Goal: Transaction & Acquisition: Purchase product/service

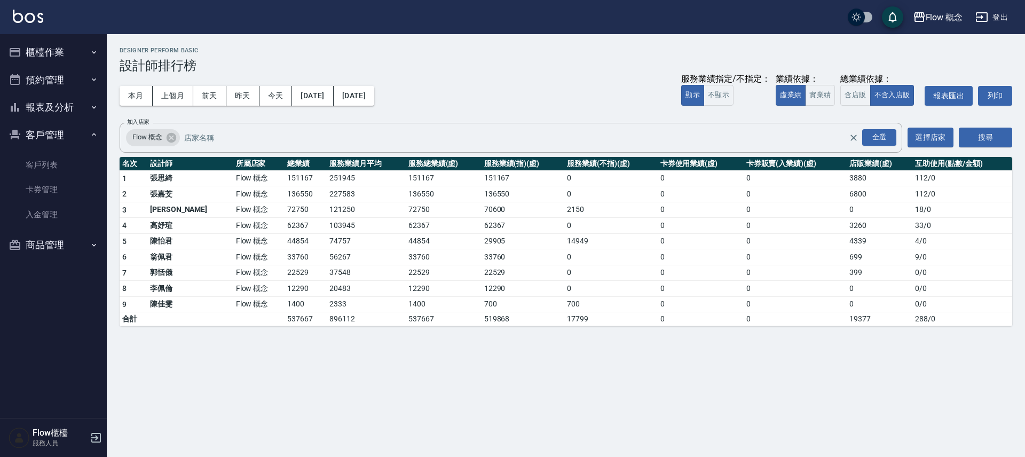
click at [393, 431] on div "Flow 概念 [DATE] - [DATE] 設計師排行榜 列印時間： [DATE][PHONE_NUMBER]:48 Designer Perform B…" at bounding box center [512, 228] width 1025 height 457
click at [233, 209] on td "Flow 概念" at bounding box center [259, 210] width 52 height 16
click at [65, 56] on button "櫃檯作業" at bounding box center [53, 52] width 98 height 28
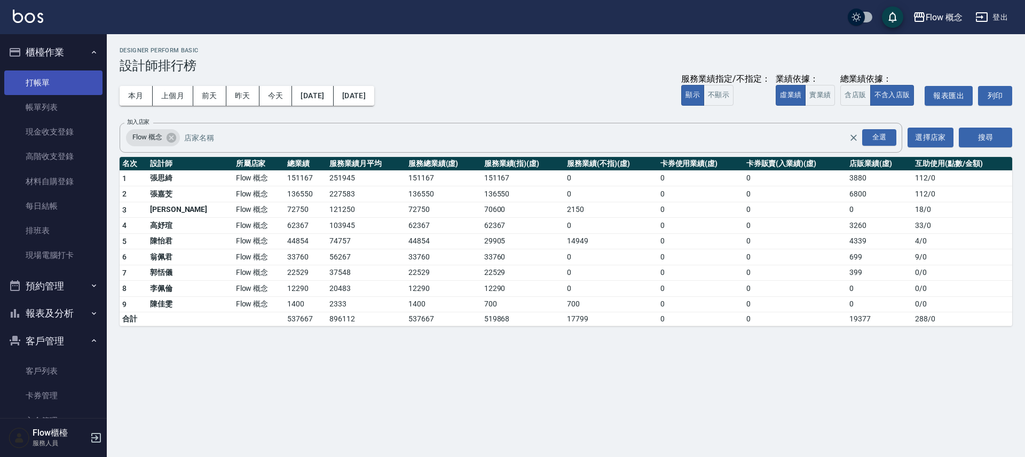
click at [65, 81] on link "打帳單" at bounding box center [53, 82] width 98 height 25
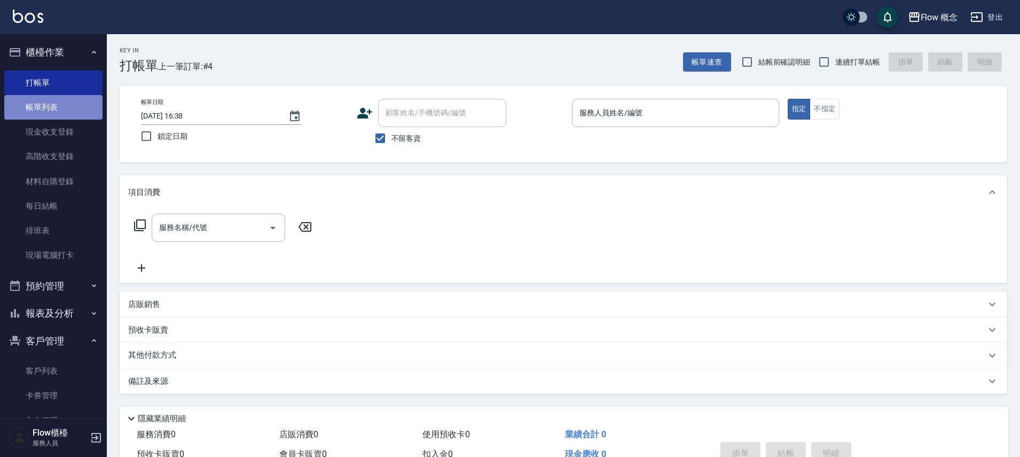
click at [89, 115] on link "帳單列表" at bounding box center [53, 107] width 98 height 25
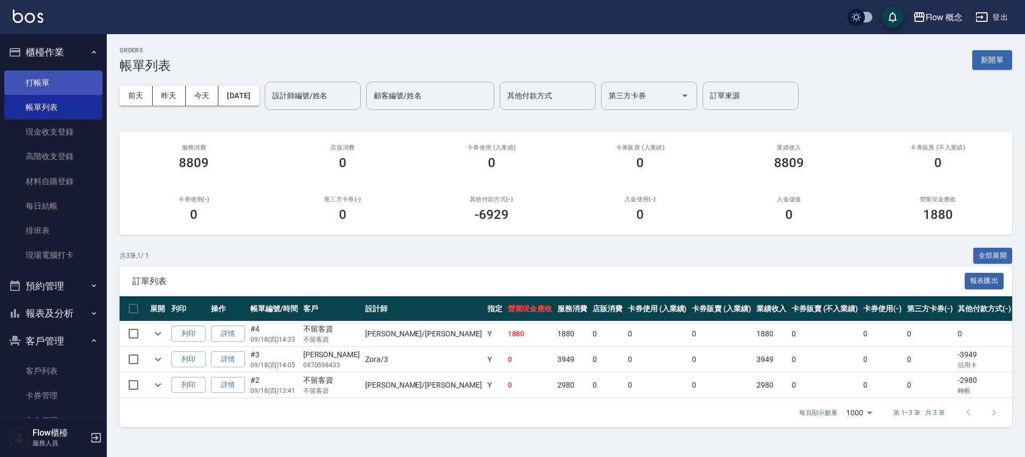
click at [56, 81] on link "打帳單" at bounding box center [53, 82] width 98 height 25
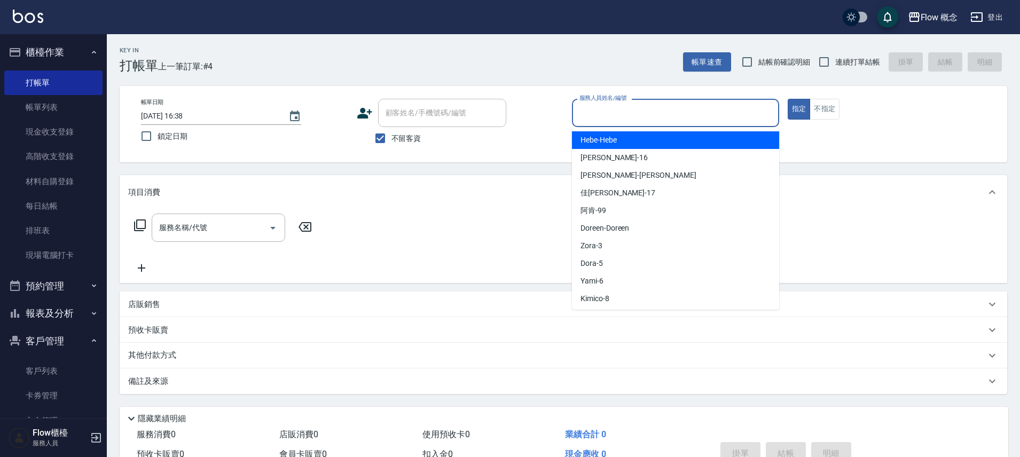
click at [593, 117] on input "服務人員姓名/編號" at bounding box center [676, 113] width 198 height 19
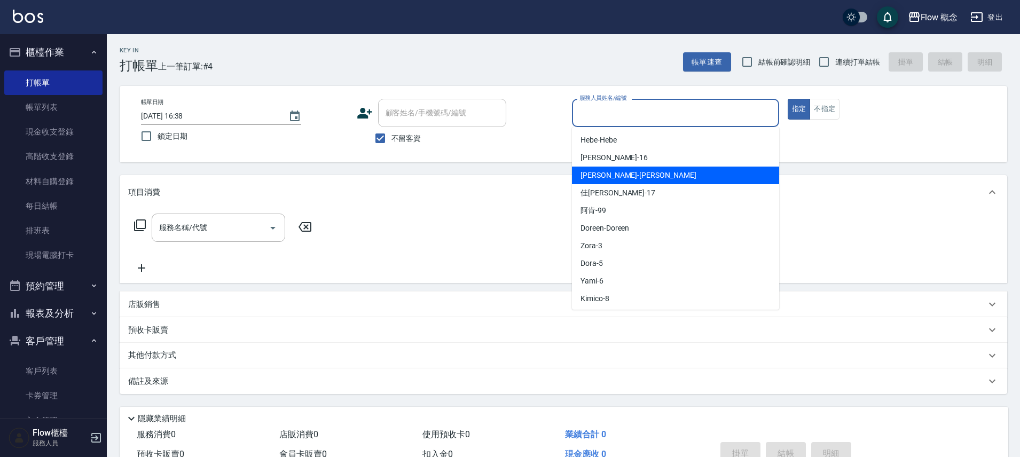
click at [606, 178] on span "[PERSON_NAME] -[PERSON_NAME]" at bounding box center [638, 175] width 116 height 11
type input "[PERSON_NAME]"
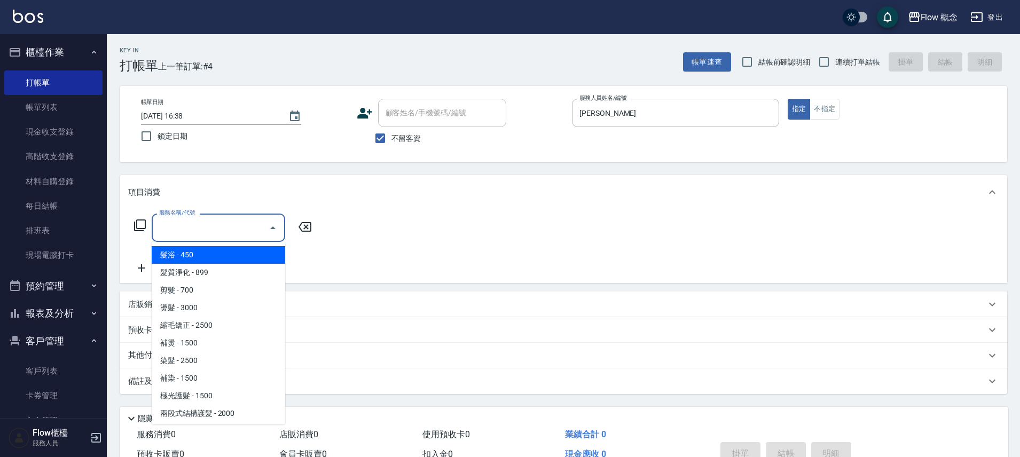
click at [218, 232] on input "服務名稱/代號" at bounding box center [210, 227] width 108 height 19
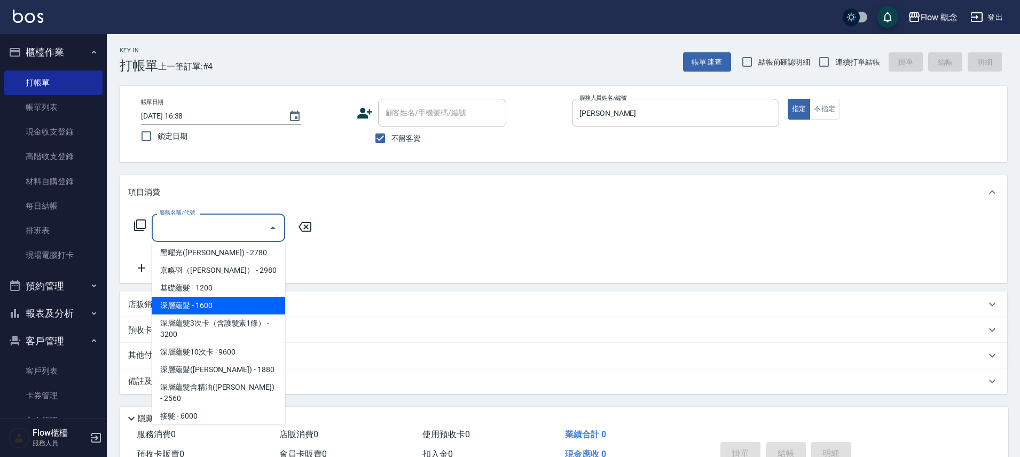
scroll to position [464, 0]
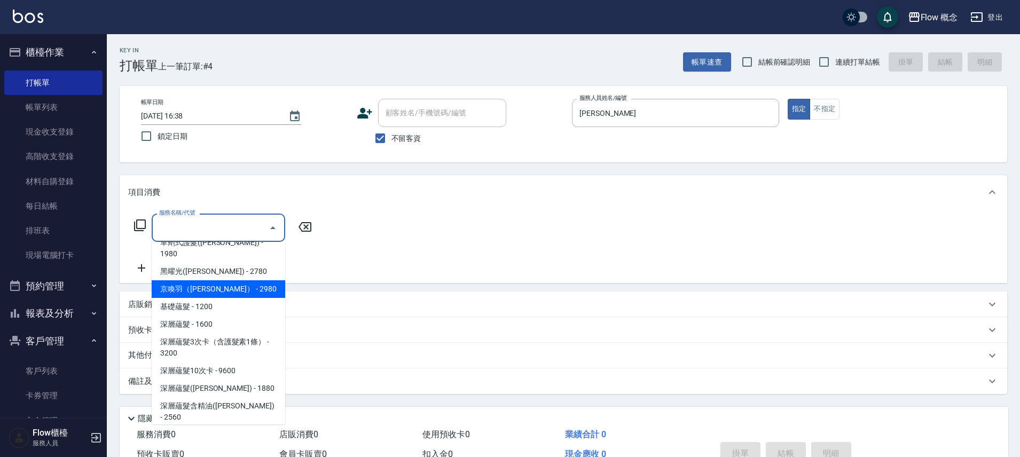
click at [219, 280] on span "京喚羽（[PERSON_NAME]） - 2980" at bounding box center [219, 289] width 134 height 18
type input "京喚羽（[PERSON_NAME]）(521)"
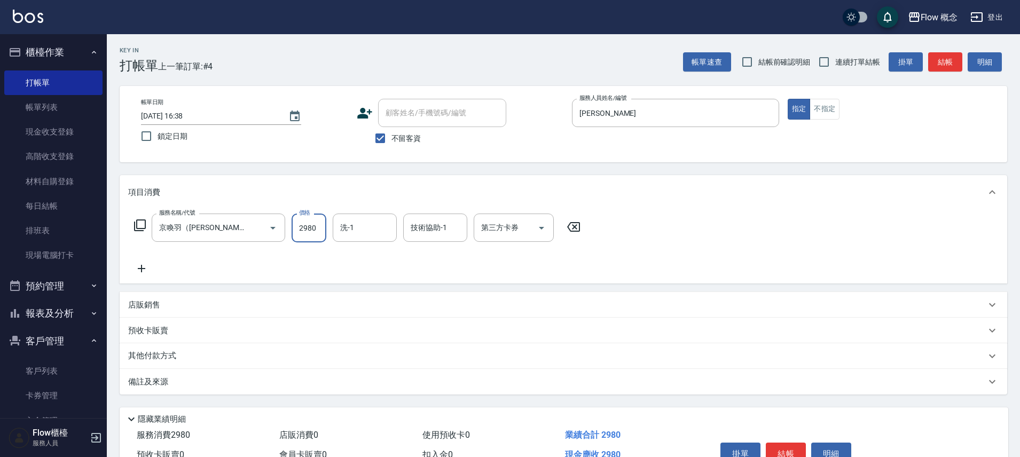
click at [310, 232] on input "2980" at bounding box center [309, 228] width 35 height 29
click at [335, 238] on div "洗-1" at bounding box center [365, 228] width 64 height 28
type input "3460"
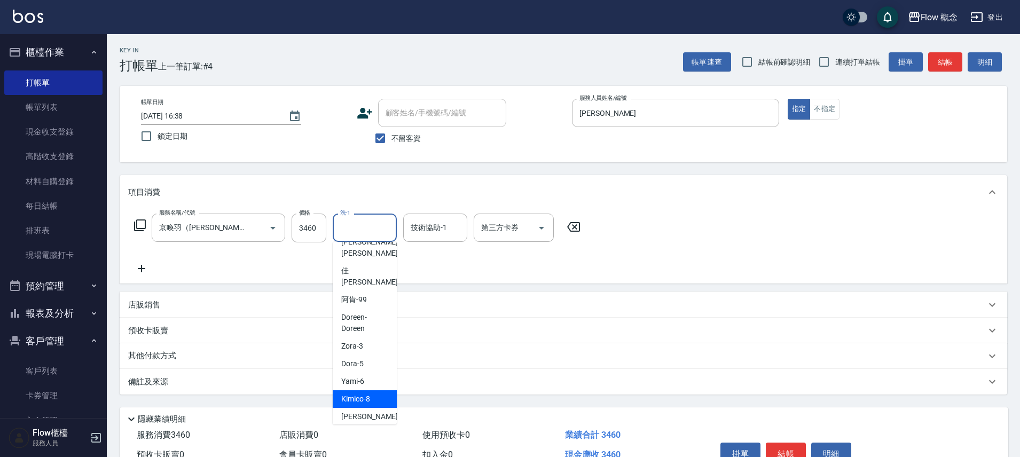
scroll to position [49, 0]
click at [362, 428] on span "[PERSON_NAME] -11" at bounding box center [374, 433] width 67 height 11
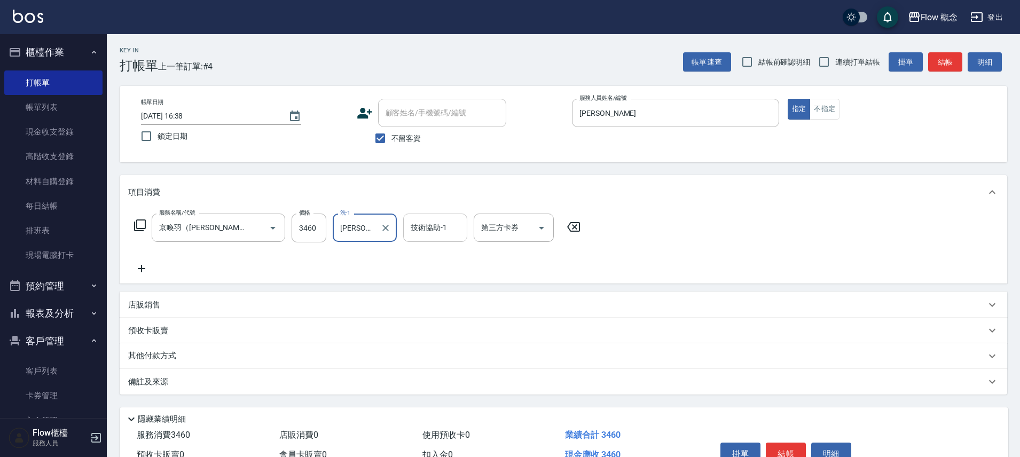
click at [421, 226] on input "技術協助-1" at bounding box center [435, 227] width 54 height 19
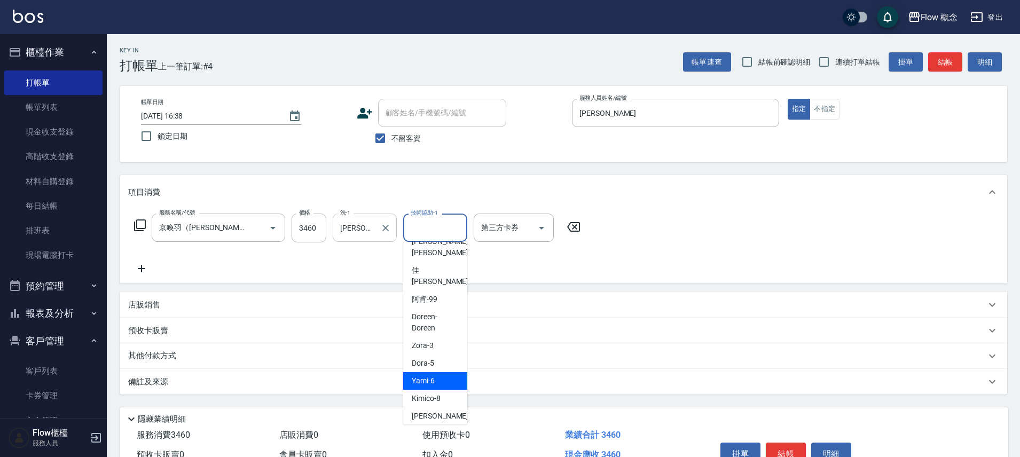
click at [363, 225] on input "[PERSON_NAME]-11" at bounding box center [356, 227] width 38 height 19
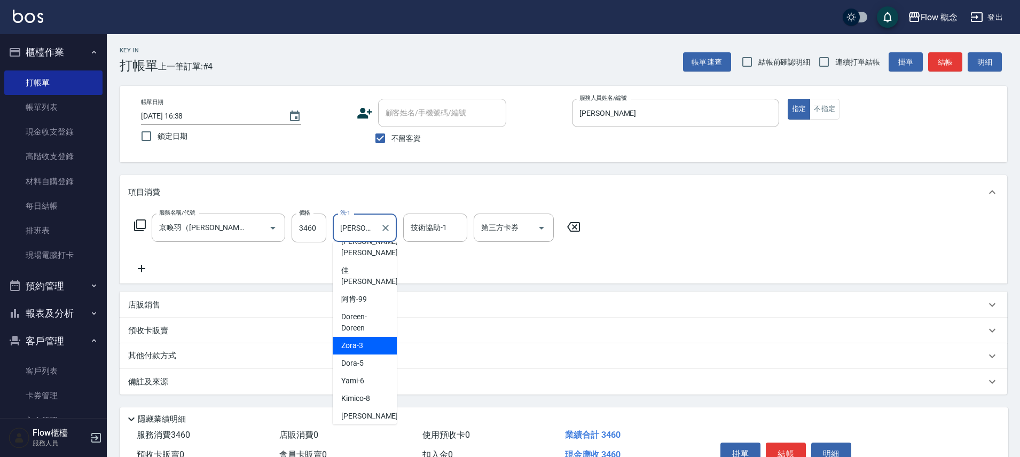
click at [358, 340] on span "Zora -3" at bounding box center [352, 345] width 22 height 11
type input "Zora-3"
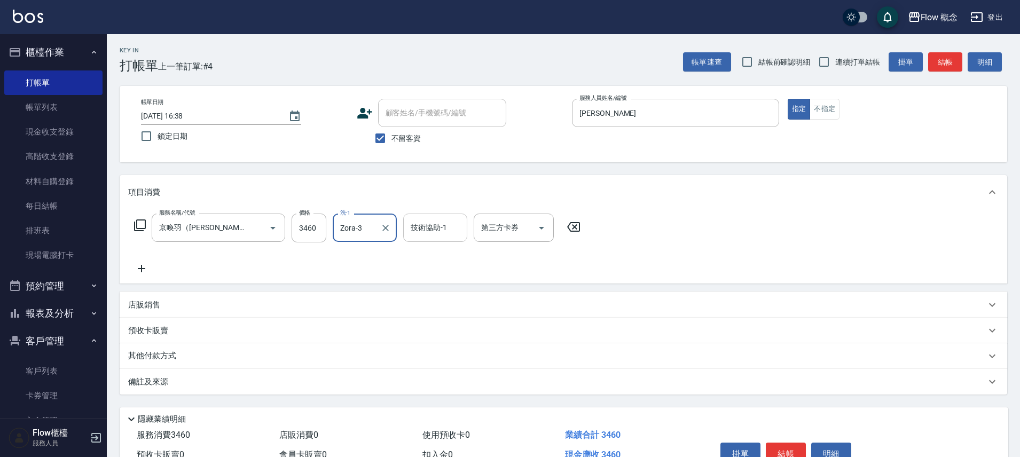
click at [437, 237] on div "技術協助-1" at bounding box center [435, 228] width 64 height 28
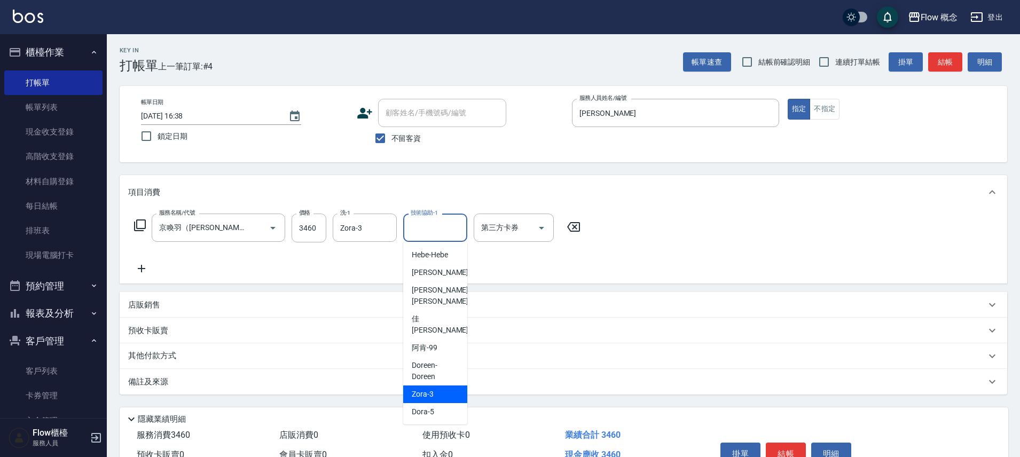
click at [426, 389] on span "Zora -3" at bounding box center [423, 394] width 22 height 11
type input "Zora-3"
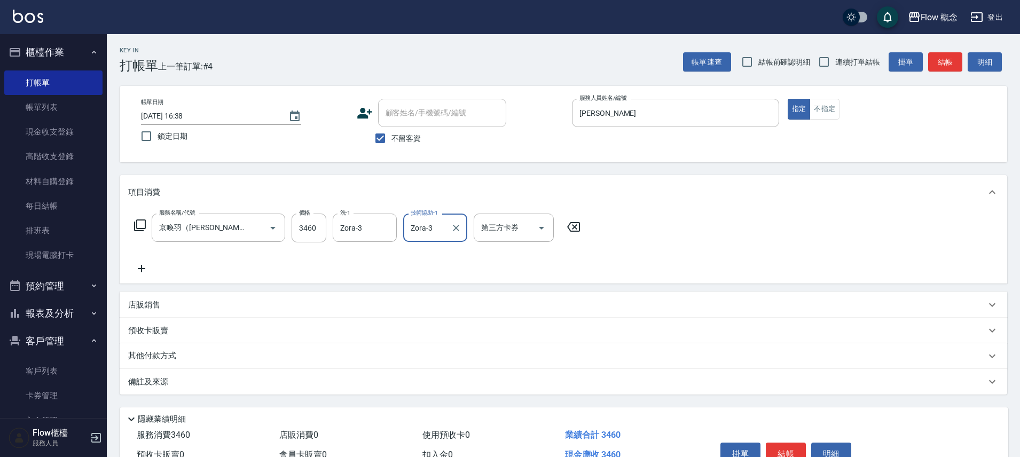
click at [248, 393] on div "備註及來源" at bounding box center [564, 382] width 888 height 26
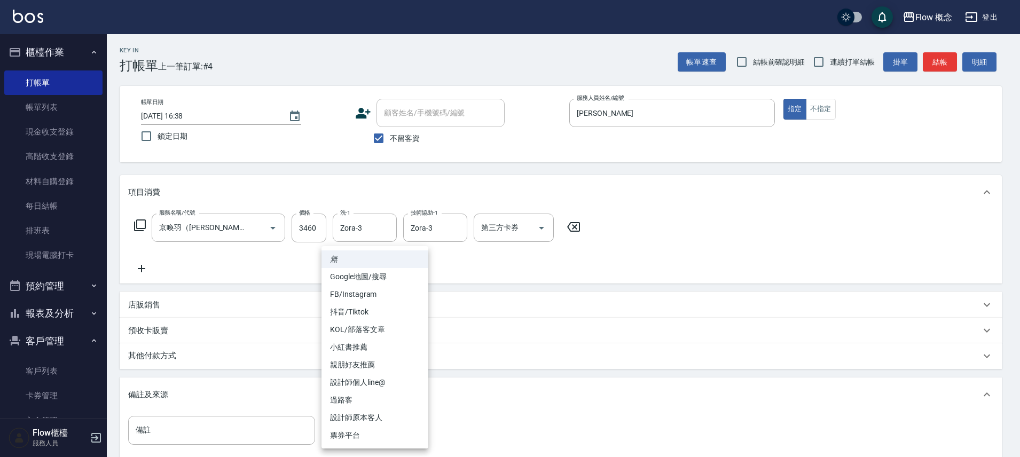
click at [353, 430] on body "Flow 概念 登出 櫃檯作業 打帳單 帳單列表 現金收支登錄 高階收支登錄 材料自購登錄 每日結帳 排班表 現場電腦打卡 預約管理 預約管理 單日預約紀錄 …" at bounding box center [510, 291] width 1020 height 582
click at [359, 289] on li "FB/Instagram" at bounding box center [374, 295] width 107 height 18
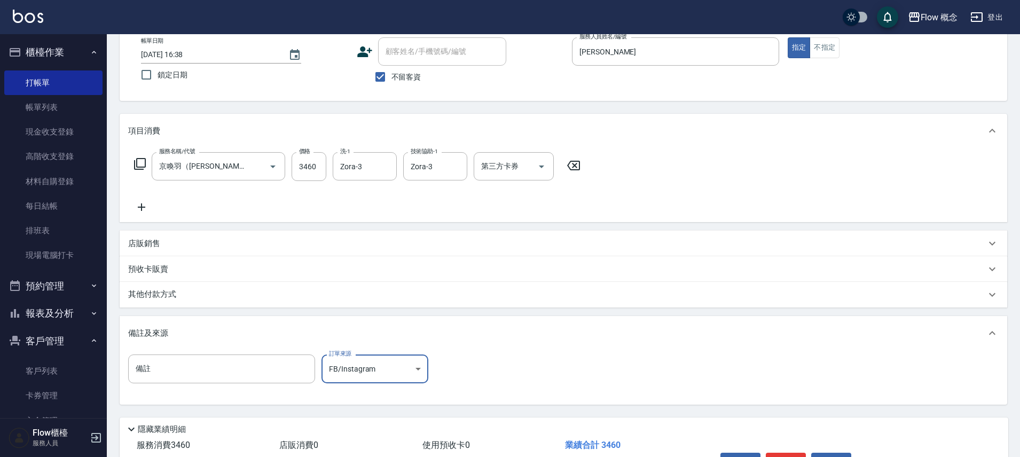
scroll to position [130, 0]
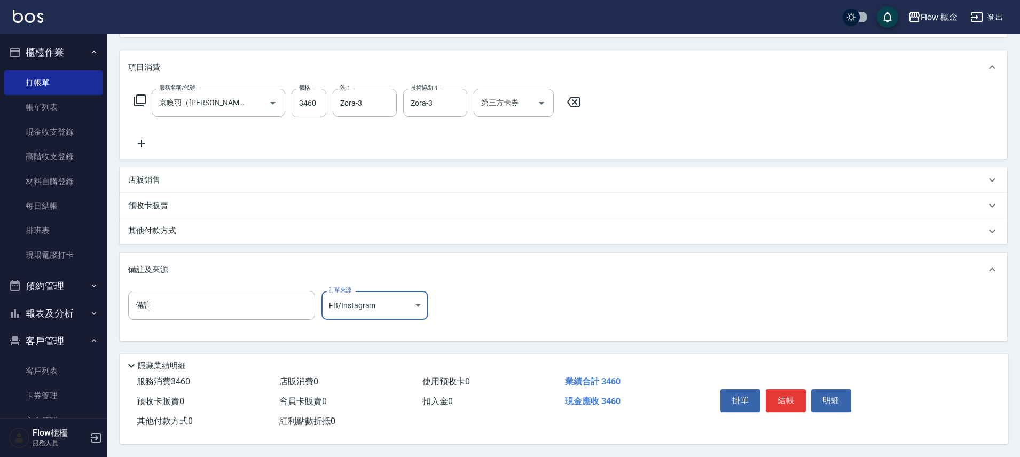
click at [406, 303] on body "Flow 概念 登出 櫃檯作業 打帳單 帳單列表 現金收支登錄 高階收支登錄 材料自購登錄 每日結帳 排班表 現場電腦打卡 預約管理 預約管理 單日預約紀錄 …" at bounding box center [510, 166] width 1020 height 582
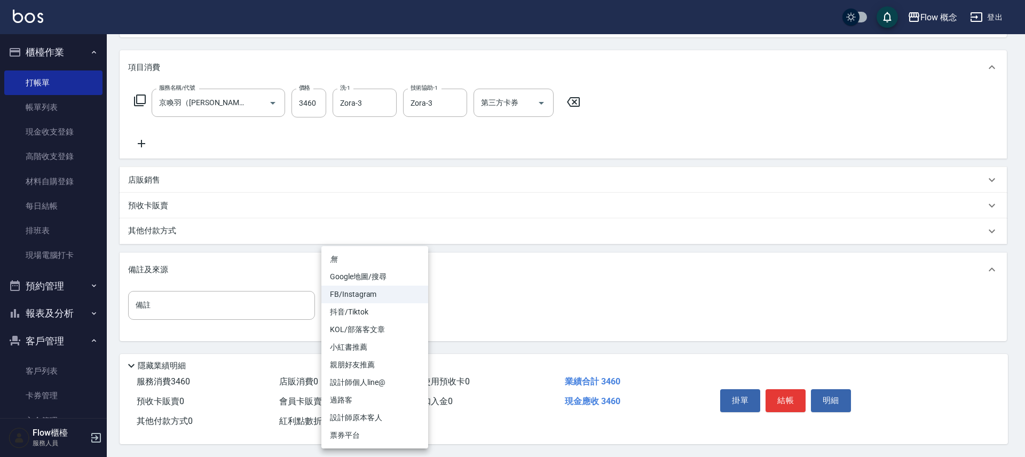
click at [370, 413] on li "設計師原本客人" at bounding box center [374, 418] width 107 height 18
type input "設計師原本客人"
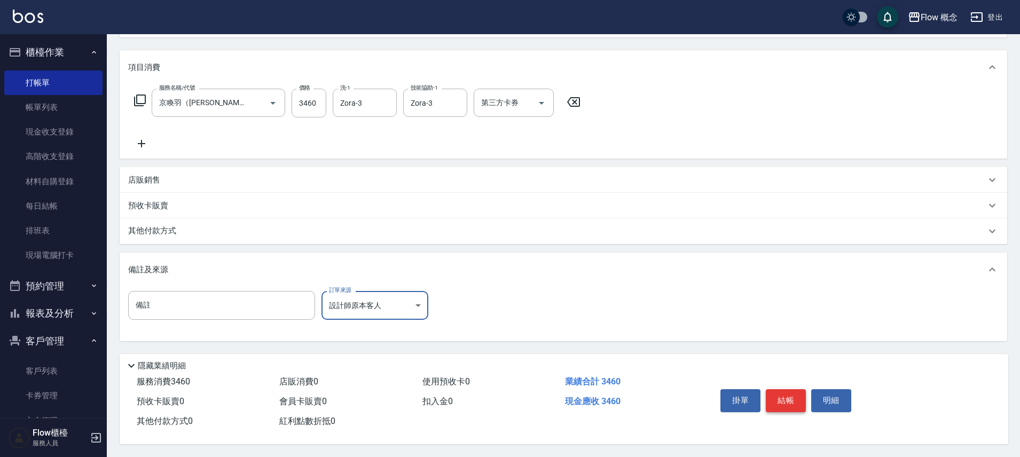
click at [781, 389] on button "結帳" at bounding box center [786, 400] width 40 height 22
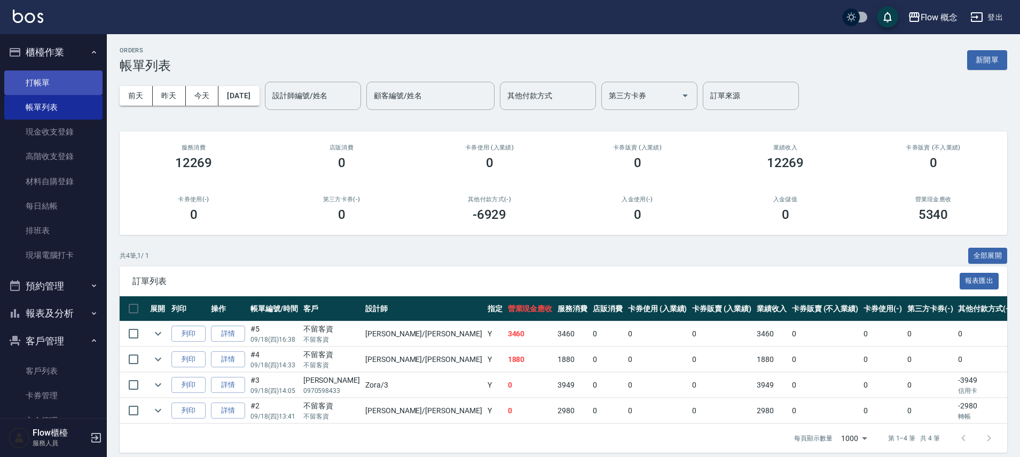
click at [80, 74] on link "打帳單" at bounding box center [53, 82] width 98 height 25
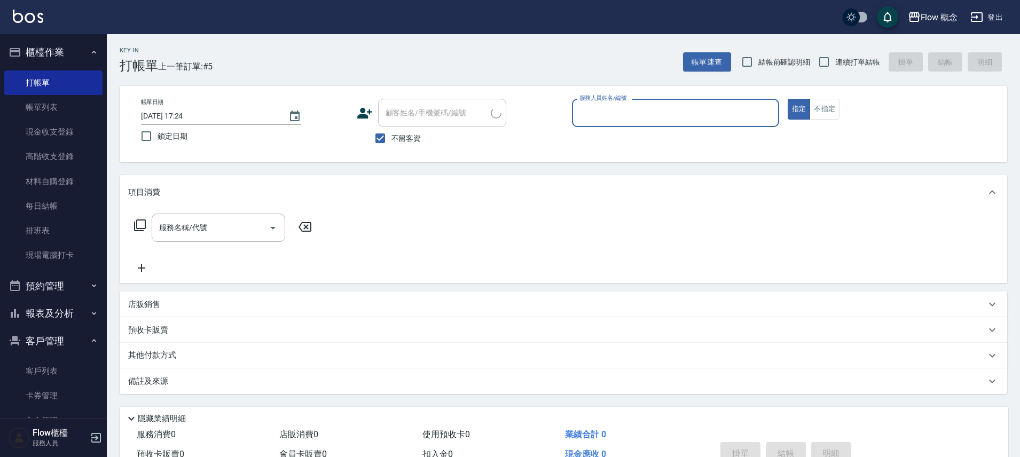
click at [610, 109] on input "服務人員姓名/編號" at bounding box center [676, 113] width 198 height 19
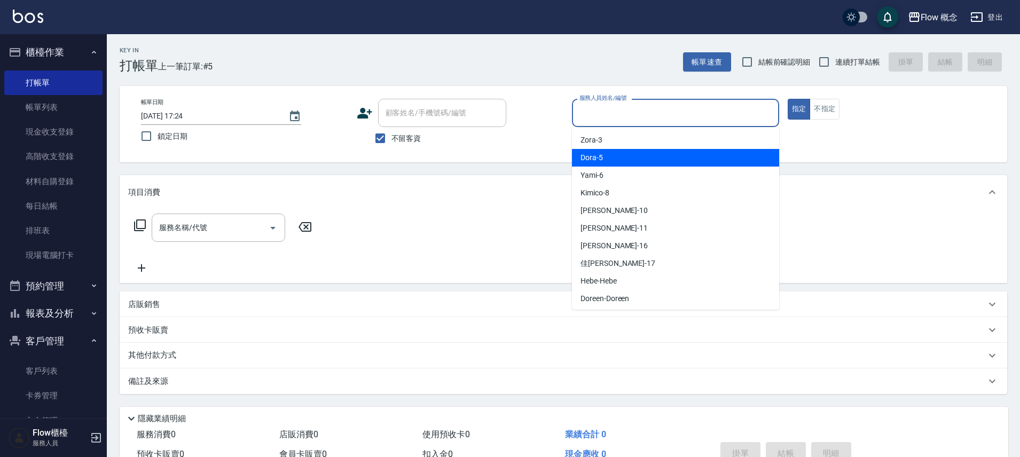
click at [603, 154] on div "Dora -5" at bounding box center [675, 158] width 207 height 18
type input "Dora-5"
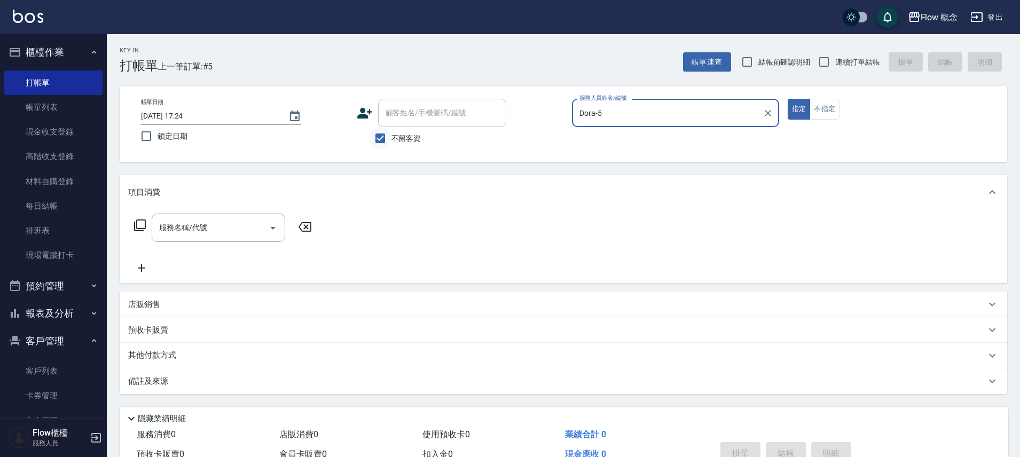
click at [386, 138] on input "不留客資" at bounding box center [380, 138] width 22 height 22
checkbox input "false"
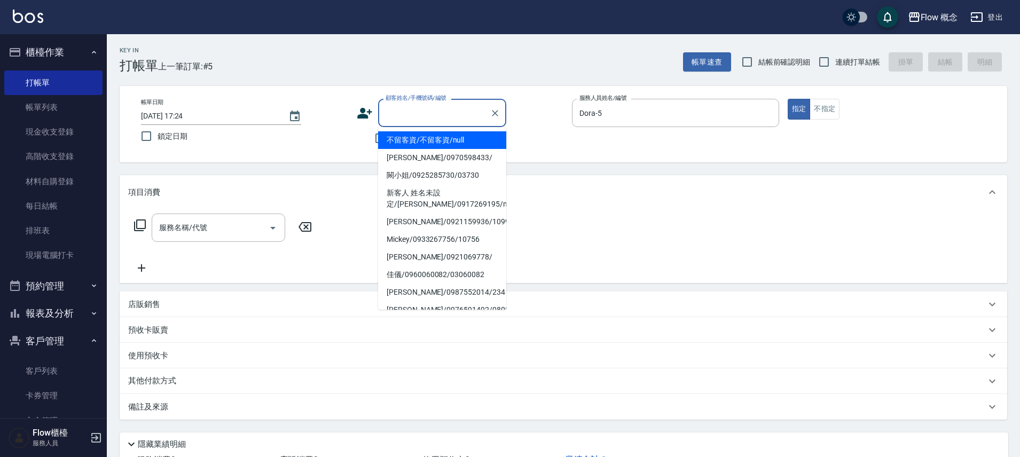
click at [403, 118] on input "顧客姓名/手機號碼/編號" at bounding box center [434, 113] width 103 height 19
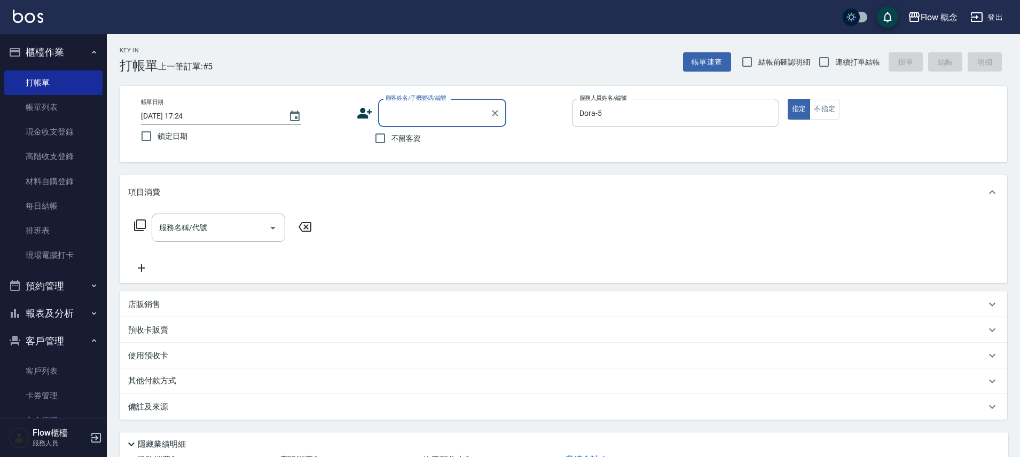
paste input "0983876003"
click at [421, 139] on li "[PERSON_NAME]/0983876003/null" at bounding box center [442, 140] width 128 height 18
type input "[PERSON_NAME]/0983876003/null"
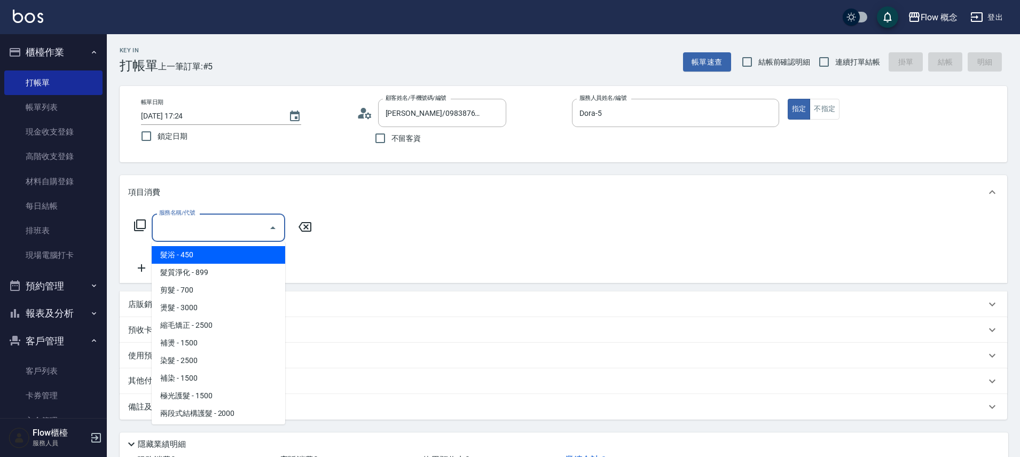
click at [222, 225] on input "服務名稱/代號" at bounding box center [210, 227] width 108 height 19
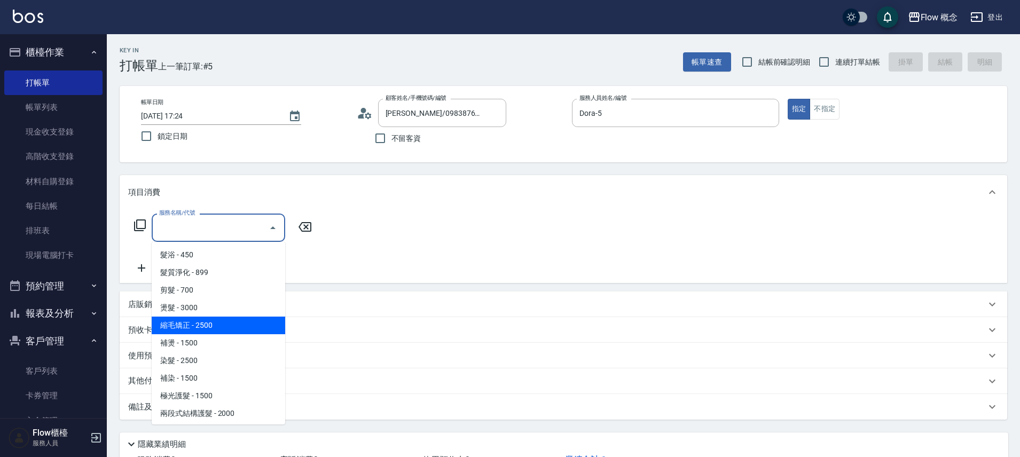
click at [209, 321] on span "縮毛矯正 - 2500" at bounding box center [219, 326] width 134 height 18
type input "縮毛矯正 (302)"
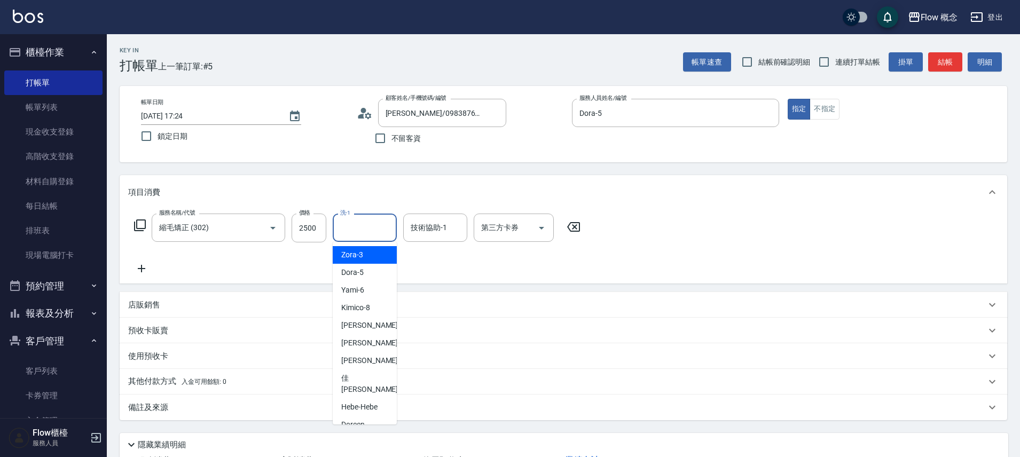
click at [361, 223] on input "洗-1" at bounding box center [364, 227] width 54 height 19
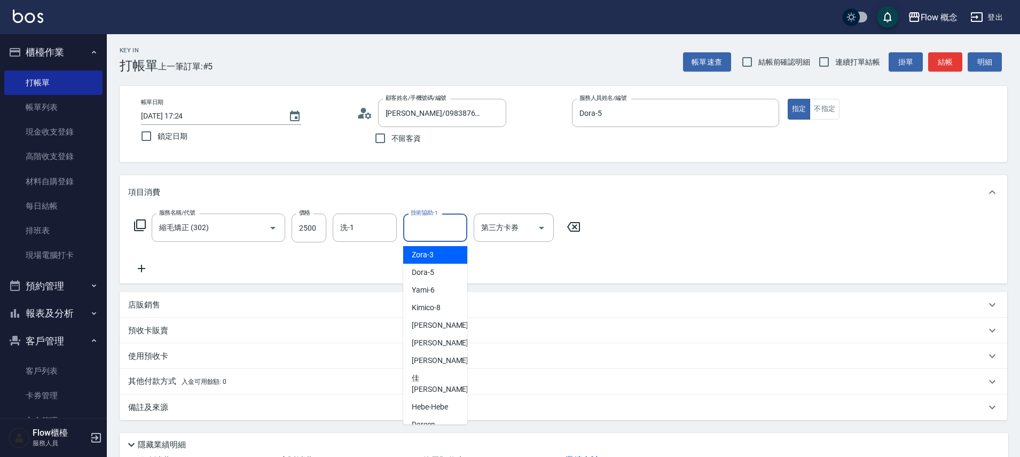
click at [441, 226] on input "技術協助-1" at bounding box center [435, 227] width 54 height 19
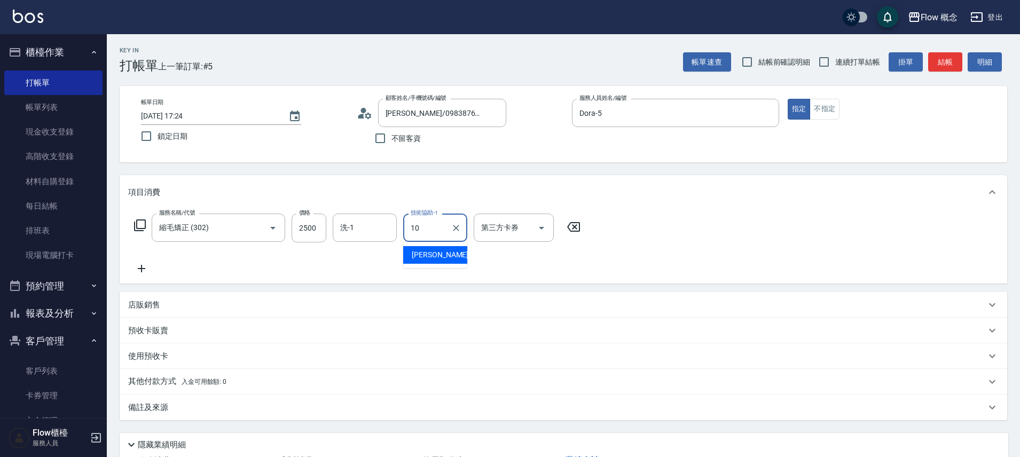
type input "[PERSON_NAME]-10"
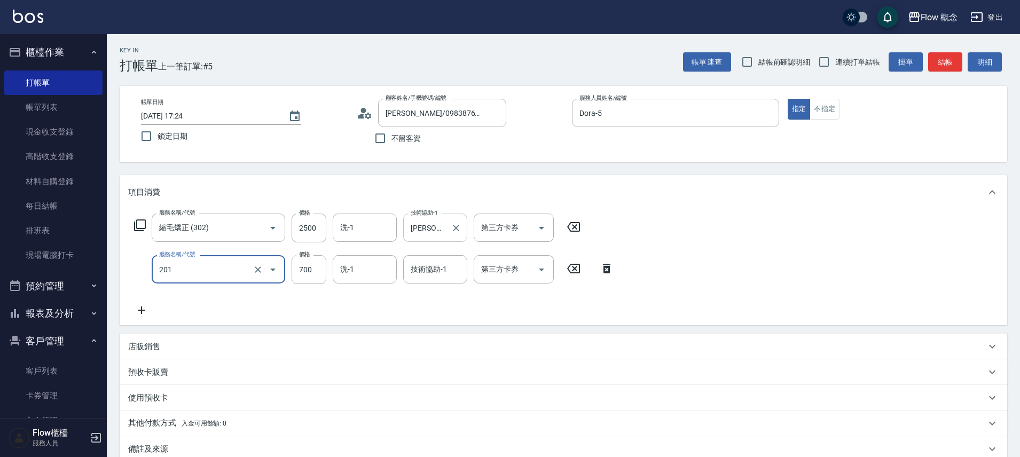
type input "剪髮(201)"
type input "650"
click at [484, 313] on div "服務名稱/代號 縮毛矯正 (302) 服務名稱/代號 價格 2500 價格 洗-1 洗-1 技術協助-1 [PERSON_NAME]-10 技術協助-1 第三…" at bounding box center [374, 265] width 492 height 103
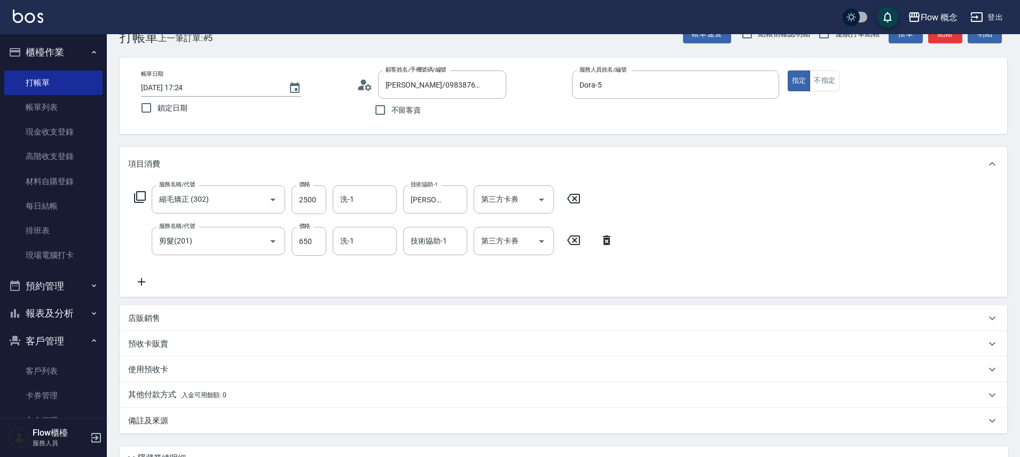
scroll to position [98, 0]
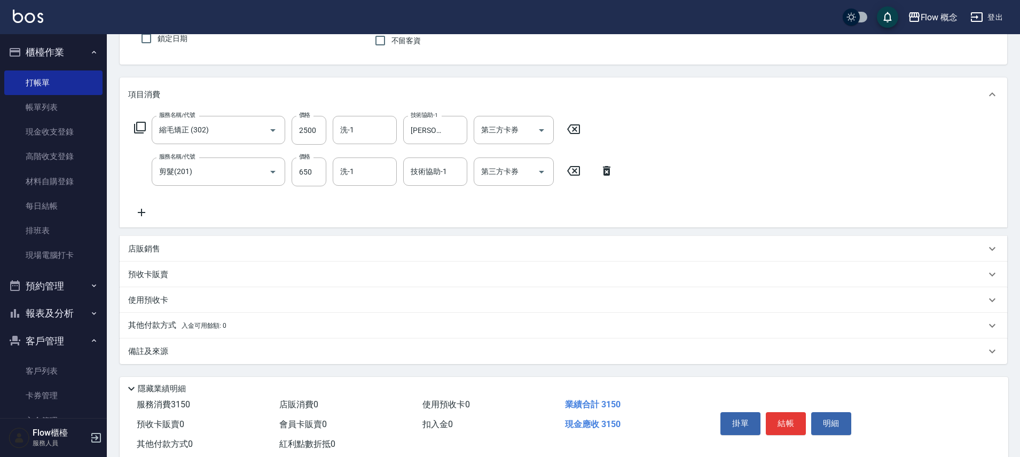
click at [259, 354] on div "備註及來源" at bounding box center [557, 351] width 858 height 11
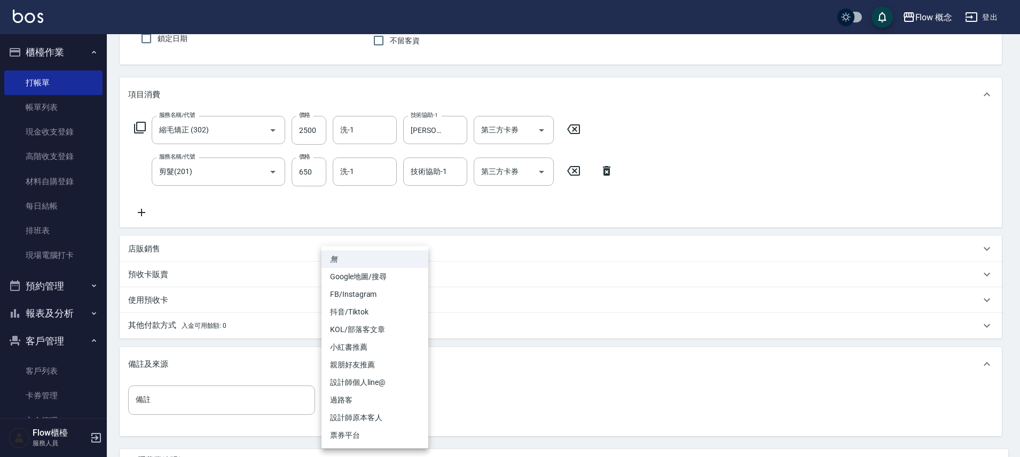
click at [392, 389] on body "Flow 概念 登出 櫃檯作業 打帳單 帳單列表 現金收支登錄 高階收支登錄 材料自購登錄 每日結帳 排班表 現場電腦打卡 預約管理 預約管理 單日預約紀錄 …" at bounding box center [510, 227] width 1020 height 650
click at [387, 411] on li "設計師原本客人" at bounding box center [374, 418] width 107 height 18
type input "設計師原本客人"
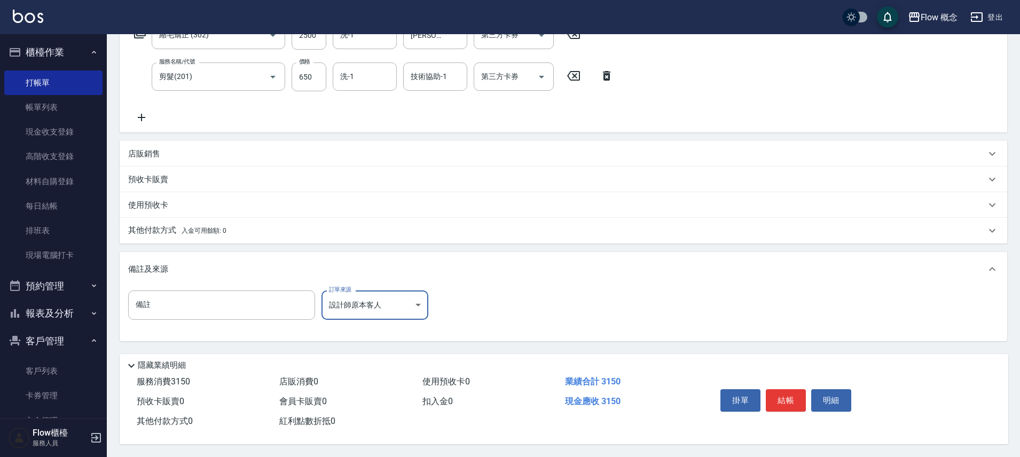
scroll to position [198, 0]
click at [803, 398] on button "結帳" at bounding box center [786, 400] width 40 height 22
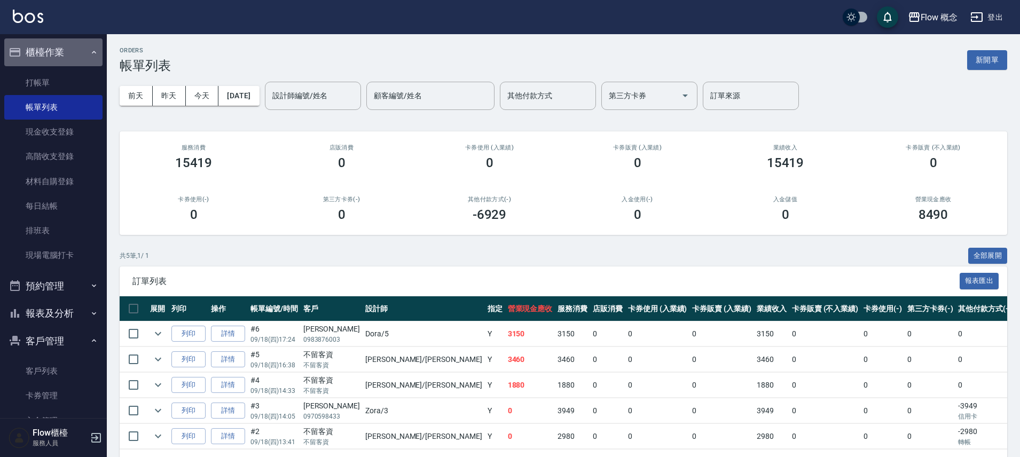
click at [60, 64] on button "櫃檯作業" at bounding box center [53, 52] width 98 height 28
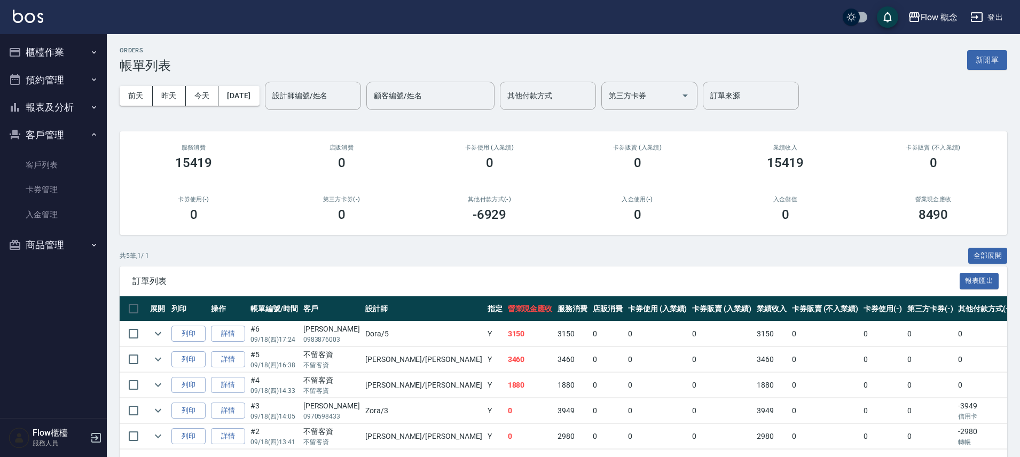
click at [55, 95] on ul "櫃檯作業 打帳單 帳單列表 現金收支登錄 高階收支登錄 材料自購登錄 每日結帳 排班表 現場電腦打卡 預約管理 預約管理 單日預約紀錄 單週預約紀錄 報表及分…" at bounding box center [53, 148] width 98 height 229
click at [68, 80] on button "預約管理" at bounding box center [53, 80] width 98 height 28
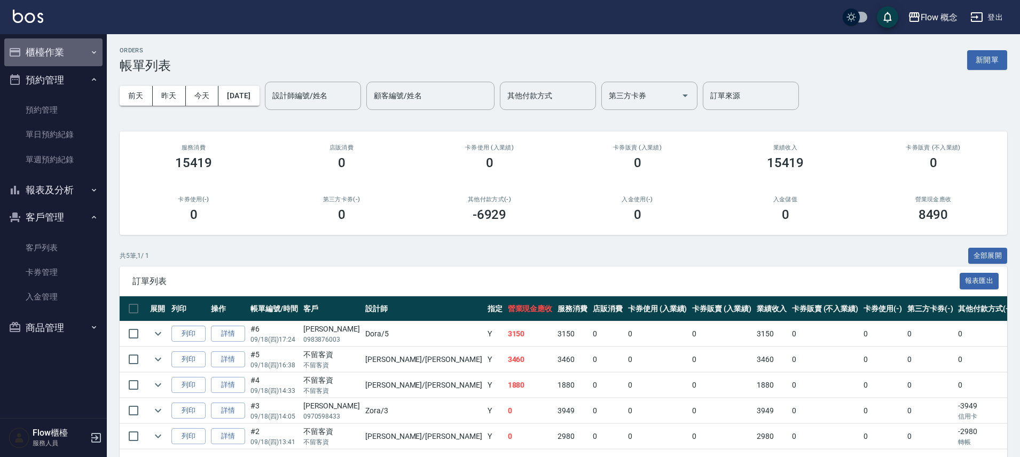
click at [65, 57] on button "櫃檯作業" at bounding box center [53, 52] width 98 height 28
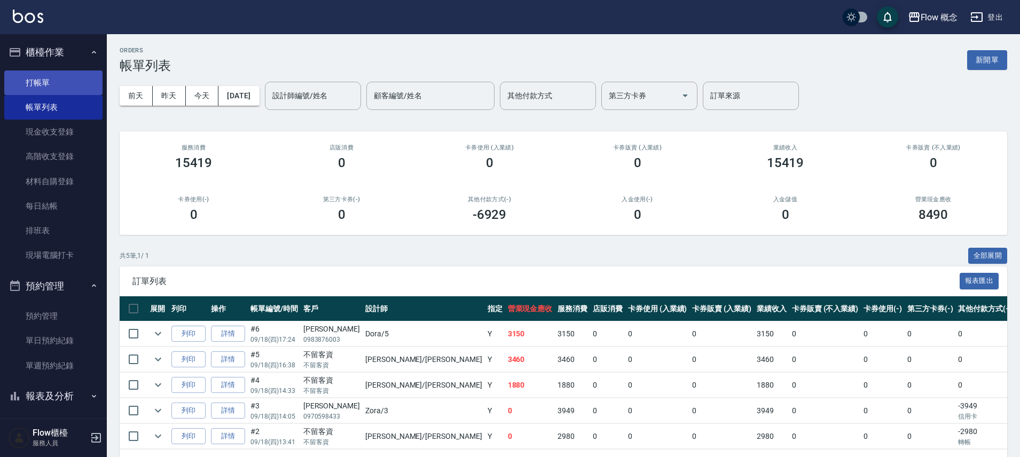
click at [55, 75] on link "打帳單" at bounding box center [53, 82] width 98 height 25
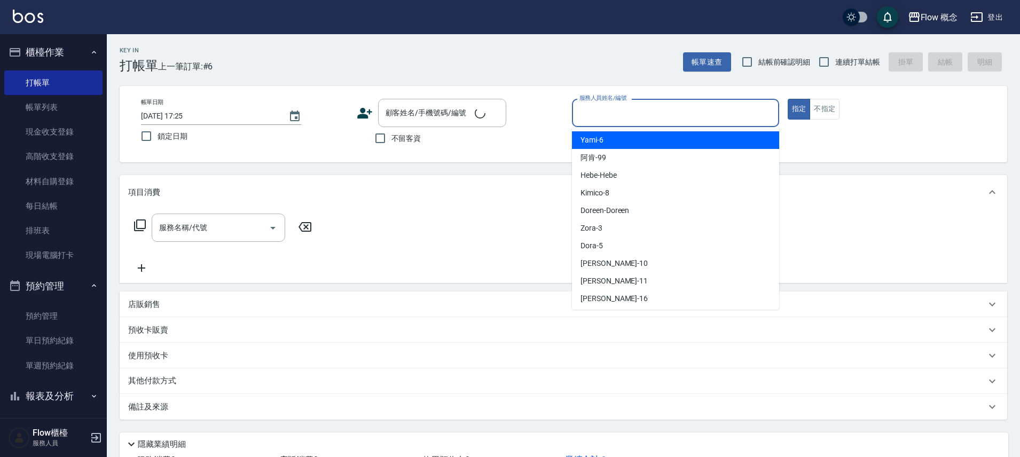
click at [717, 108] on input "服務人員姓名/編號" at bounding box center [676, 113] width 198 height 19
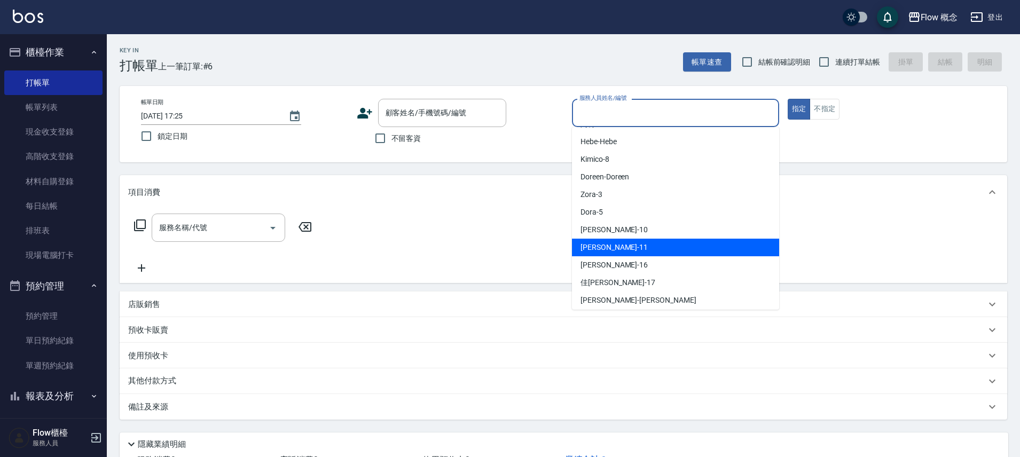
scroll to position [37, 0]
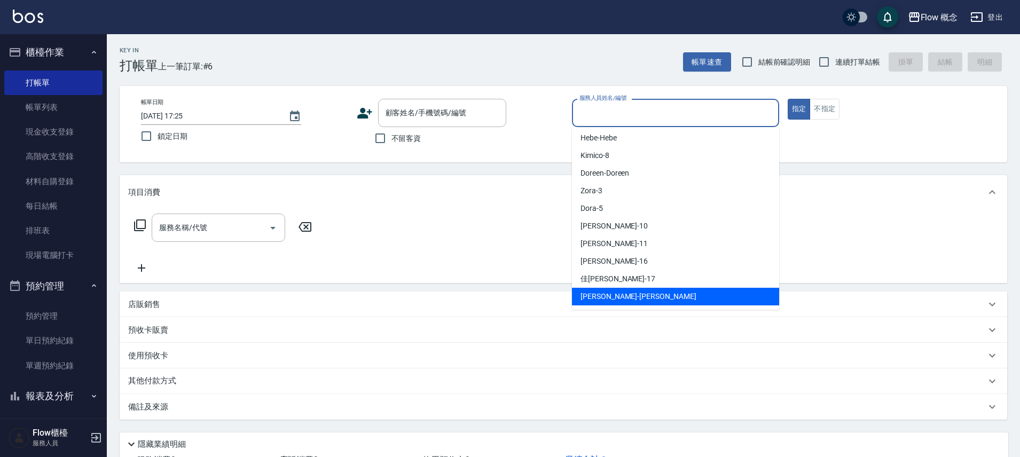
click at [601, 296] on span "[PERSON_NAME] -[PERSON_NAME]" at bounding box center [638, 296] width 116 height 11
type input "[PERSON_NAME]"
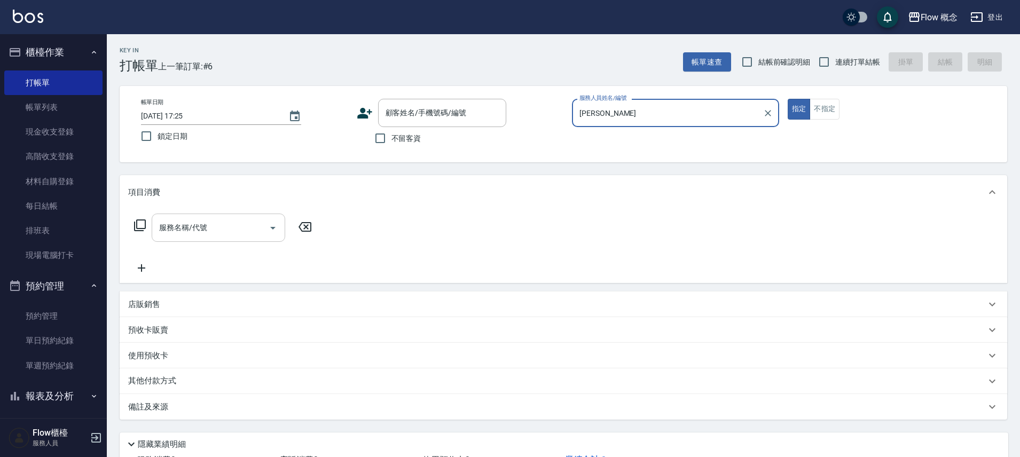
click at [238, 238] on div "服務名稱/代號" at bounding box center [219, 228] width 134 height 28
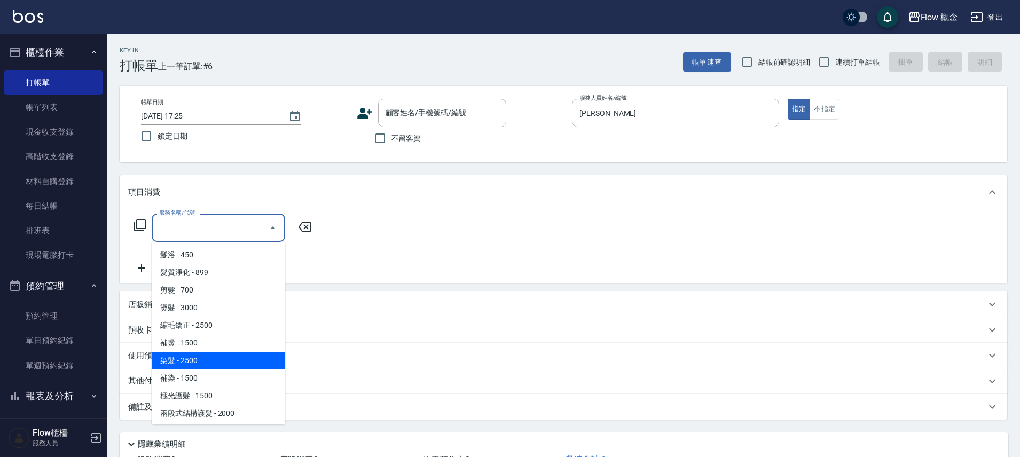
scroll to position [2, 0]
drag, startPoint x: 205, startPoint y: 353, endPoint x: 223, endPoint y: 290, distance: 65.4
click at [205, 354] on span "染髮 - 2500" at bounding box center [219, 359] width 134 height 18
type input "染髮(401)"
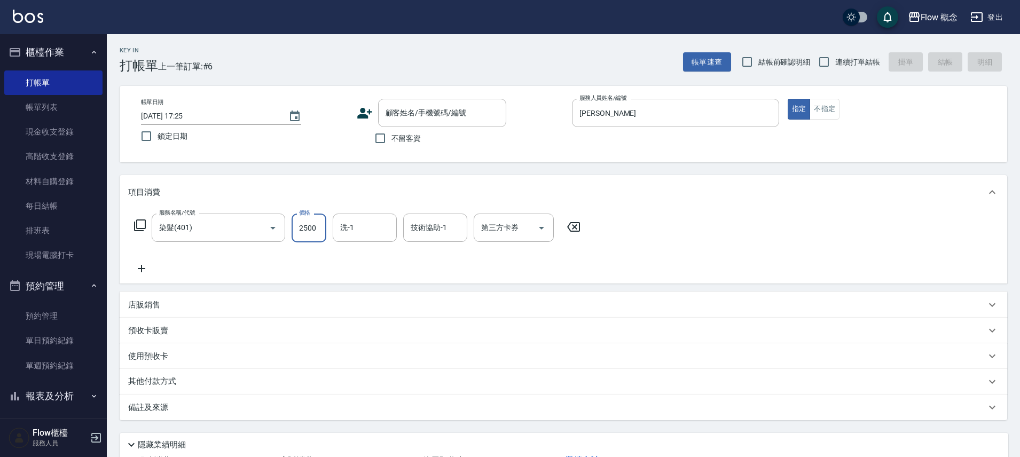
click at [302, 229] on input "2500" at bounding box center [309, 228] width 35 height 29
type input "1390"
click at [141, 272] on icon at bounding box center [141, 268] width 27 height 13
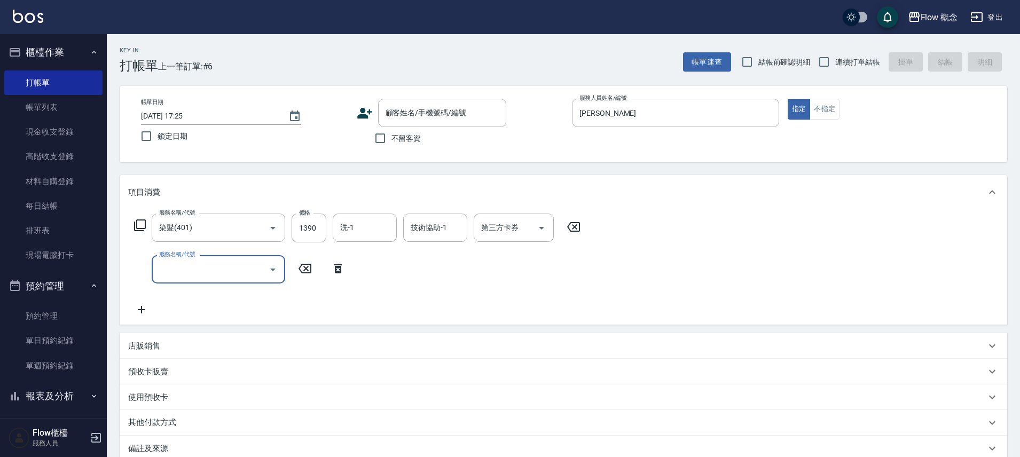
click at [168, 269] on input "服務名稱/代號" at bounding box center [210, 269] width 108 height 19
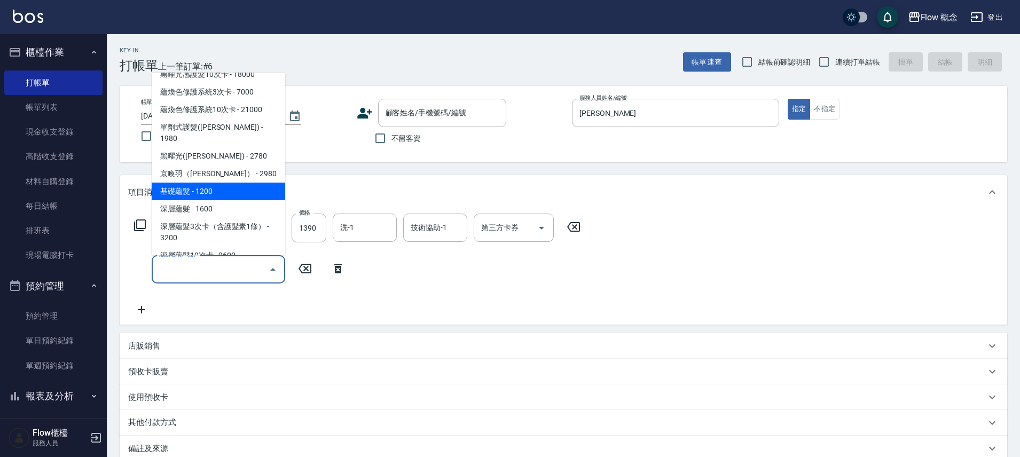
scroll to position [464, 0]
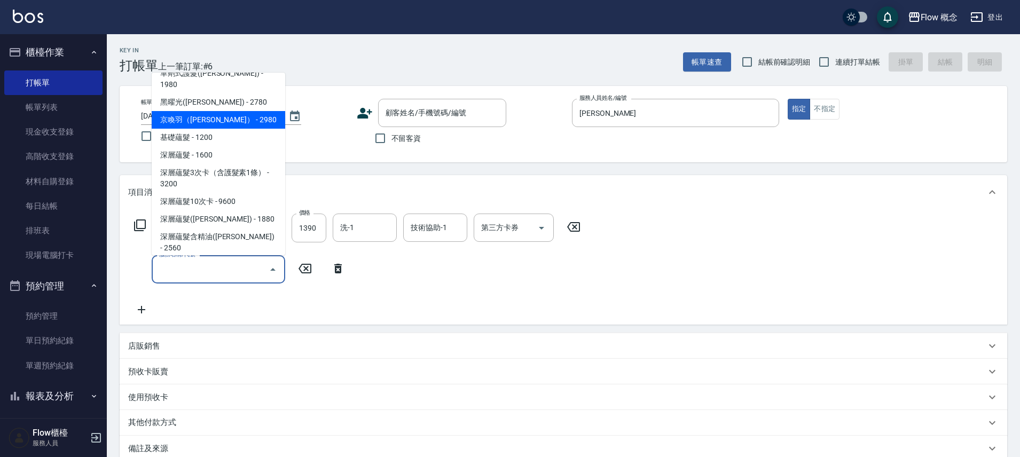
click at [219, 111] on span "京喚羽（[PERSON_NAME]） - 2980" at bounding box center [219, 120] width 134 height 18
type input "京喚羽（[PERSON_NAME]）(521)"
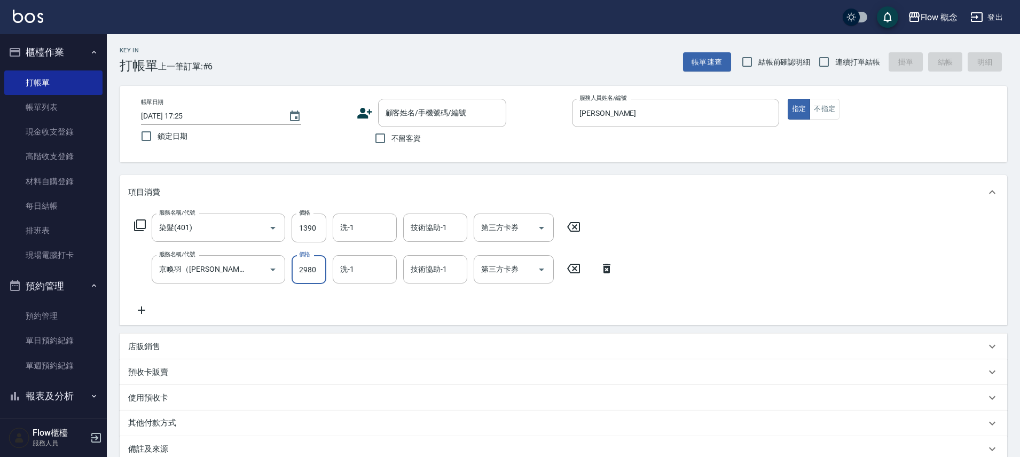
click at [303, 275] on input "2980" at bounding box center [309, 269] width 35 height 29
type input "330"
click at [350, 273] on input "洗-1" at bounding box center [364, 269] width 54 height 19
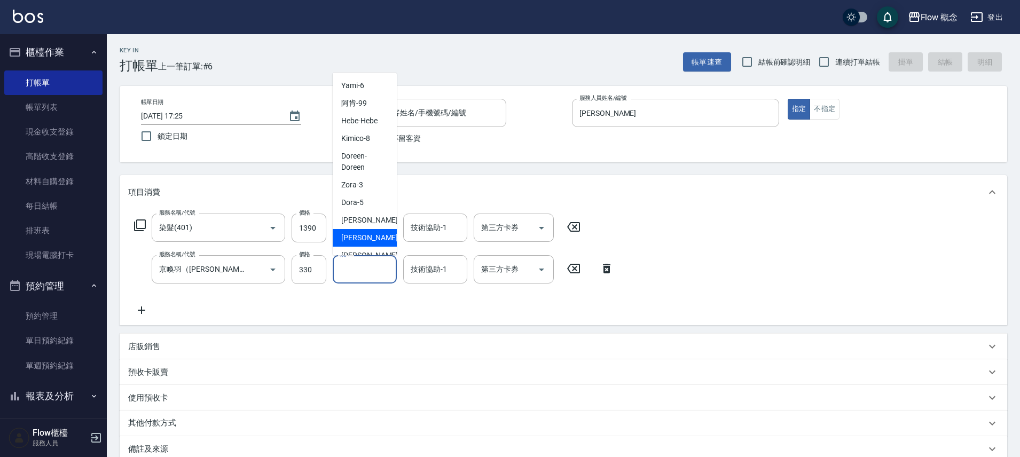
click at [363, 240] on span "[PERSON_NAME] -11" at bounding box center [374, 237] width 67 height 11
type input "[PERSON_NAME]-11"
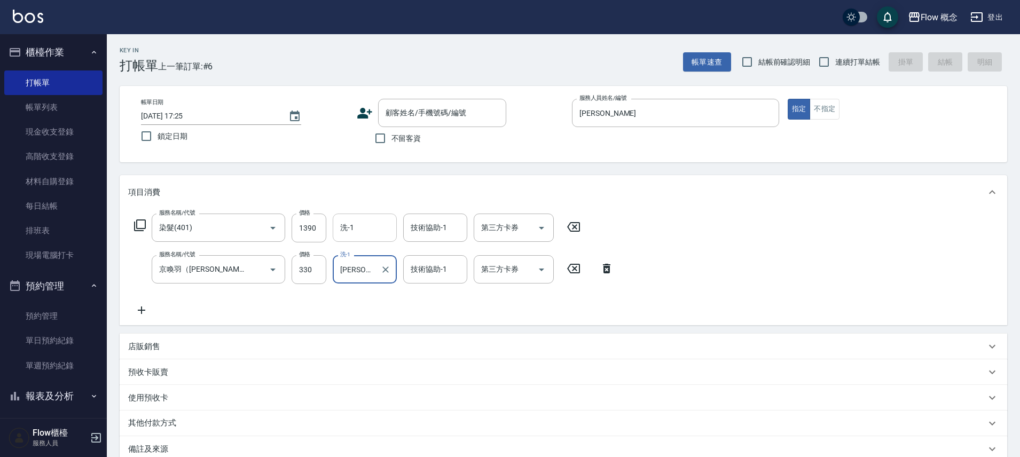
click at [360, 217] on div "洗-1" at bounding box center [365, 228] width 64 height 28
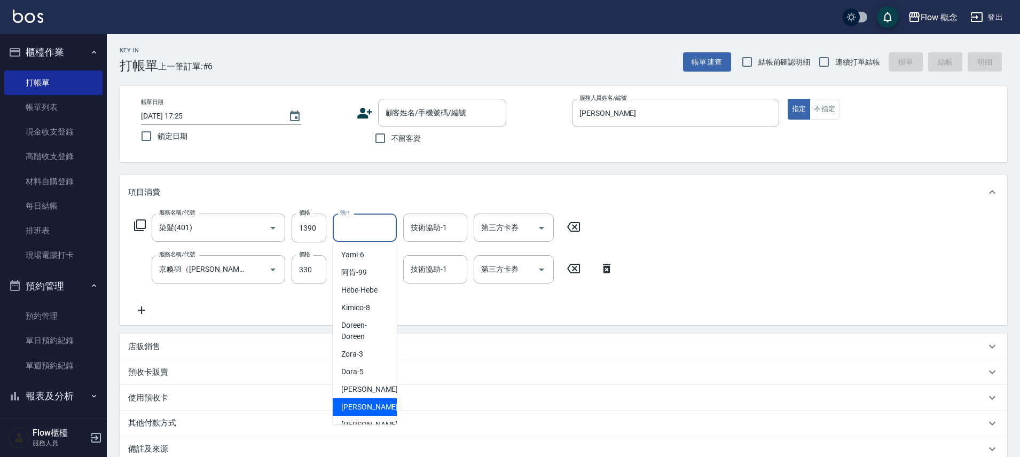
click at [350, 405] on span "[PERSON_NAME] -11" at bounding box center [374, 407] width 67 height 11
type input "[PERSON_NAME]-11"
click at [435, 271] on div "技術協助-1 技術協助-1" at bounding box center [435, 269] width 64 height 28
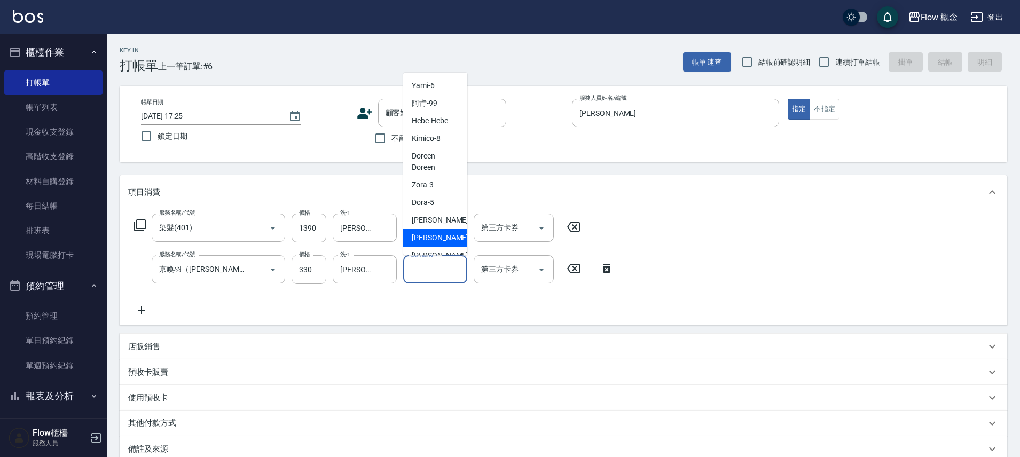
click at [423, 236] on span "[PERSON_NAME] -11" at bounding box center [445, 237] width 67 height 11
type input "[PERSON_NAME]-11"
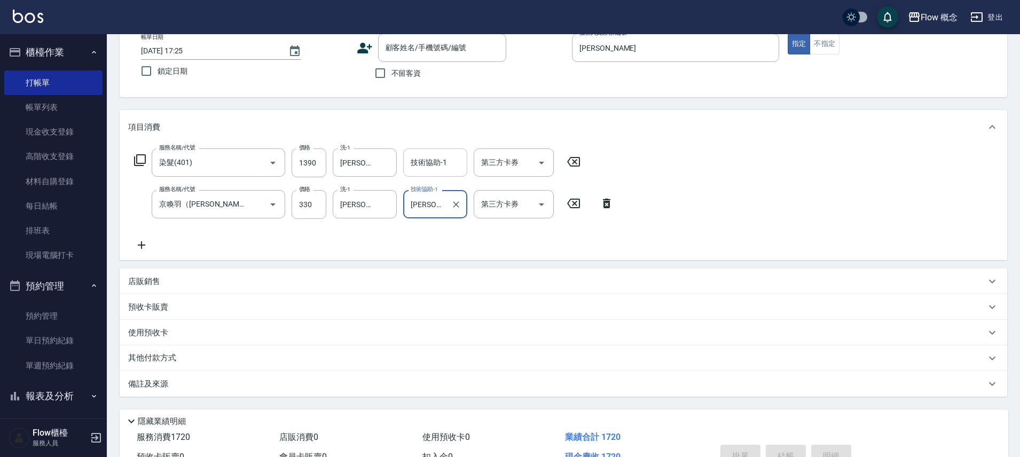
scroll to position [125, 0]
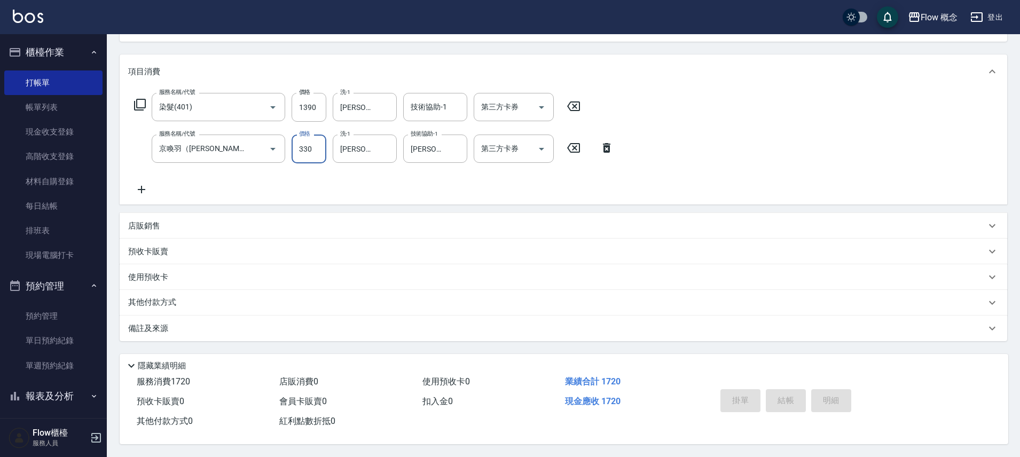
click at [313, 146] on input "330" at bounding box center [309, 149] width 35 height 29
type input "3360"
drag, startPoint x: 176, startPoint y: 321, endPoint x: 348, endPoint y: 370, distance: 178.2
click at [177, 323] on div "備註及來源" at bounding box center [557, 328] width 858 height 11
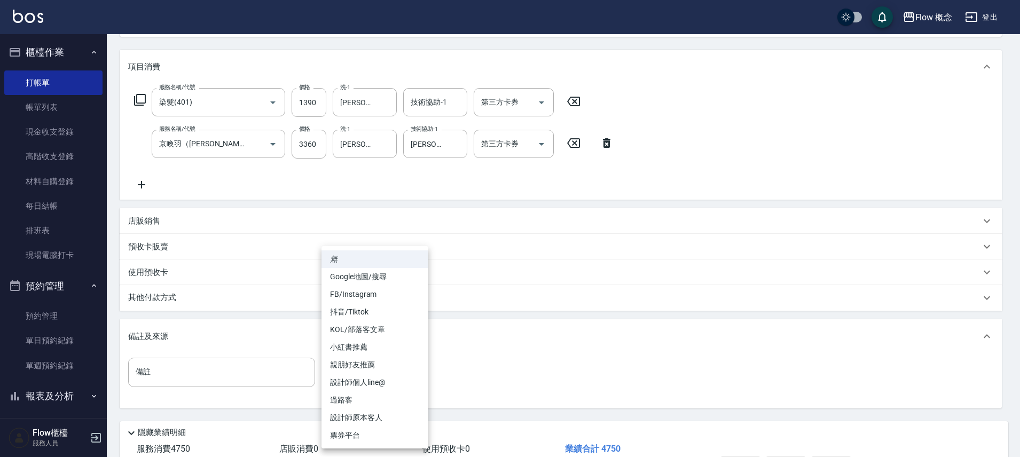
click at [360, 363] on body "Flow 概念 登出 櫃檯作業 打帳單 帳單列表 現金收支登錄 高階收支登錄 材料自購登錄 每日結帳 排班表 現場電腦打卡 預約管理 預約管理 單日預約紀錄 …" at bounding box center [510, 200] width 1020 height 650
click at [370, 288] on li "FB/Instagram" at bounding box center [374, 295] width 107 height 18
type input "FB/Instagram"
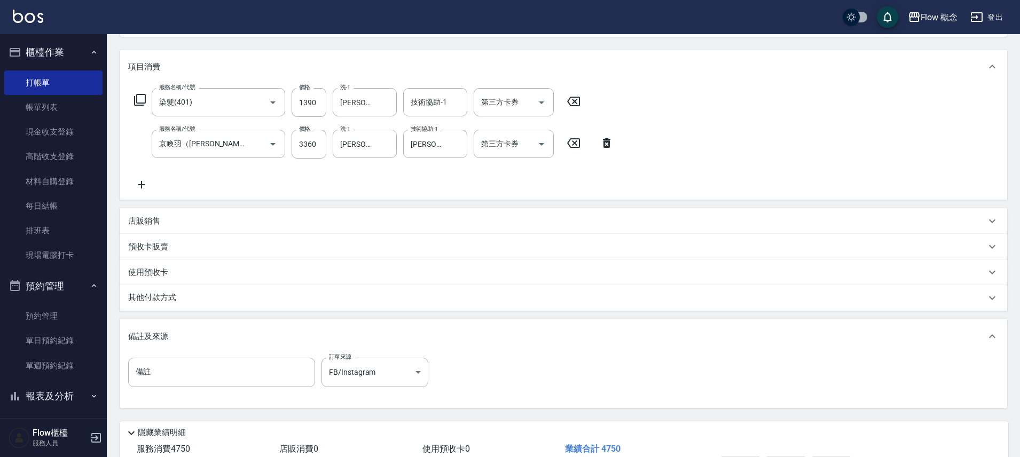
click at [193, 297] on div "其他付款方式" at bounding box center [557, 298] width 858 height 12
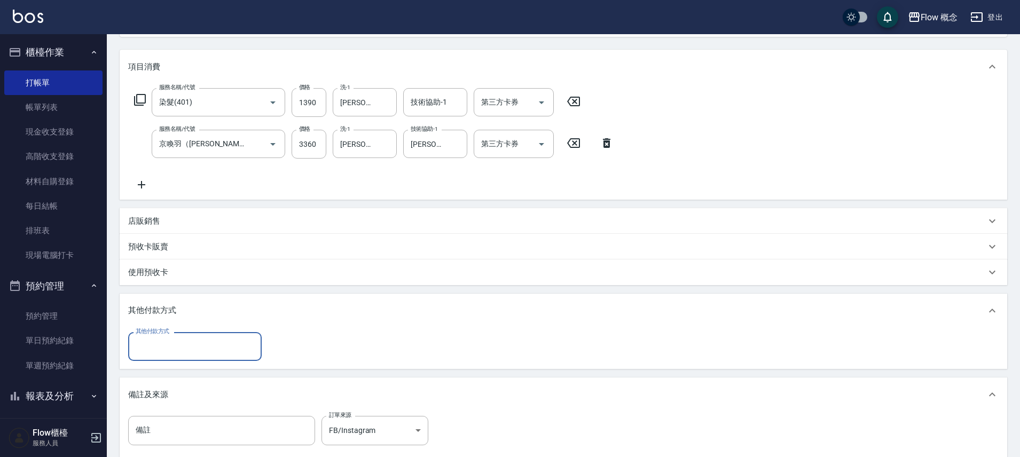
scroll to position [0, 0]
click at [186, 356] on div "其他付款方式" at bounding box center [195, 346] width 134 height 28
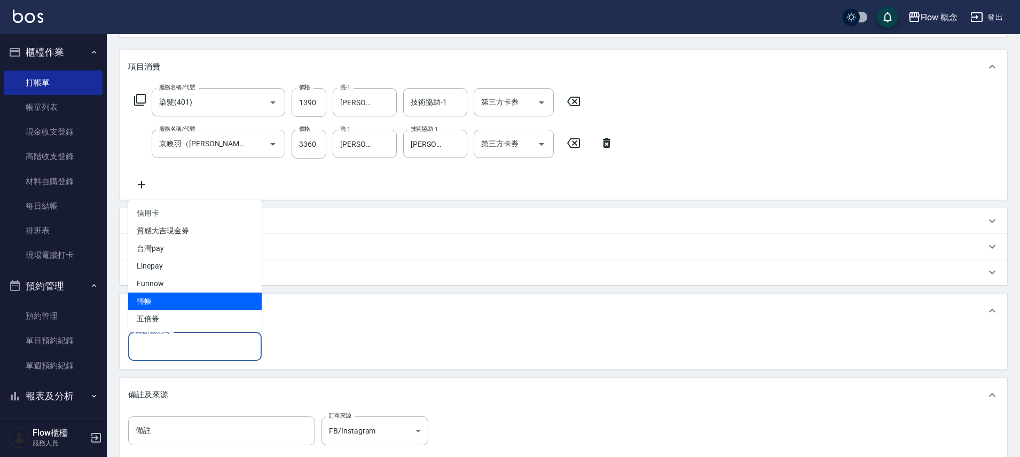
click at [165, 301] on span "轉帳" at bounding box center [195, 302] width 134 height 18
type input "轉帳"
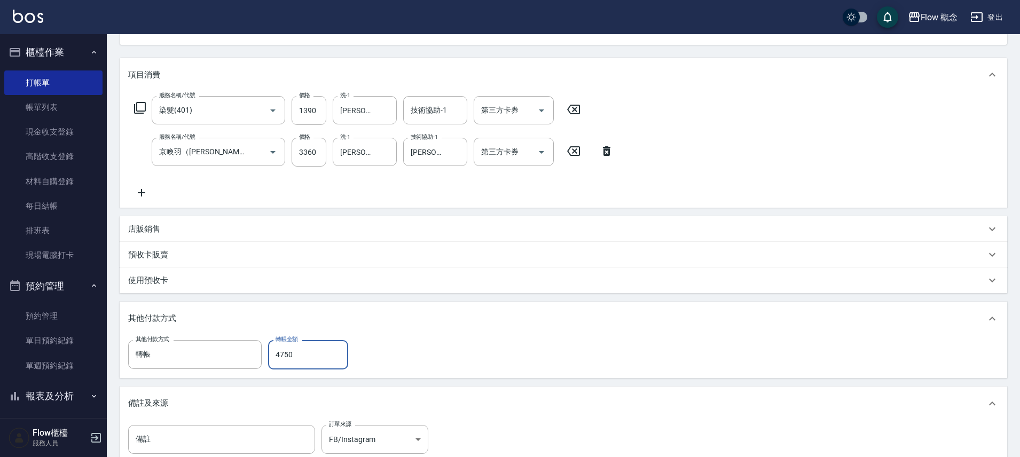
scroll to position [92, 0]
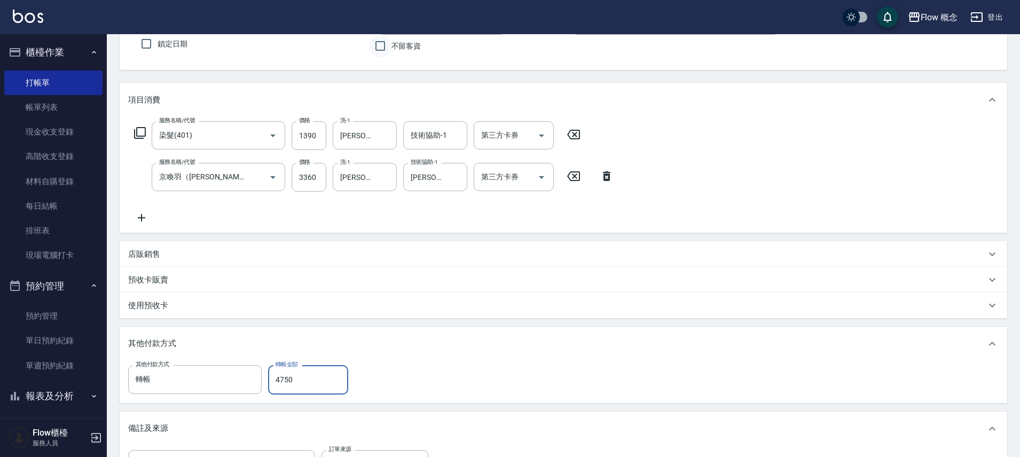
type input "4750"
click at [378, 41] on input "不留客資" at bounding box center [380, 46] width 22 height 22
checkbox input "true"
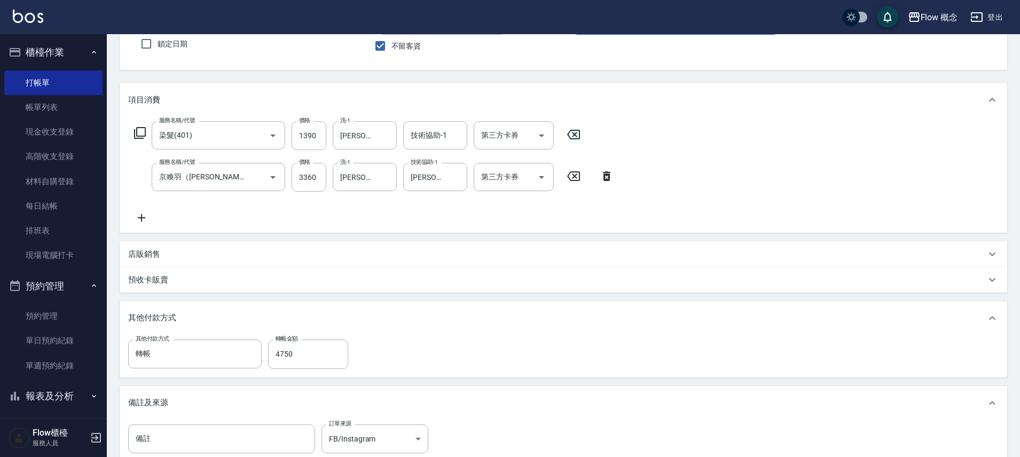
scroll to position [191, 0]
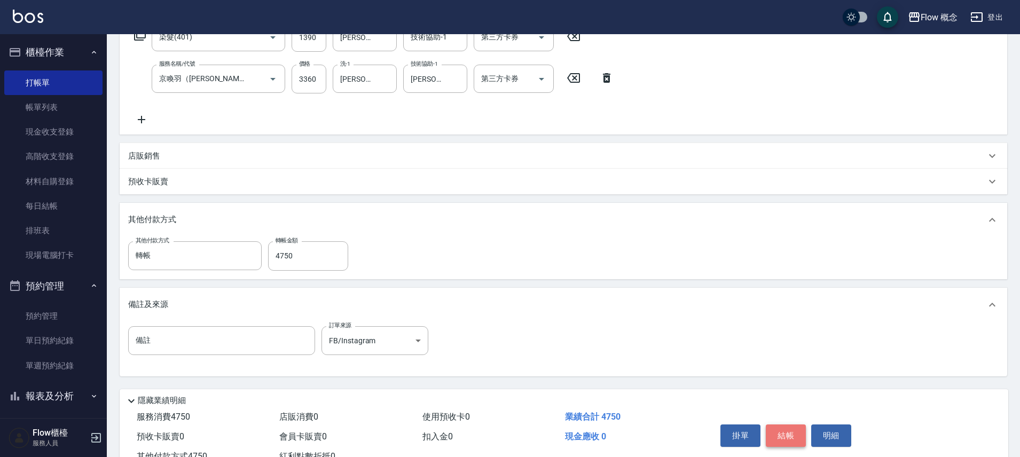
click at [775, 431] on button "結帳" at bounding box center [786, 436] width 40 height 22
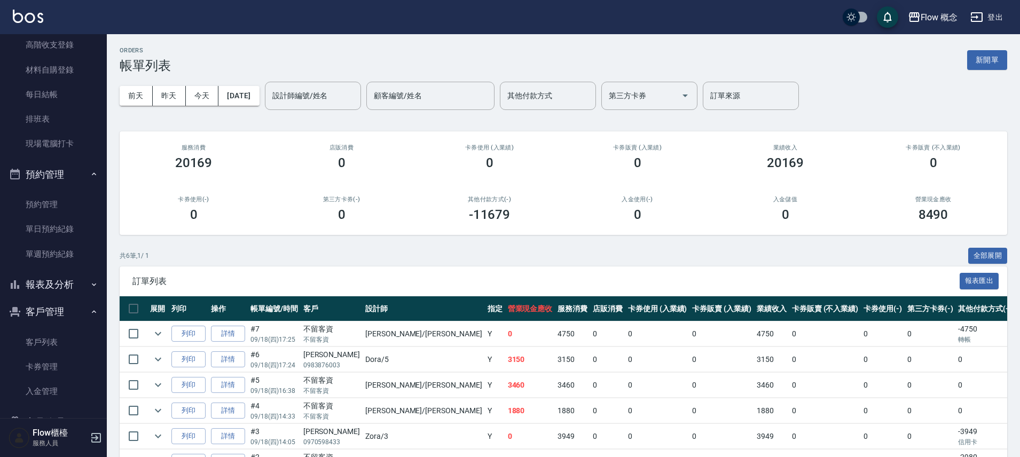
scroll to position [142, 0]
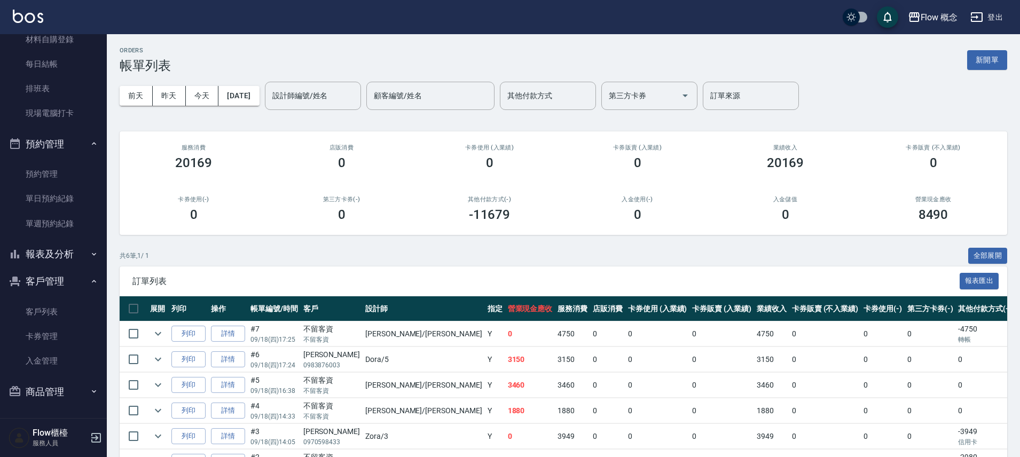
click at [56, 254] on button "報表及分析" at bounding box center [53, 254] width 98 height 28
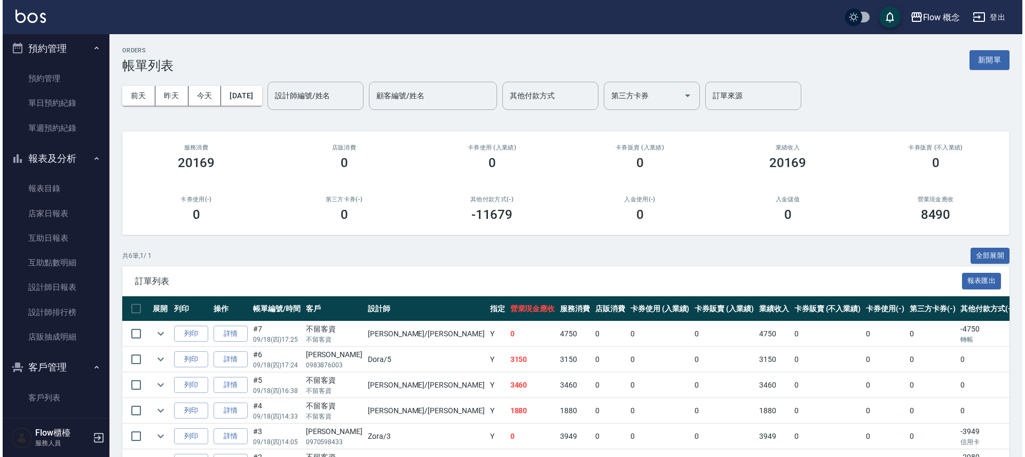
scroll to position [324, 0]
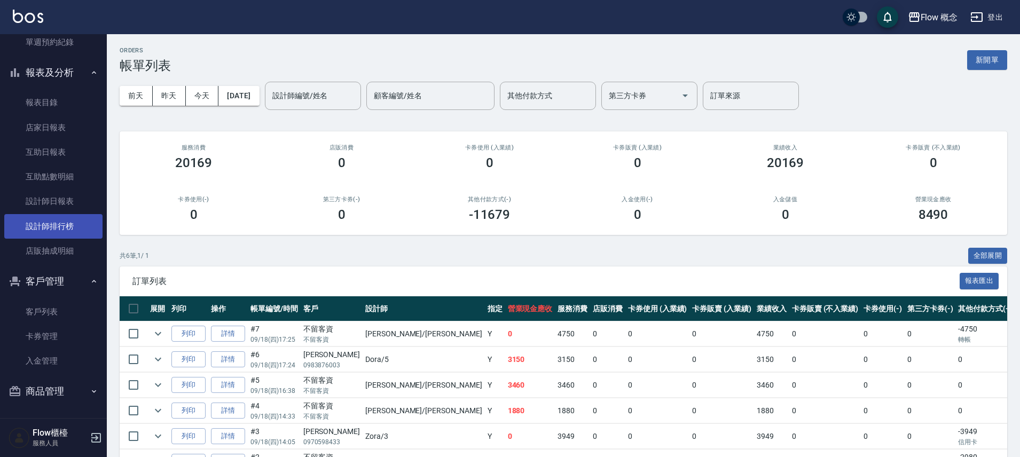
click at [58, 222] on link "設計師排行榜" at bounding box center [53, 226] width 98 height 25
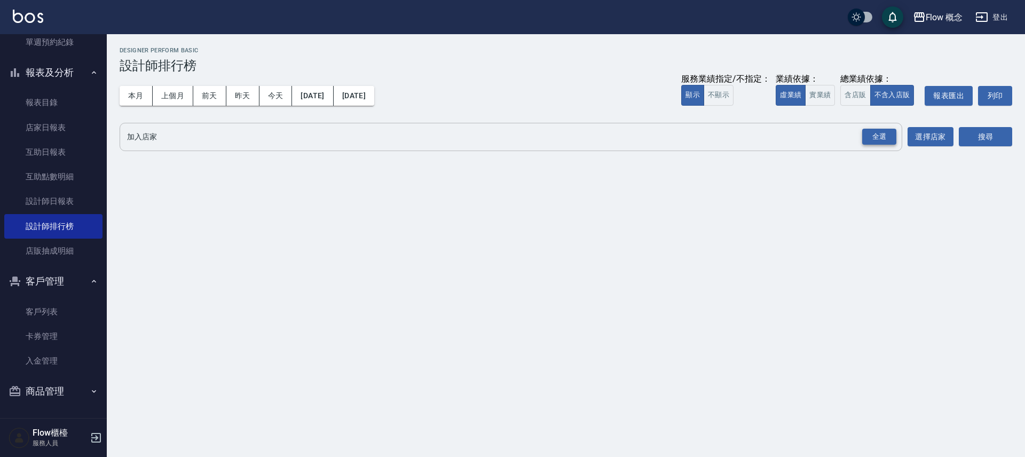
click at [867, 140] on div "全選" at bounding box center [879, 137] width 34 height 17
click at [991, 137] on button "搜尋" at bounding box center [985, 138] width 53 height 20
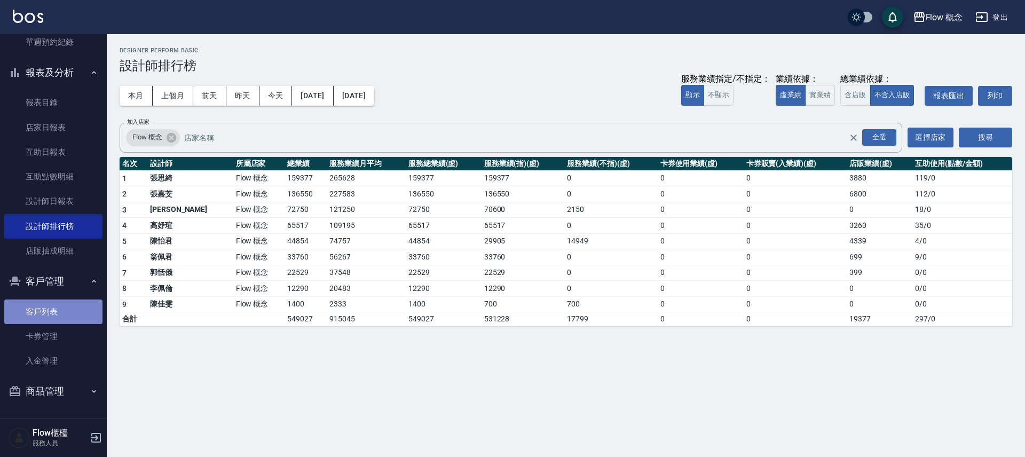
click at [62, 315] on link "客戶列表" at bounding box center [53, 312] width 98 height 25
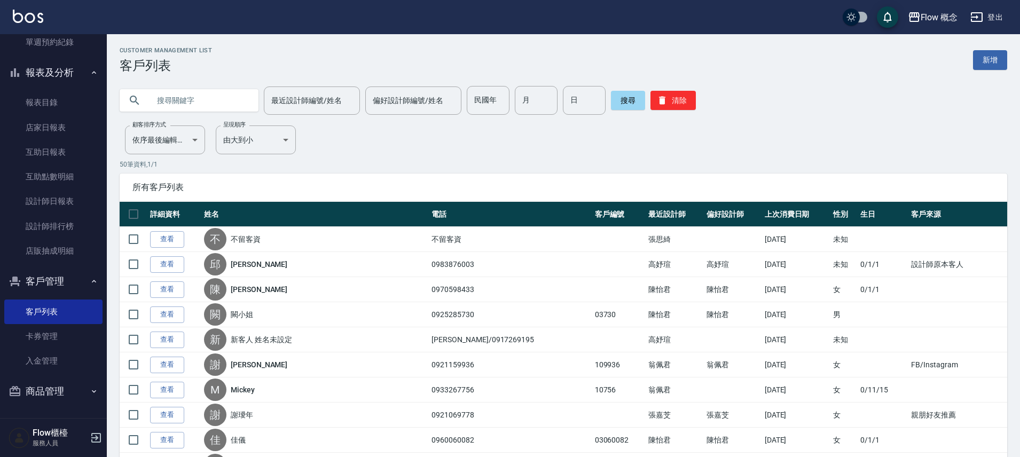
click at [170, 92] on input "text" at bounding box center [200, 100] width 100 height 29
paste input "[PERSON_NAME]"
type input "[PERSON_NAME]"
click at [618, 101] on button "搜尋" at bounding box center [628, 100] width 34 height 19
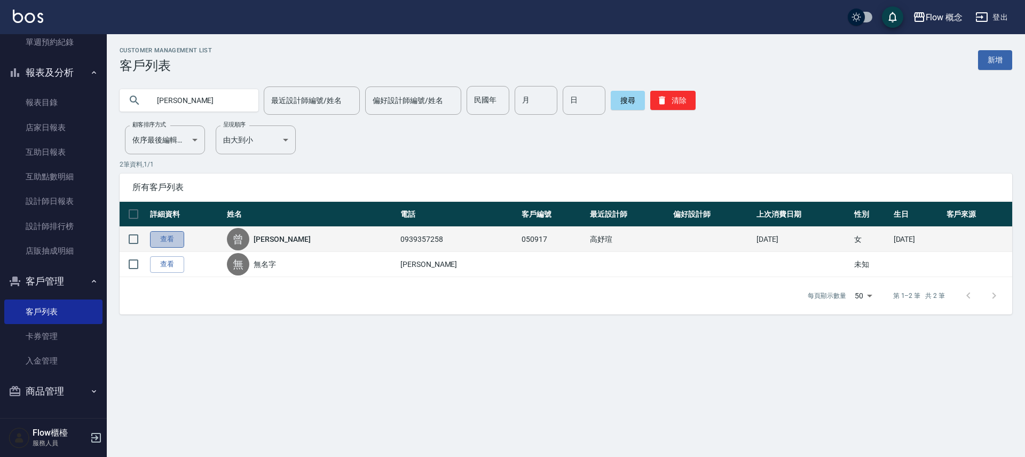
click at [178, 242] on link "查看" at bounding box center [167, 239] width 34 height 17
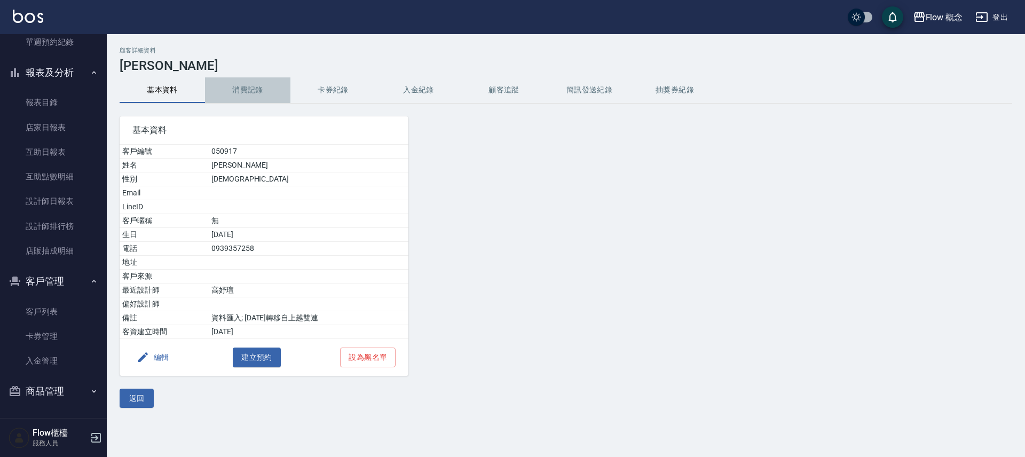
click at [254, 86] on button "消費記錄" at bounding box center [247, 90] width 85 height 26
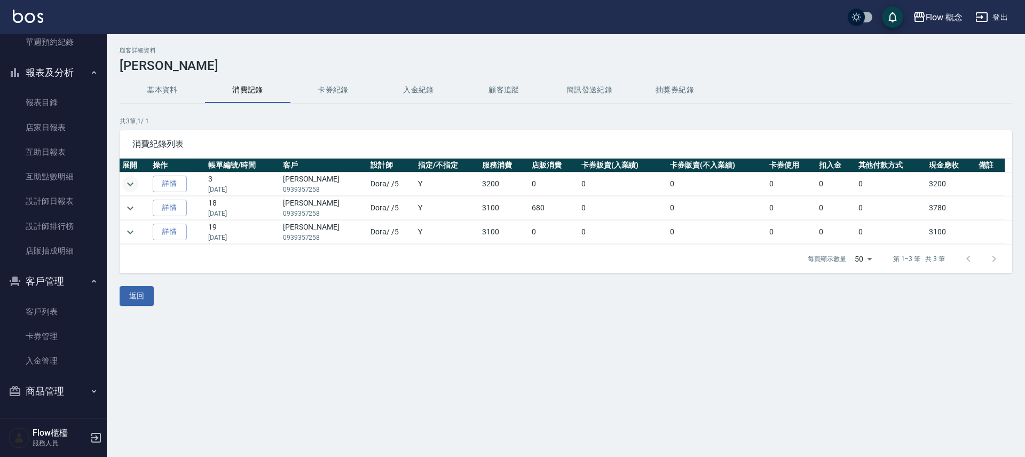
click at [136, 186] on icon "expand row" at bounding box center [130, 184] width 13 height 13
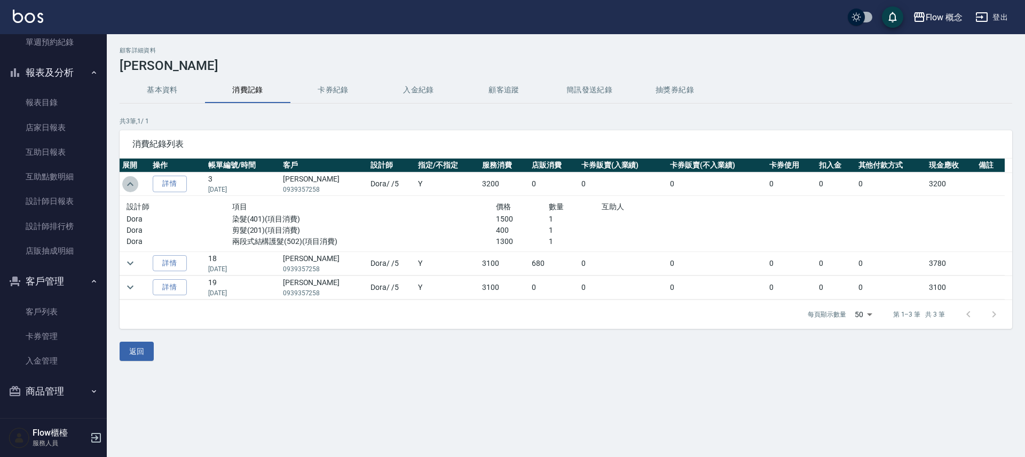
click at [136, 186] on icon "expand row" at bounding box center [130, 184] width 13 height 13
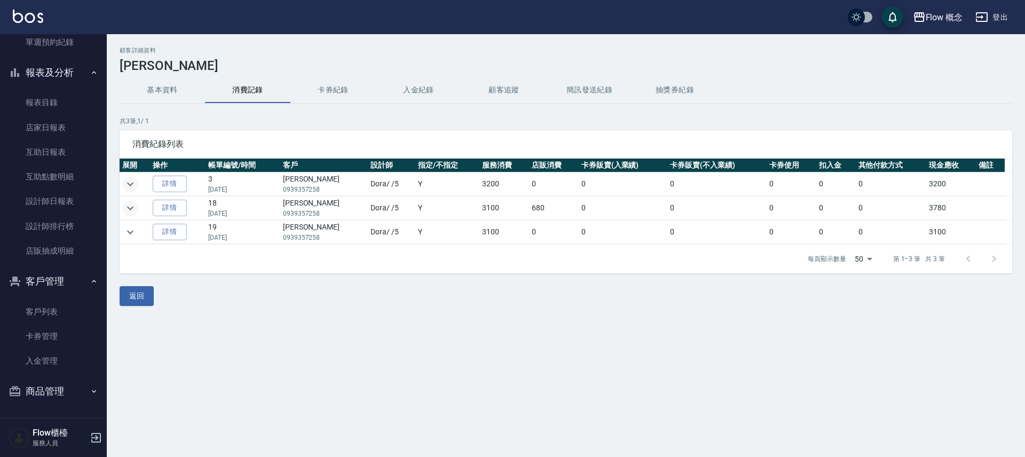
click at [132, 206] on icon "expand row" at bounding box center [130, 208] width 13 height 13
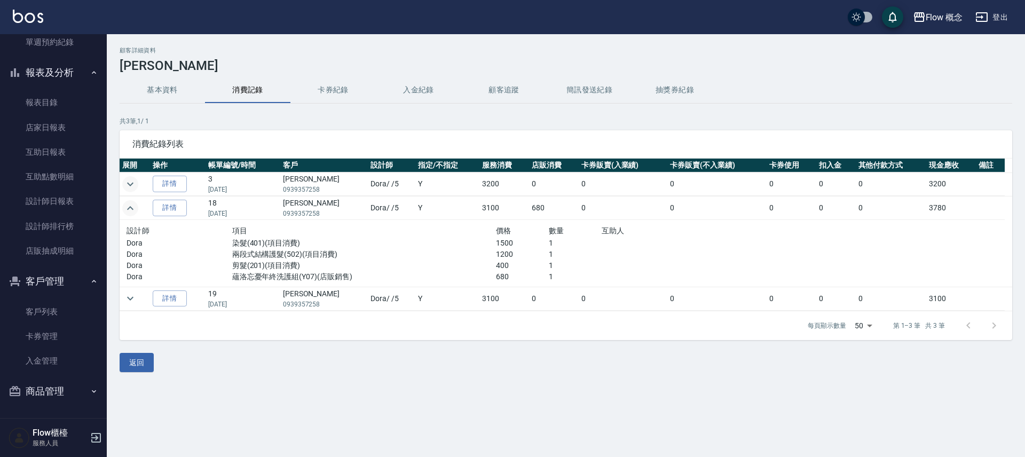
click at [132, 206] on icon "expand row" at bounding box center [130, 208] width 13 height 13
click at [127, 295] on icon "expand row" at bounding box center [130, 298] width 13 height 13
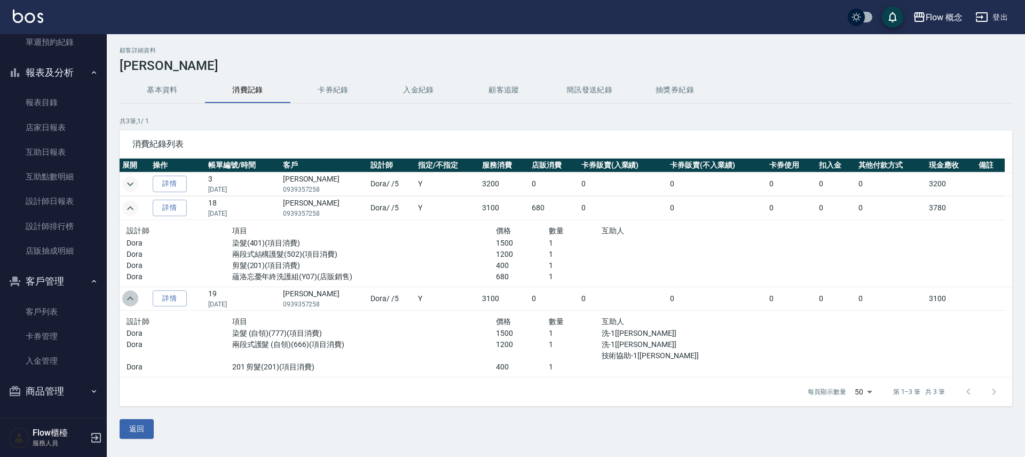
click at [127, 295] on icon "expand row" at bounding box center [130, 298] width 13 height 13
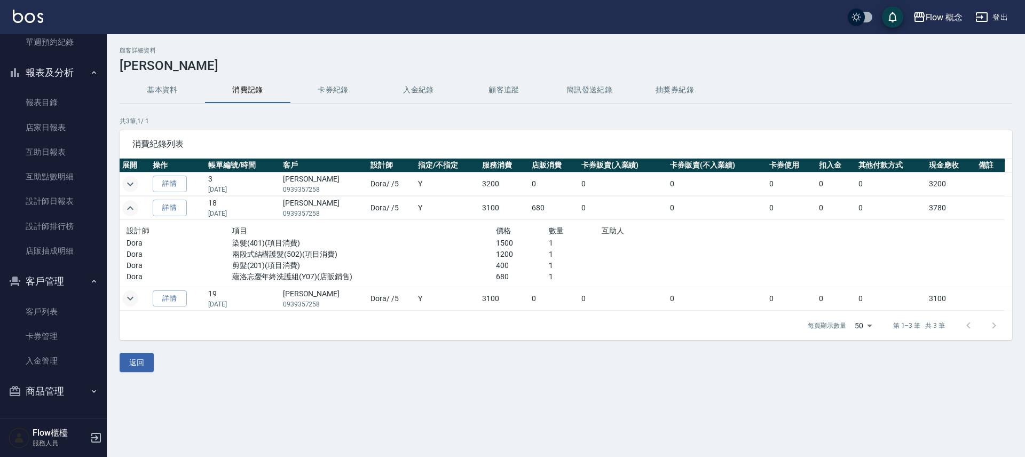
click at [288, 179] on td "[PERSON_NAME]0939357258" at bounding box center [324, 183] width 88 height 23
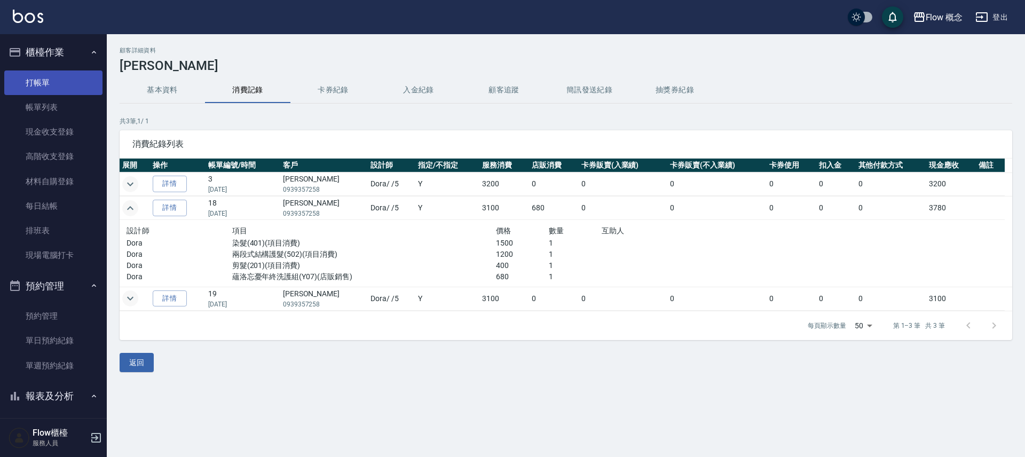
click at [62, 87] on link "打帳單" at bounding box center [53, 82] width 98 height 25
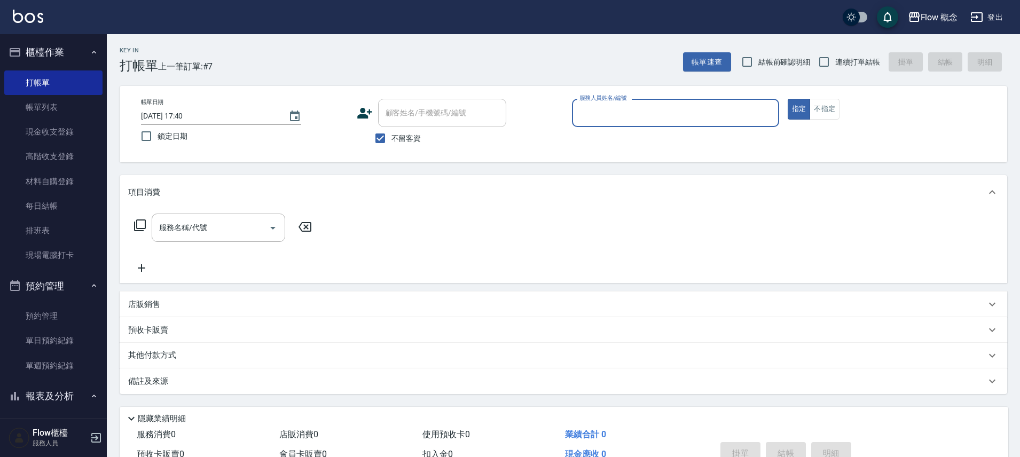
type input "８"
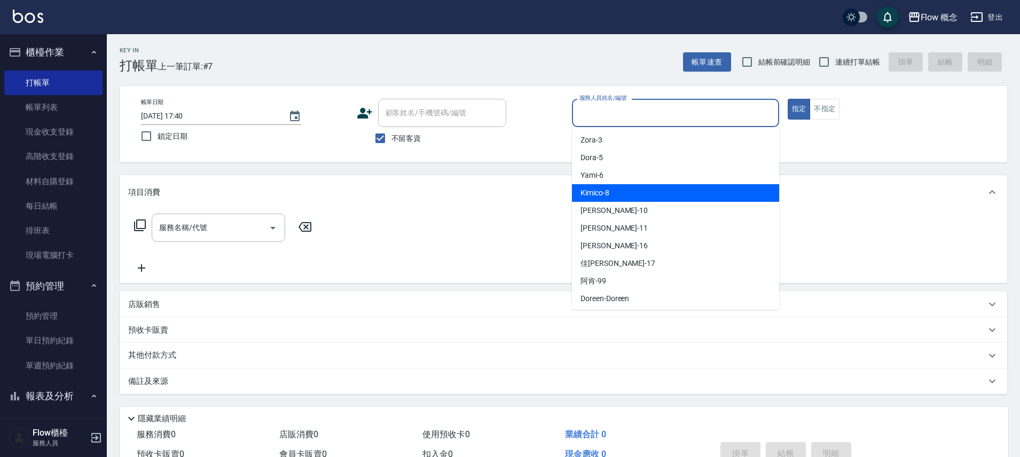
click at [680, 194] on div "Kimico -8" at bounding box center [675, 193] width 207 height 18
type input "Kimico-8"
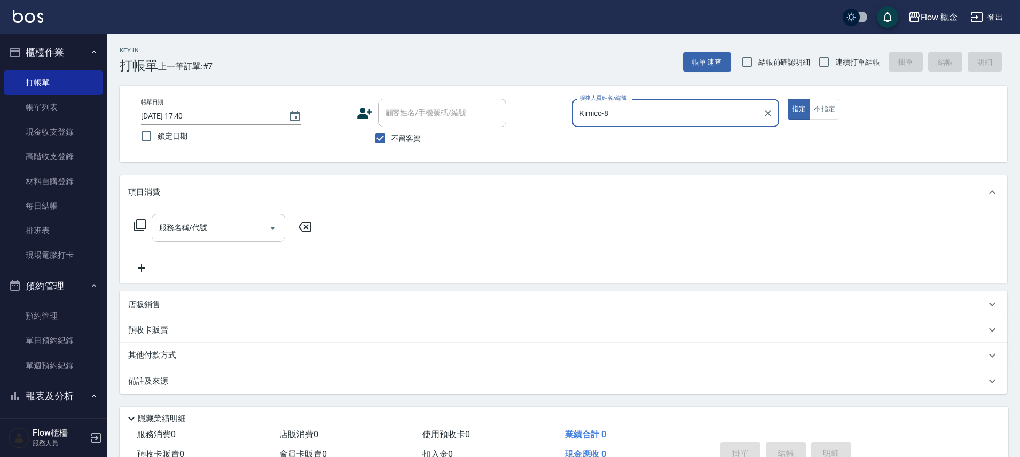
click at [184, 232] on input "服務名稱/代號" at bounding box center [210, 227] width 108 height 19
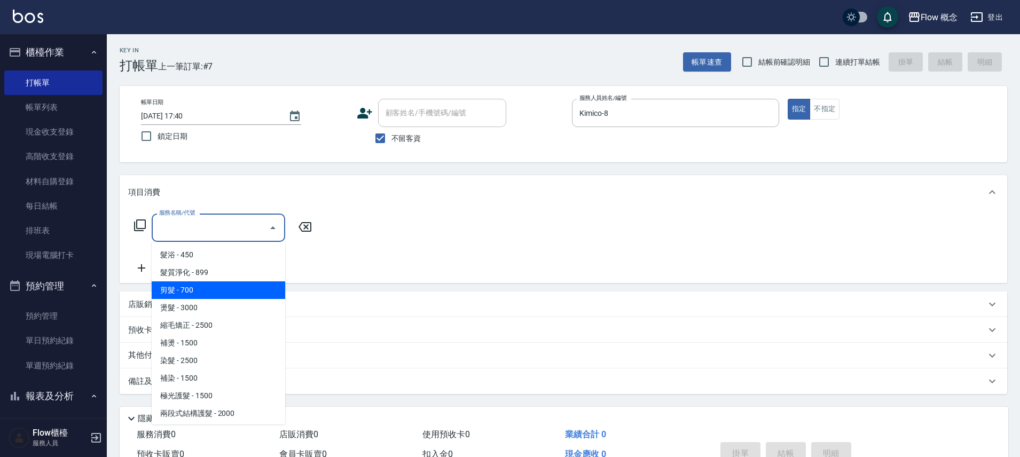
click at [186, 285] on span "剪髮 - 700" at bounding box center [219, 290] width 134 height 18
type input "剪髮(201)"
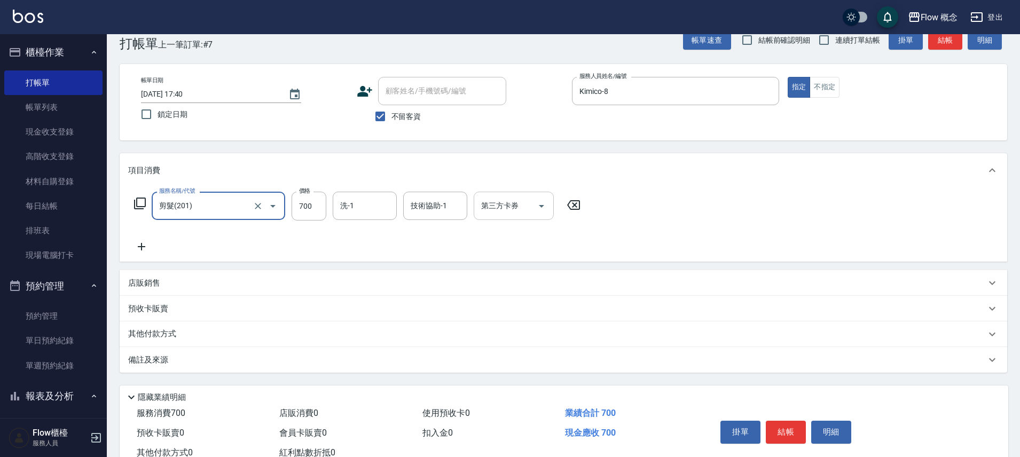
scroll to position [58, 0]
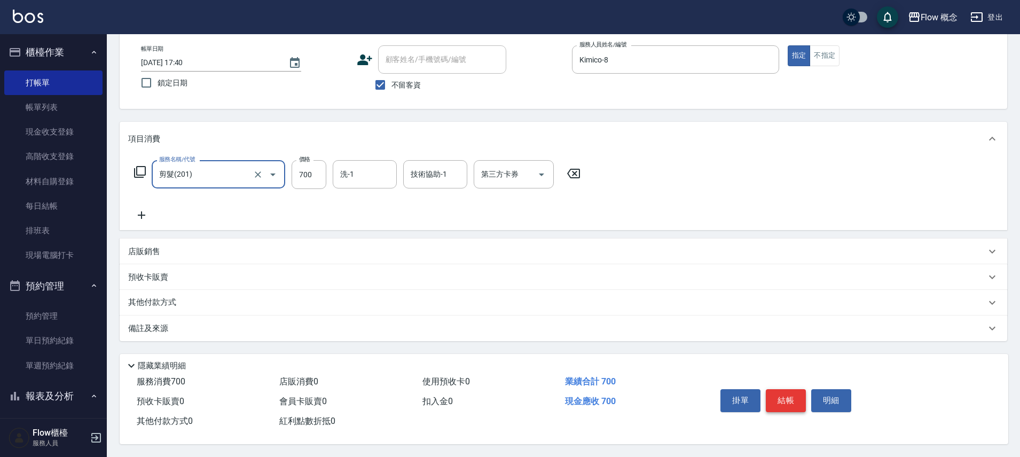
click at [778, 405] on button "結帳" at bounding box center [786, 400] width 40 height 22
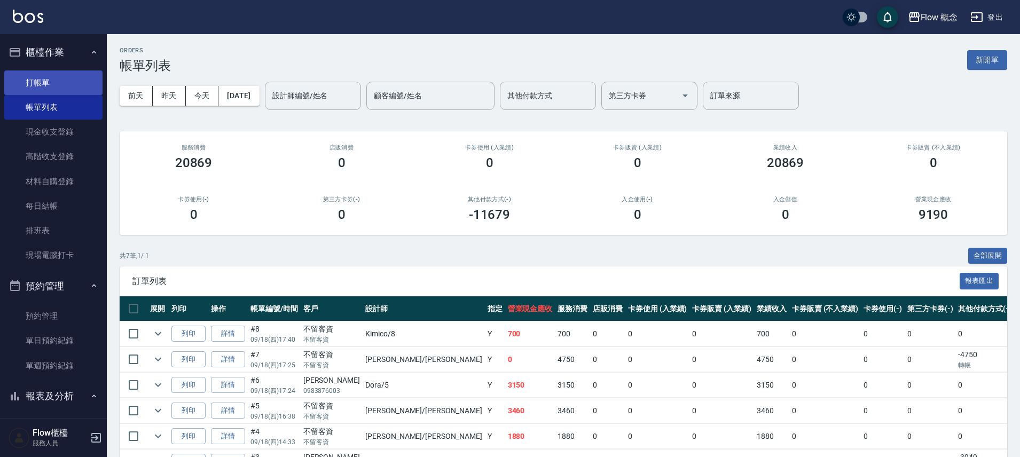
click at [74, 91] on link "打帳單" at bounding box center [53, 82] width 98 height 25
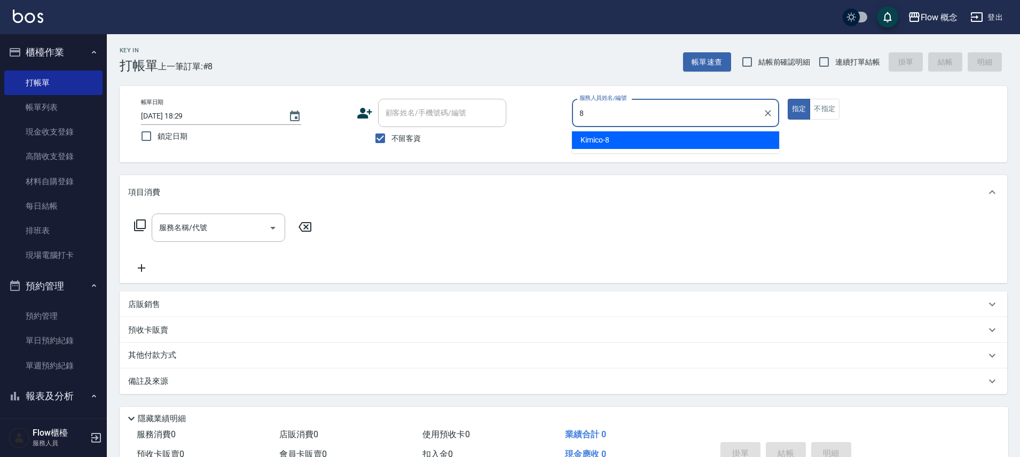
type input "Kimico-8"
type button "true"
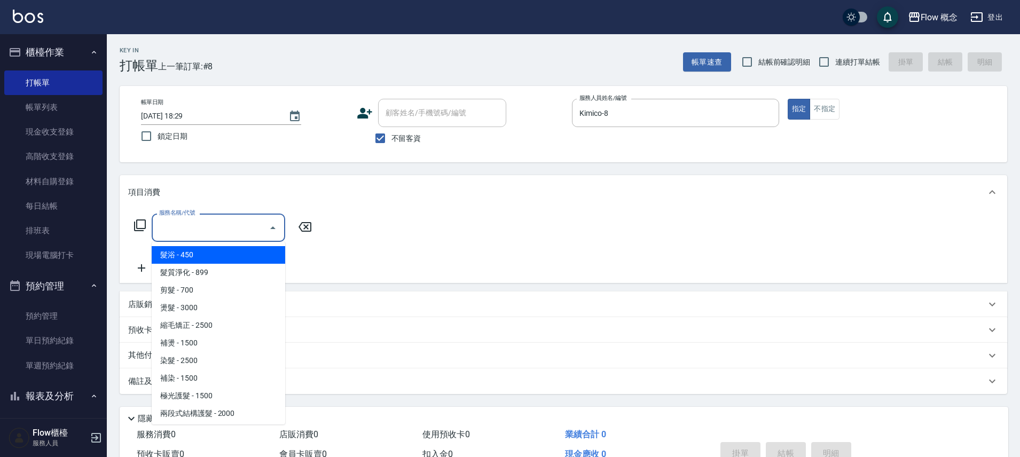
click at [249, 221] on input "服務名稱/代號" at bounding box center [210, 227] width 108 height 19
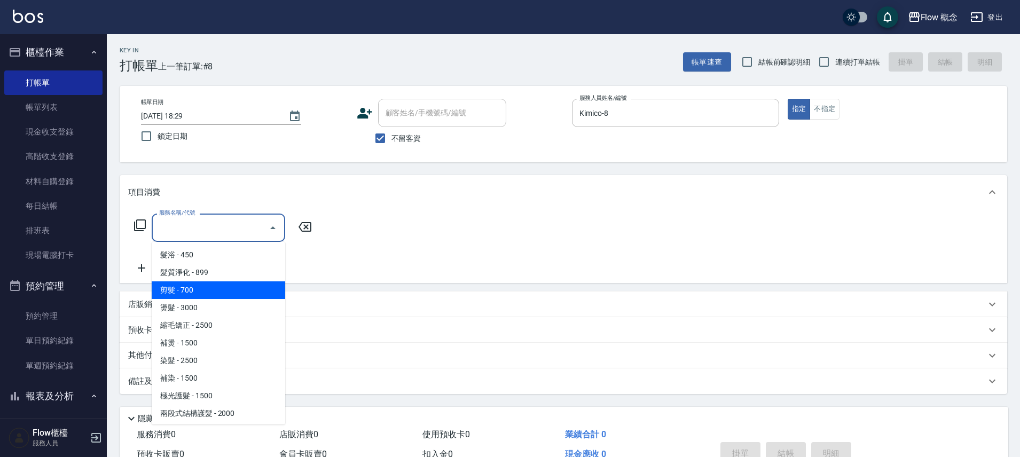
click at [230, 282] on span "剪髮 - 700" at bounding box center [219, 290] width 134 height 18
type input "剪髮(201)"
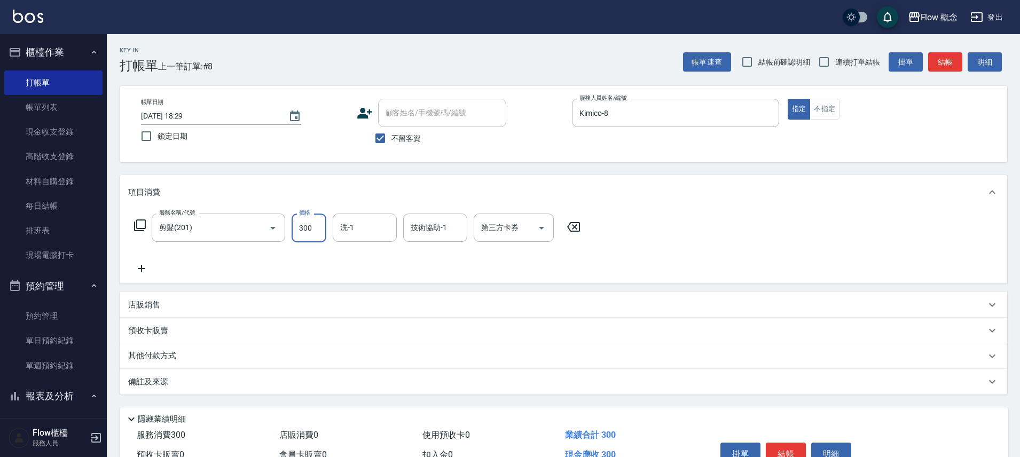
type input "300"
click at [180, 303] on div "店販銷售" at bounding box center [557, 305] width 858 height 11
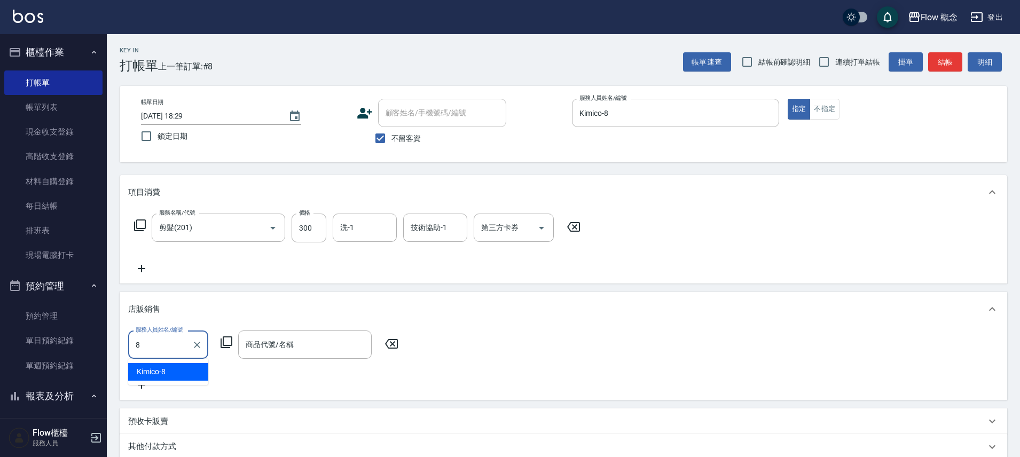
type input "Kimico-8"
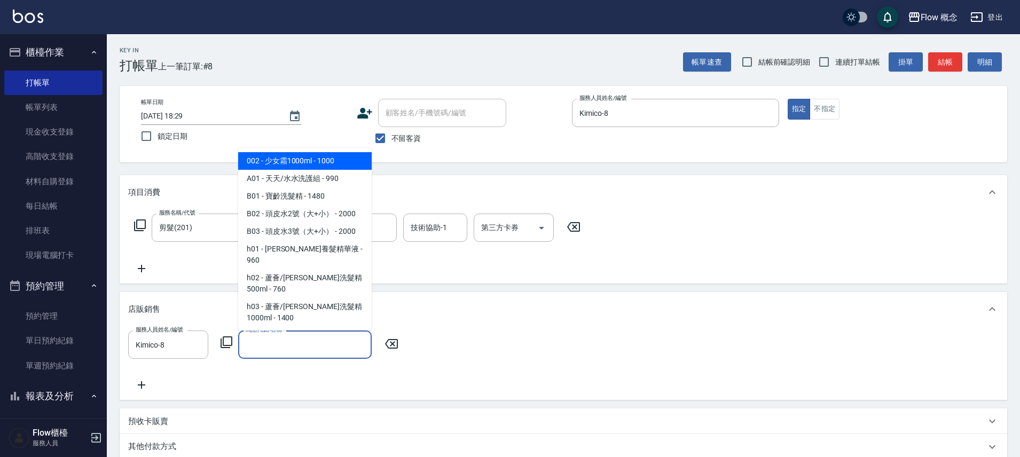
click at [275, 344] on input "商品代號/名稱" at bounding box center [305, 344] width 124 height 19
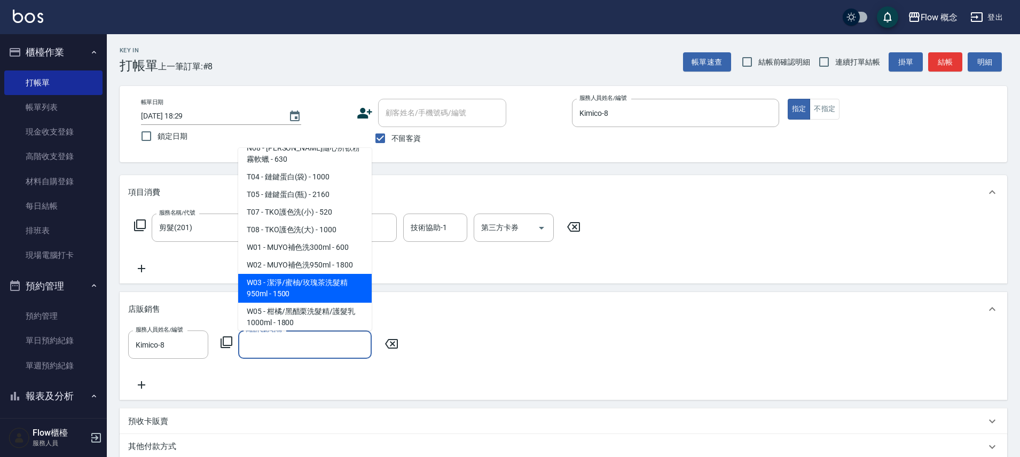
scroll to position [1310, 0]
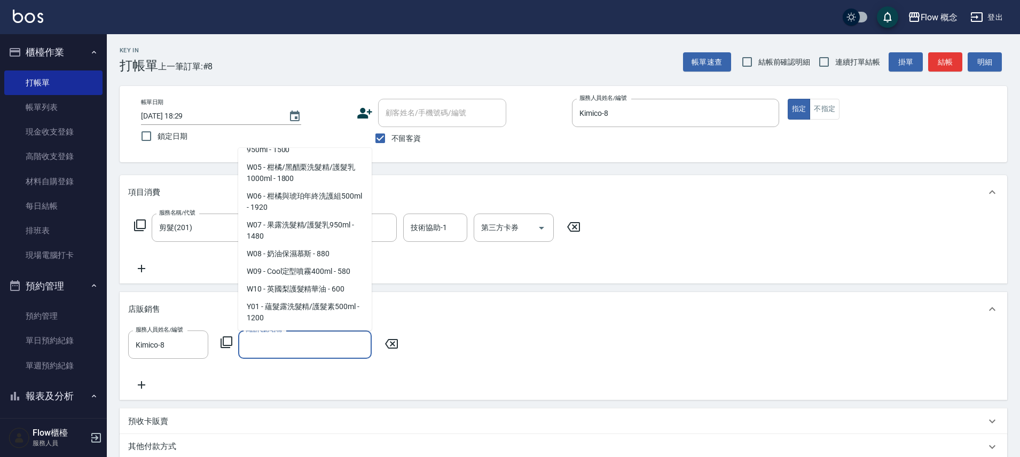
click at [338, 356] on span "Y03 - 蘊洛精華液頭皮水100ml - 1200" at bounding box center [305, 370] width 134 height 29
type input "蘊洛精華液頭皮水100ml"
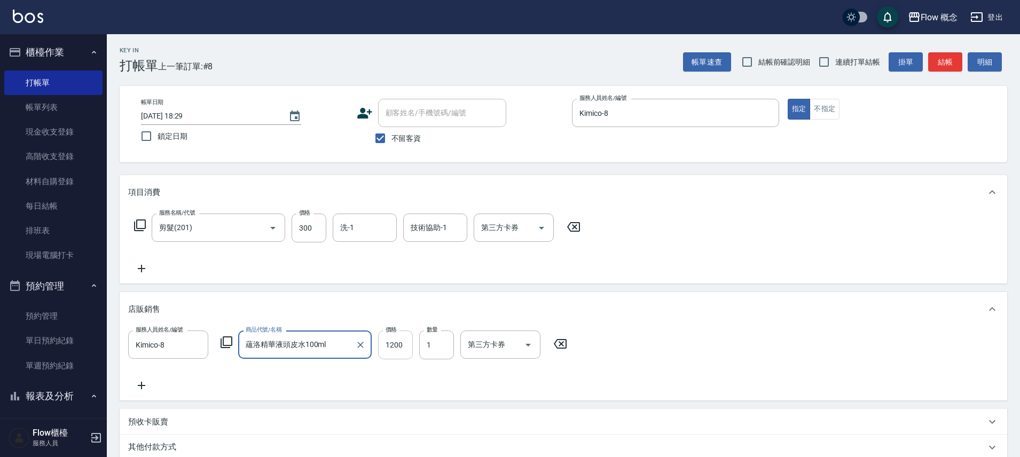
drag, startPoint x: 399, startPoint y: 342, endPoint x: 424, endPoint y: 355, distance: 28.2
click at [399, 342] on input "1200" at bounding box center [395, 345] width 35 height 29
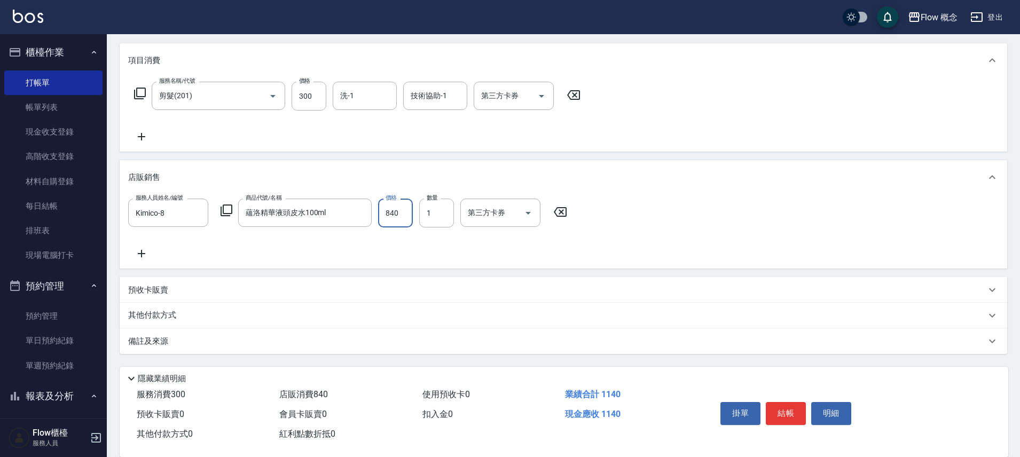
scroll to position [150, 0]
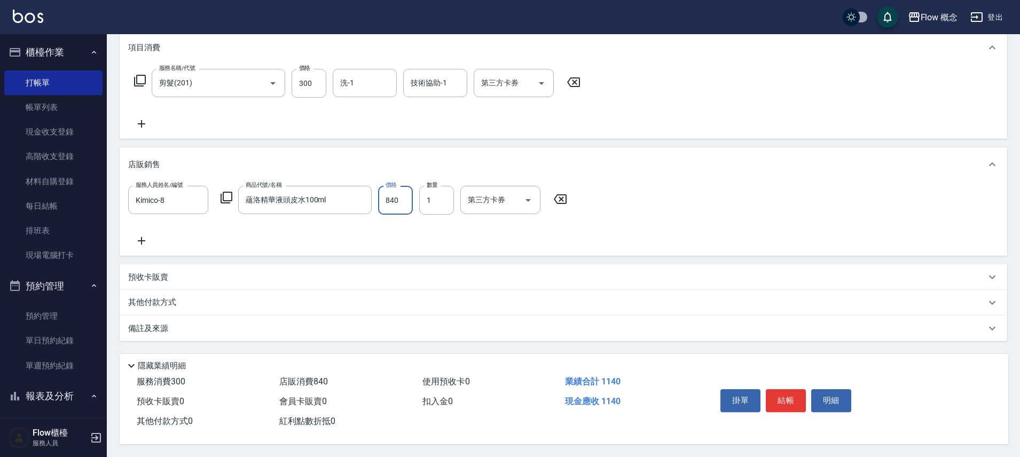
type input "840"
click at [226, 298] on div "其他付款方式" at bounding box center [557, 303] width 858 height 12
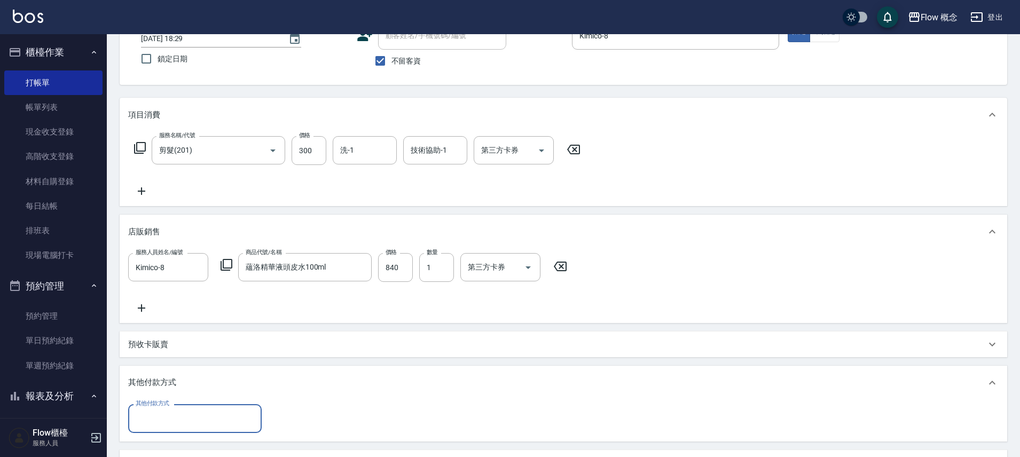
scroll to position [78, 0]
click at [136, 379] on p "其他付款方式" at bounding box center [154, 382] width 53 height 12
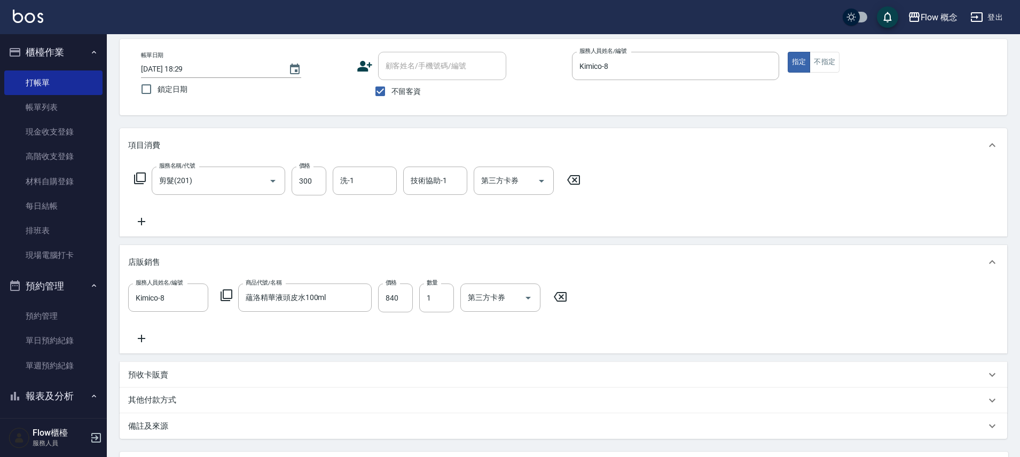
scroll to position [150, 0]
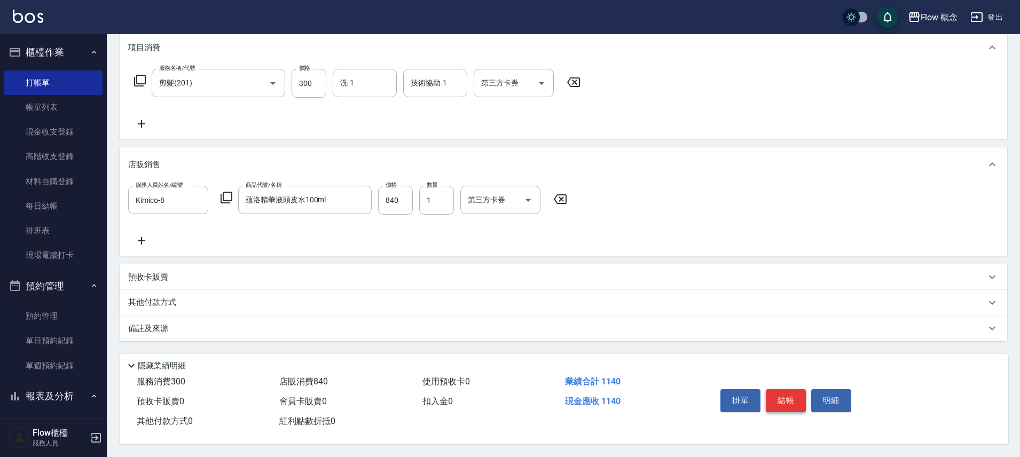
click at [788, 394] on button "結帳" at bounding box center [786, 400] width 40 height 22
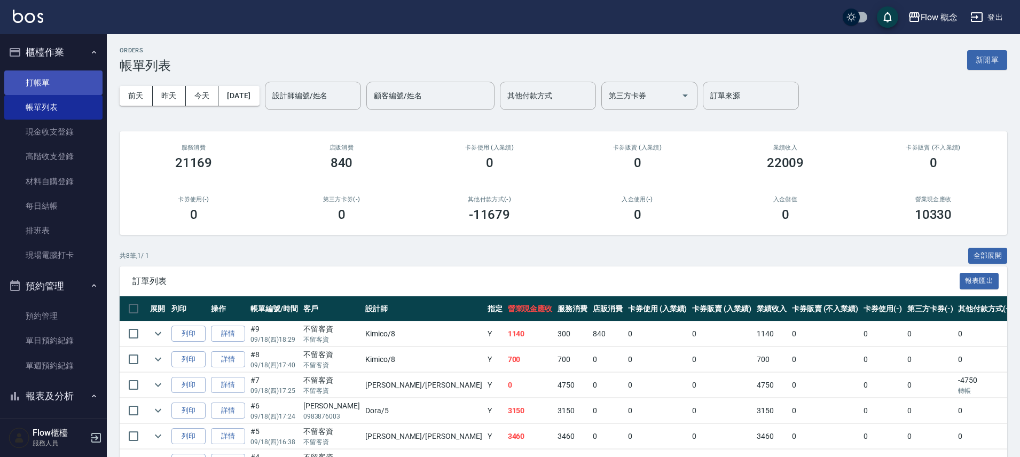
click at [53, 84] on link "打帳單" at bounding box center [53, 82] width 98 height 25
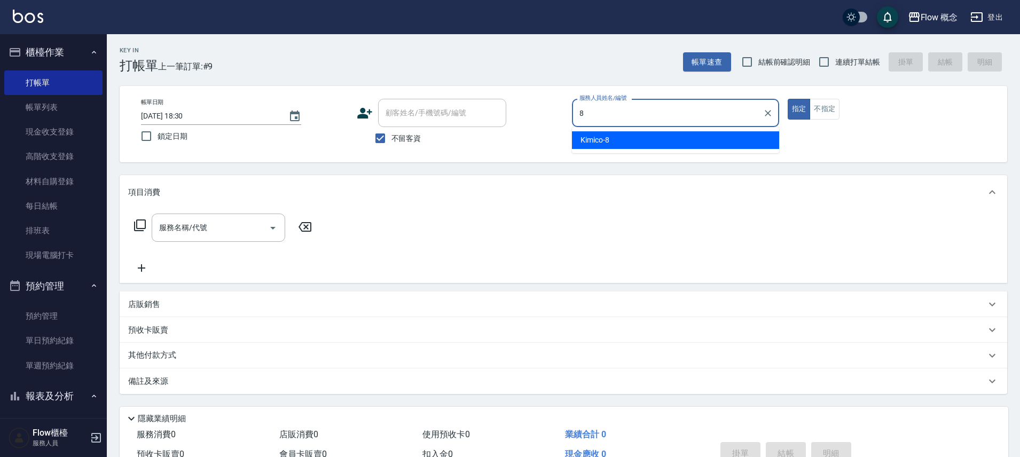
type input "Kimico-8"
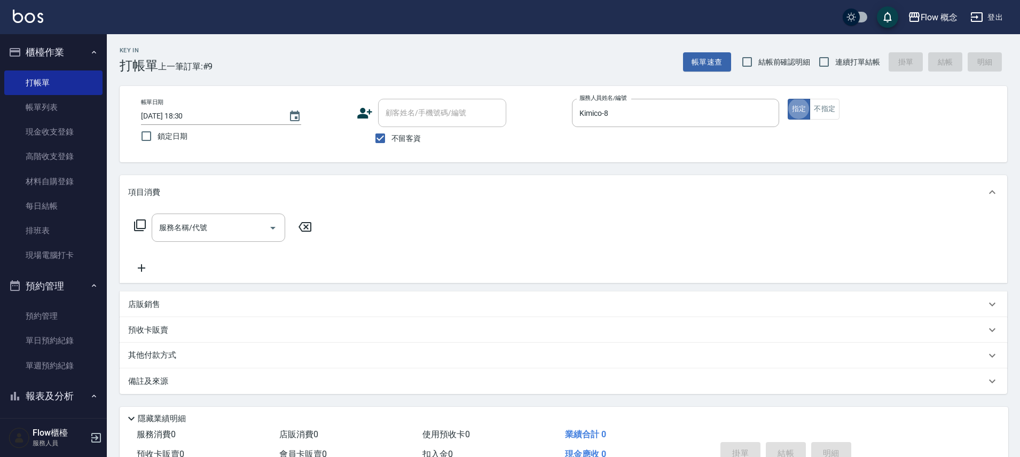
type button "true"
click at [219, 232] on input "服務名稱/代號" at bounding box center [210, 227] width 108 height 19
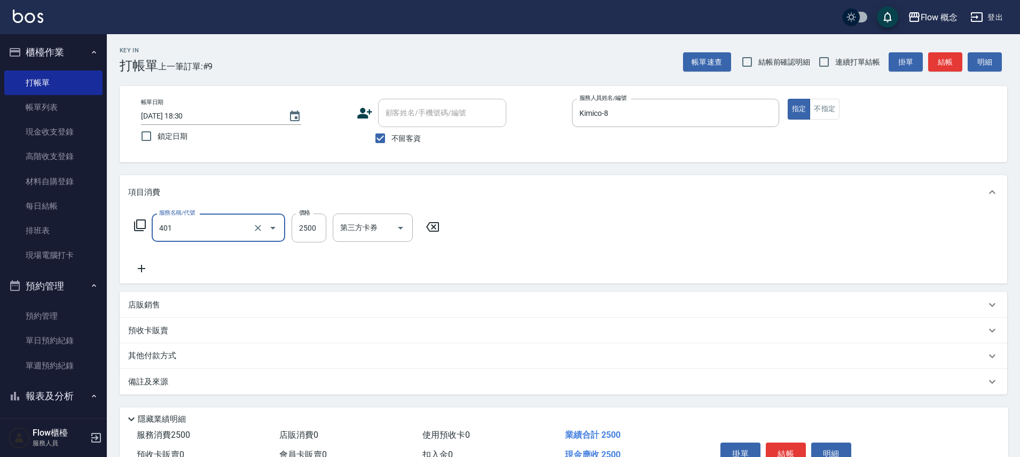
type input "染髮(401)"
type input "4000"
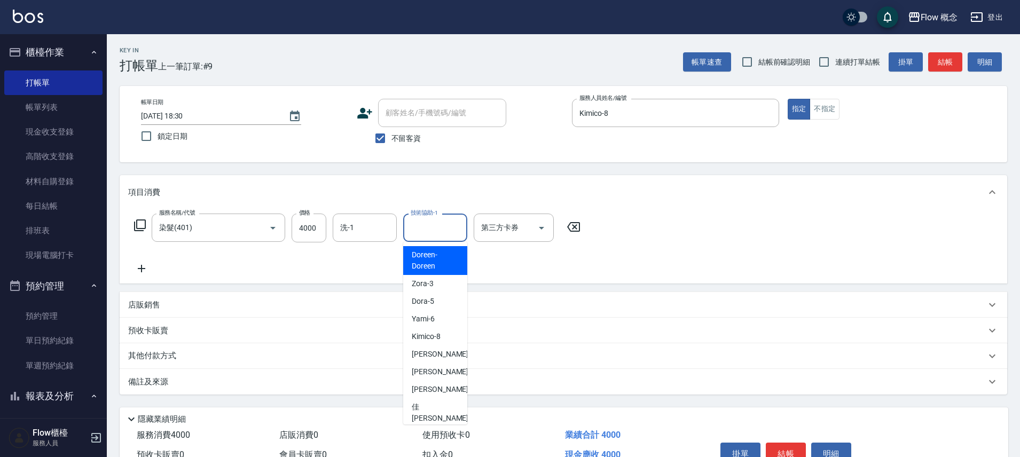
click at [447, 232] on input "技術協助-1" at bounding box center [435, 227] width 54 height 19
click at [432, 357] on span "[PERSON_NAME] -10" at bounding box center [445, 354] width 67 height 11
type input "[PERSON_NAME]-10"
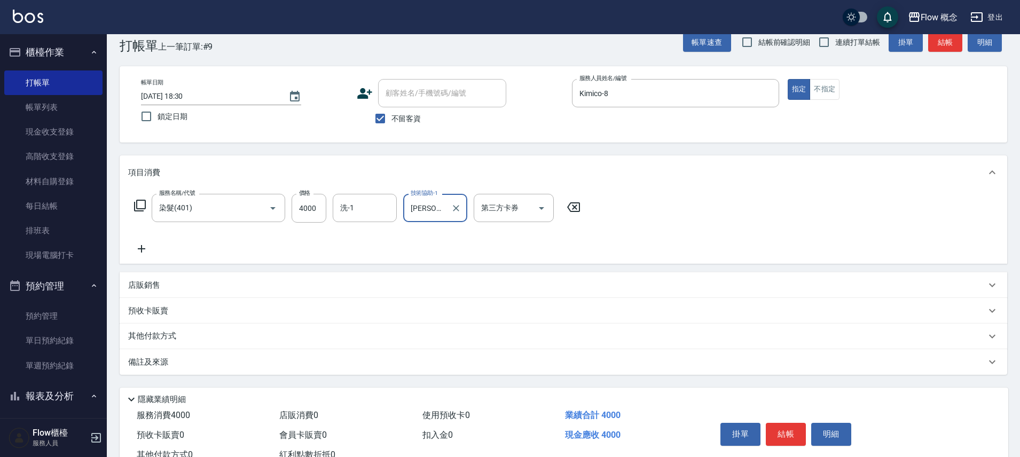
scroll to position [58, 0]
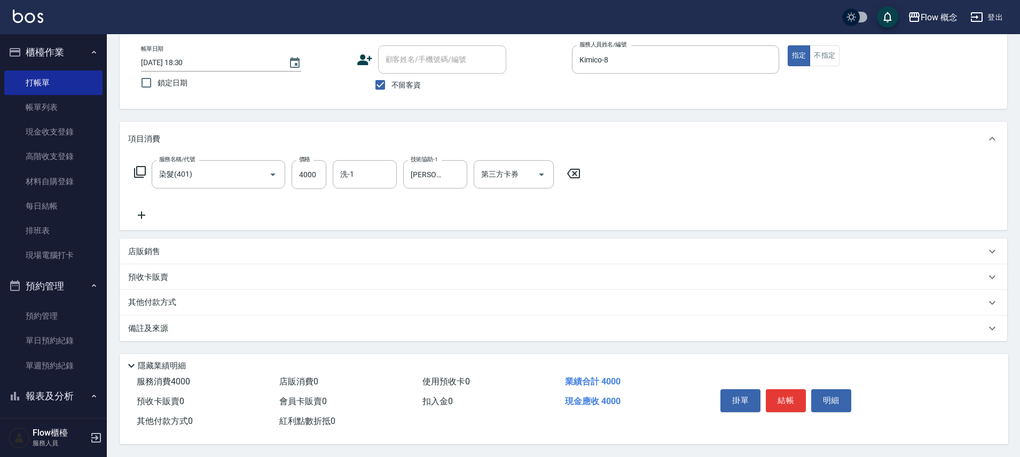
click at [216, 302] on div "其他付款方式" at bounding box center [557, 303] width 858 height 12
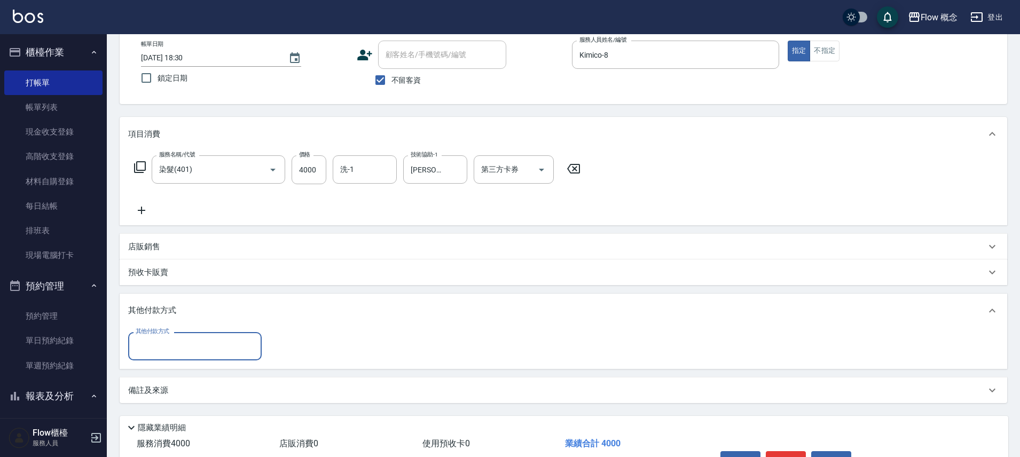
scroll to position [0, 0]
click at [163, 350] on input "其他付款方式" at bounding box center [195, 346] width 124 height 19
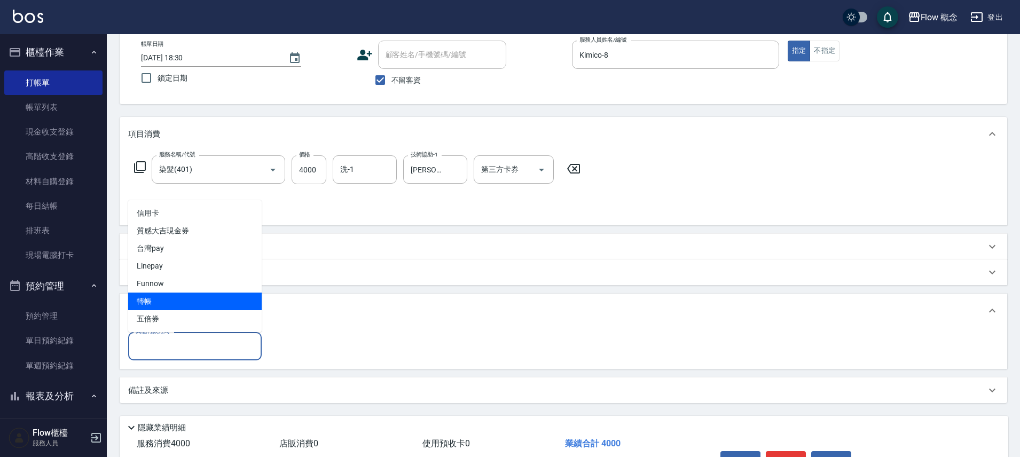
click at [167, 296] on span "轉帳" at bounding box center [195, 302] width 134 height 18
type input "轉帳"
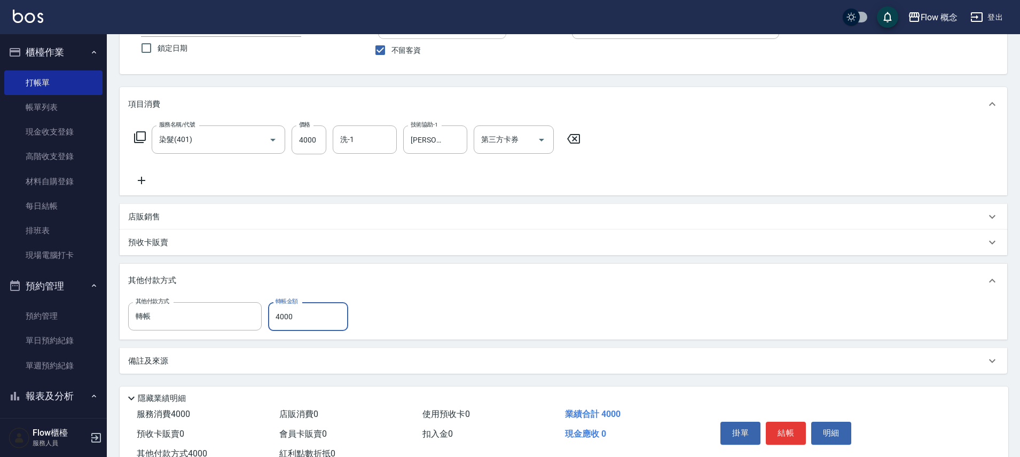
scroll to position [125, 0]
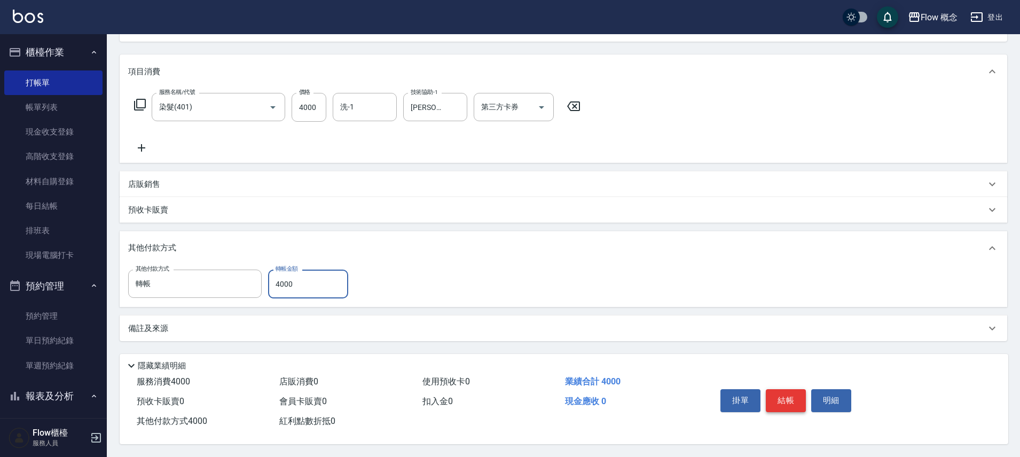
type input "4000"
click at [798, 392] on button "結帳" at bounding box center [786, 400] width 40 height 22
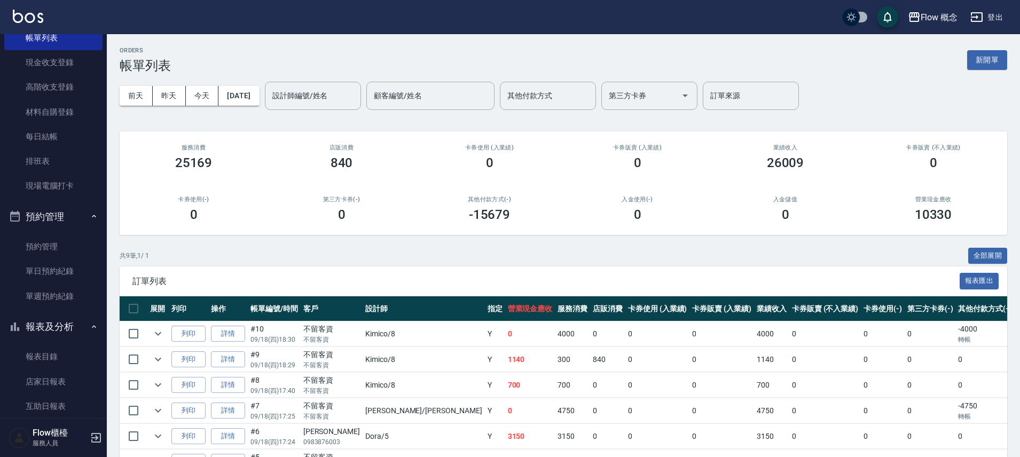
scroll to position [306, 0]
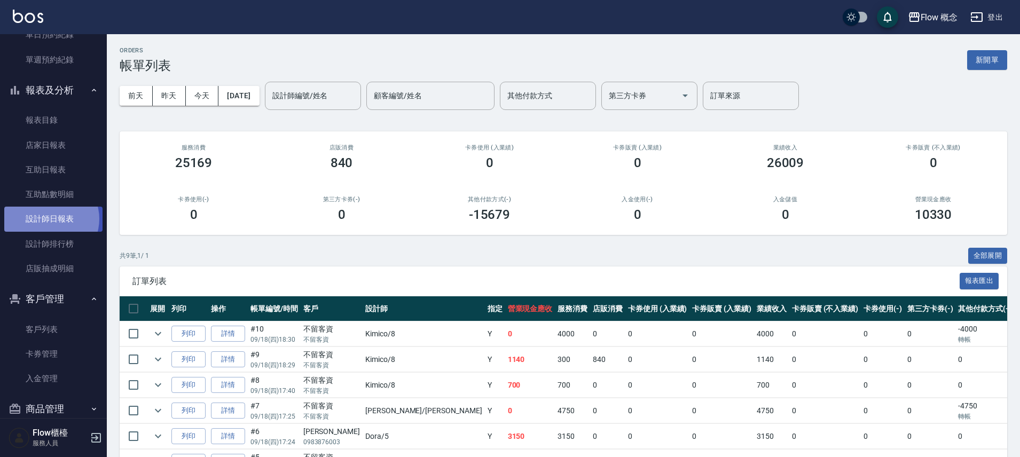
click at [49, 219] on link "設計師日報表" at bounding box center [53, 219] width 98 height 25
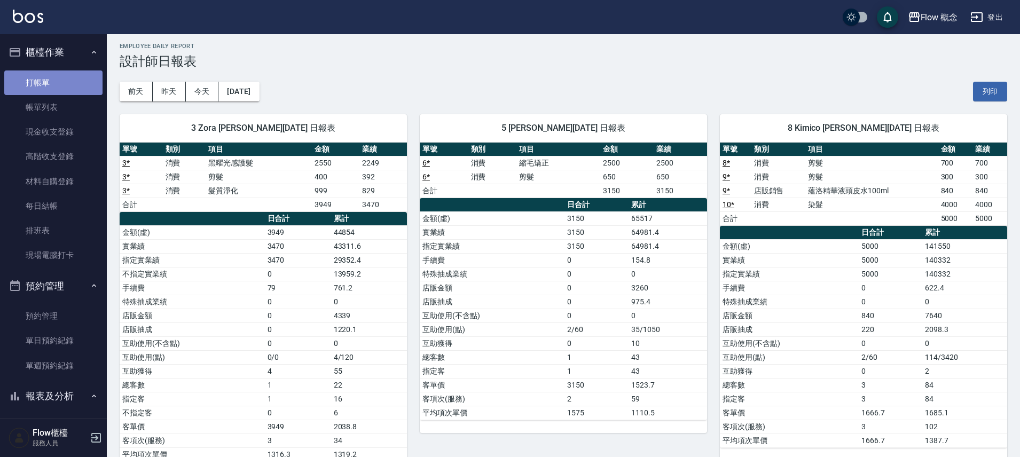
click at [69, 88] on link "打帳單" at bounding box center [53, 82] width 98 height 25
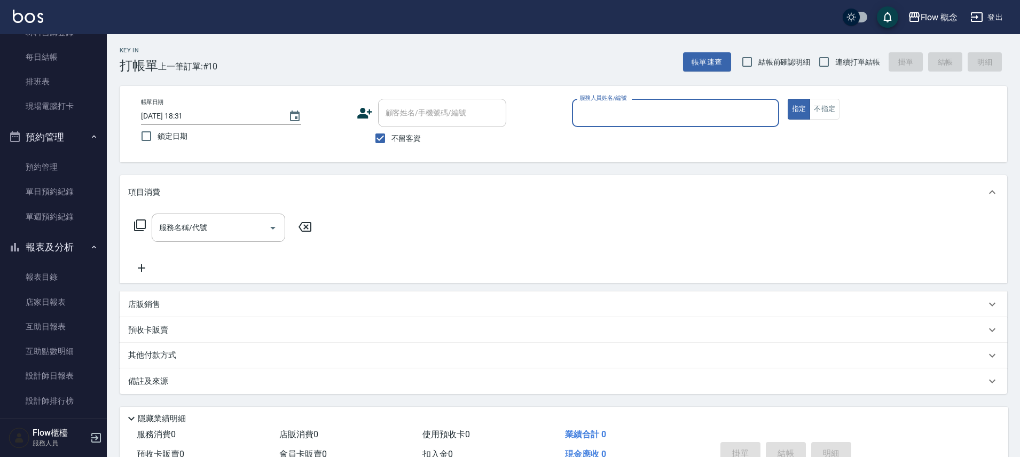
scroll to position [324, 0]
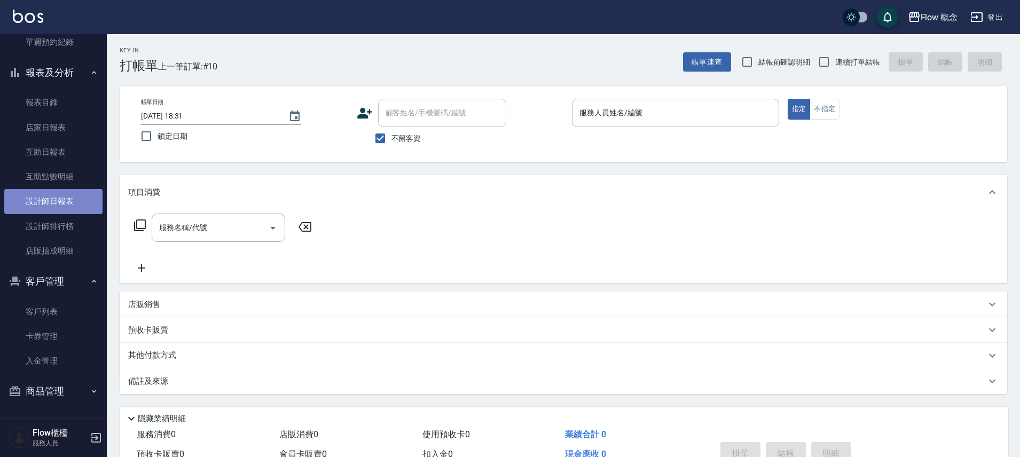
click at [90, 202] on link "設計師日報表" at bounding box center [53, 201] width 98 height 25
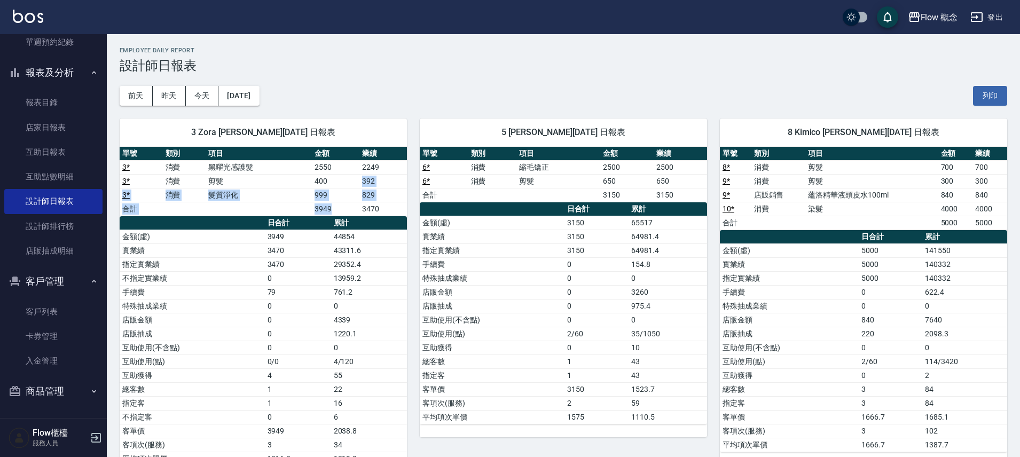
drag, startPoint x: 339, startPoint y: 177, endPoint x: 351, endPoint y: 209, distance: 34.1
click at [349, 213] on tbody "3 * 消費 黑曜光感護髮 2550 2249 3 * 消費 剪髮 400 392 3 * 消費 髮質淨化 999 829 合計 3949 3470" at bounding box center [263, 188] width 287 height 56
click at [349, 213] on td "3949" at bounding box center [336, 209] width 48 height 14
drag, startPoint x: 354, startPoint y: 207, endPoint x: 358, endPoint y: 203, distance: 6.4
click at [356, 205] on td "3949" at bounding box center [336, 209] width 48 height 14
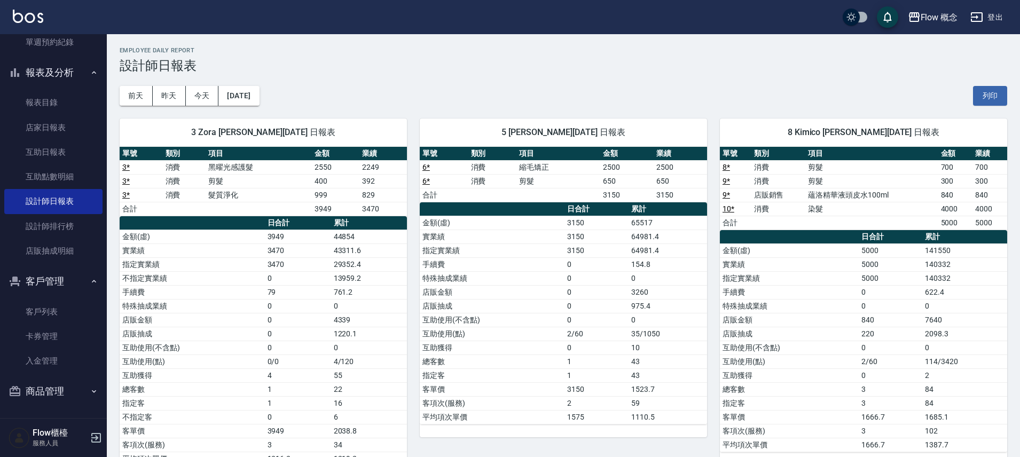
click at [357, 204] on td "3949" at bounding box center [336, 209] width 48 height 14
drag, startPoint x: 359, startPoint y: 209, endPoint x: 394, endPoint y: 216, distance: 35.8
click at [394, 216] on div "單號 類別 項目 金額 業績 3 * 消費 黑曜光感護髮 2550 2249 3 * 消費 剪髮 400 392 3 * 消費 髮質淨化 999 829 合計…" at bounding box center [263, 306] width 287 height 319
click at [394, 216] on th "累計" at bounding box center [369, 223] width 76 height 14
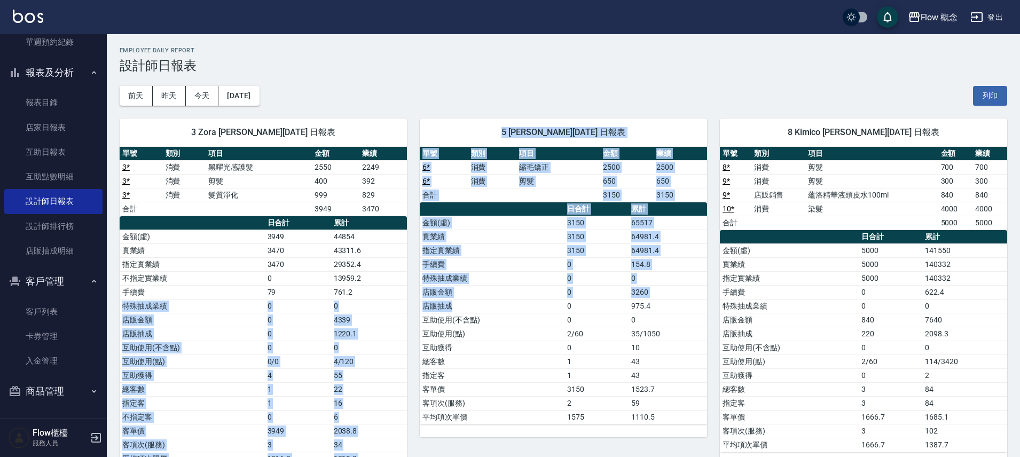
drag, startPoint x: 378, startPoint y: 293, endPoint x: 459, endPoint y: 311, distance: 83.6
click at [459, 311] on td "店販抽成" at bounding box center [492, 306] width 145 height 14
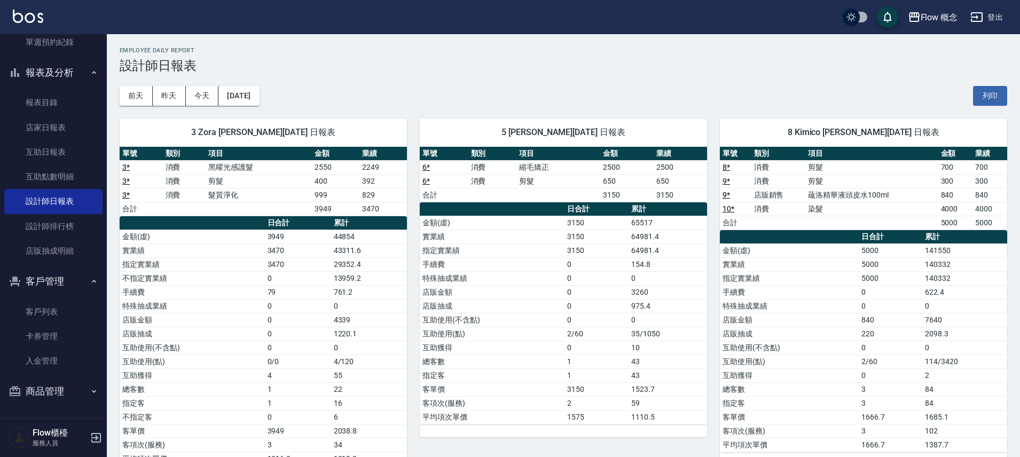
click at [459, 310] on td "店販抽成" at bounding box center [492, 306] width 145 height 14
drag, startPoint x: 679, startPoint y: 337, endPoint x: 694, endPoint y: 333, distance: 15.0
click at [680, 337] on td "35/1050" at bounding box center [668, 334] width 78 height 14
drag, startPoint x: 343, startPoint y: 285, endPoint x: 379, endPoint y: 286, distance: 36.3
click at [379, 286] on td "761.2" at bounding box center [369, 292] width 76 height 14
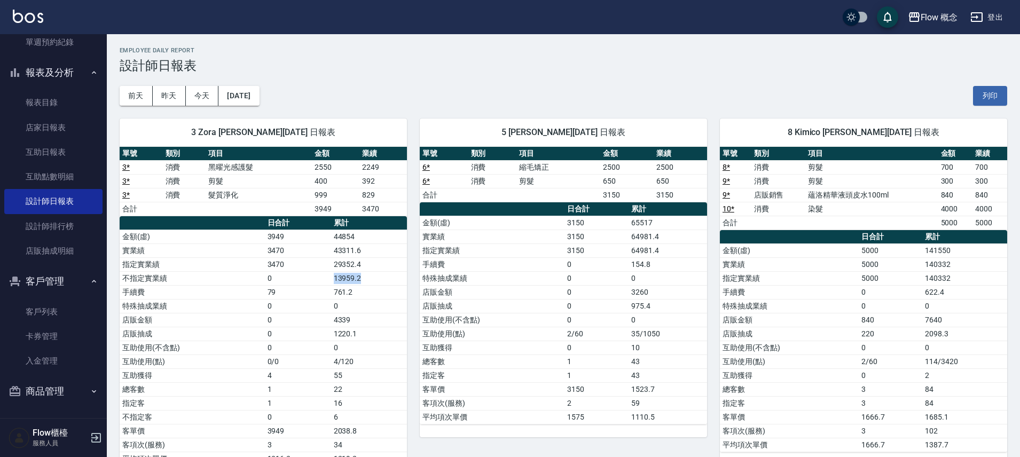
drag, startPoint x: 384, startPoint y: 279, endPoint x: 310, endPoint y: 284, distance: 74.4
click at [310, 284] on tr "不指定實業績 0 13959.2" at bounding box center [263, 278] width 287 height 14
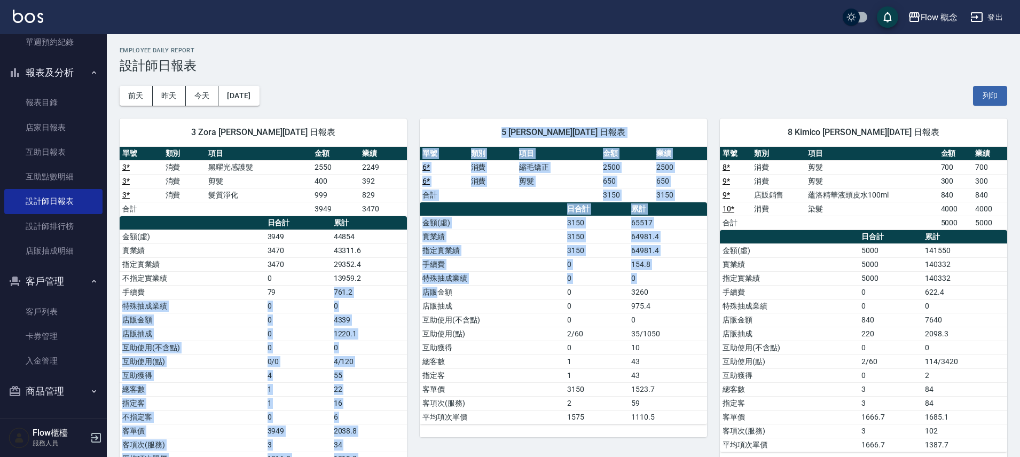
drag, startPoint x: 399, startPoint y: 296, endPoint x: 436, endPoint y: 296, distance: 36.9
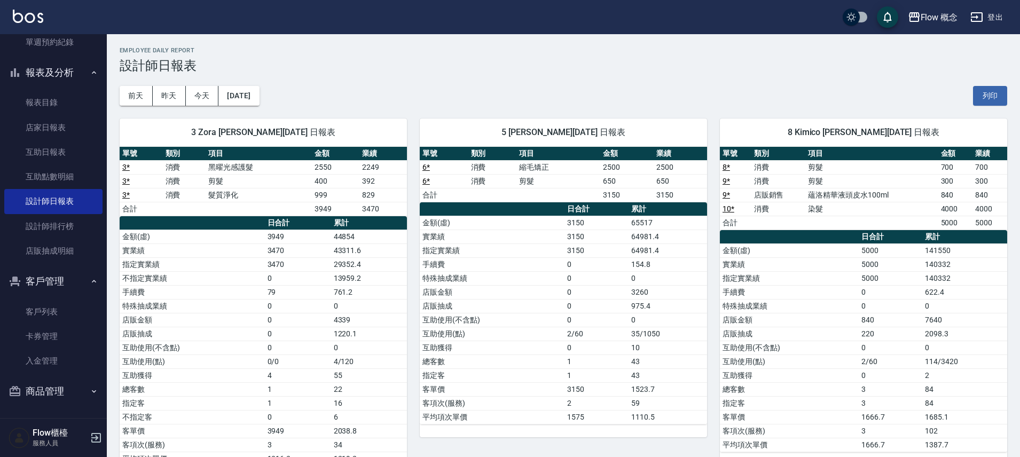
click at [435, 294] on td "店販金額" at bounding box center [492, 292] width 145 height 14
drag, startPoint x: 630, startPoint y: 265, endPoint x: 442, endPoint y: 262, distance: 188.5
click at [442, 262] on tr "手續費 0 154.8" at bounding box center [563, 264] width 287 height 14
click at [442, 261] on td "手續費" at bounding box center [492, 264] width 145 height 14
click at [350, 297] on td "761.2" at bounding box center [369, 292] width 76 height 14
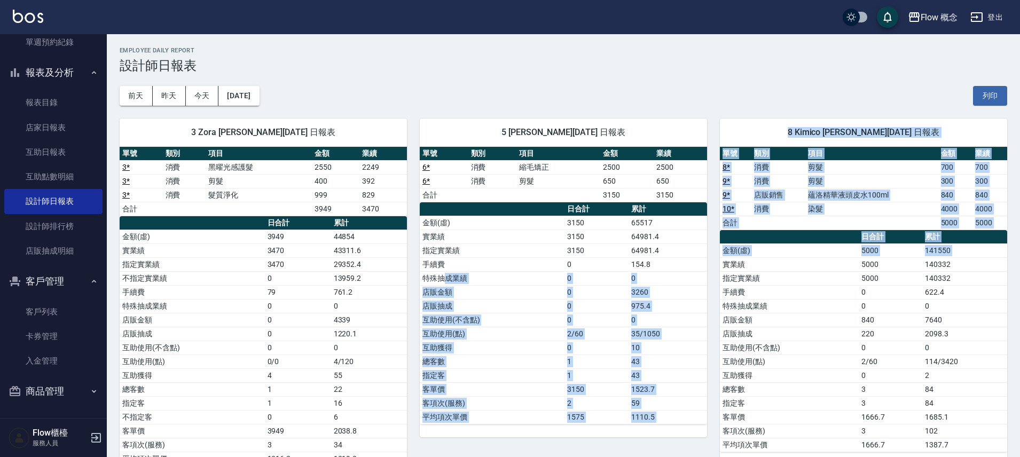
drag, startPoint x: 447, startPoint y: 278, endPoint x: 726, endPoint y: 258, distance: 279.9
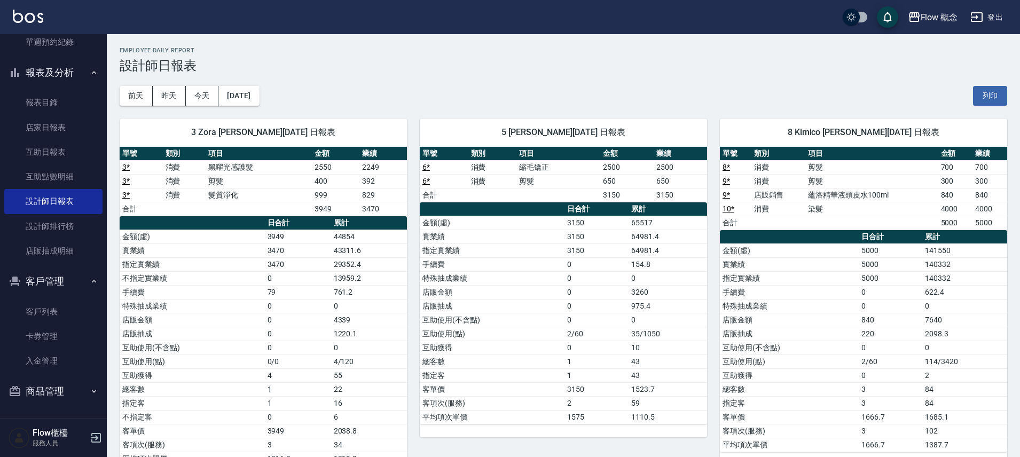
drag, startPoint x: 717, startPoint y: 261, endPoint x: 634, endPoint y: 265, distance: 83.4
drag, startPoint x: 382, startPoint y: 184, endPoint x: 370, endPoint y: 209, distance: 27.9
click at [370, 209] on tbody "3 * 消費 黑曜光感護髮 2550 2249 3 * 消費 剪髮 400 392 3 * 消費 髮質淨化 999 829 合計 3949 3470" at bounding box center [263, 188] width 287 height 56
click at [370, 209] on td "3470" at bounding box center [383, 209] width 48 height 14
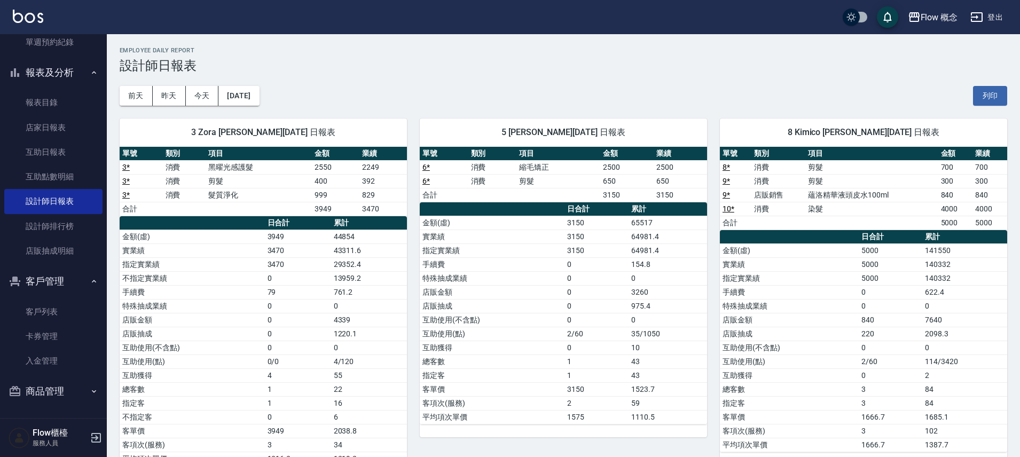
click at [370, 209] on td "3470" at bounding box center [383, 209] width 48 height 14
click at [359, 366] on td "4/120" at bounding box center [369, 362] width 76 height 14
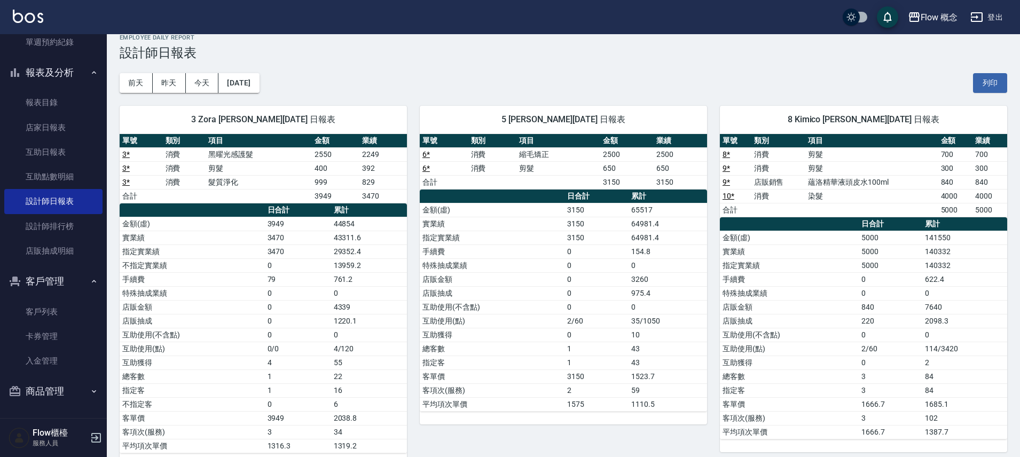
scroll to position [18, 0]
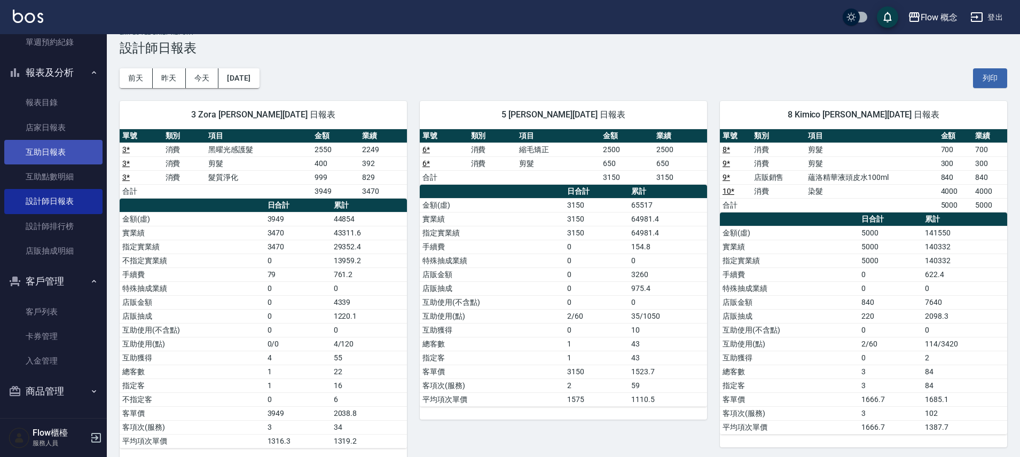
click at [75, 163] on link "互助日報表" at bounding box center [53, 152] width 98 height 25
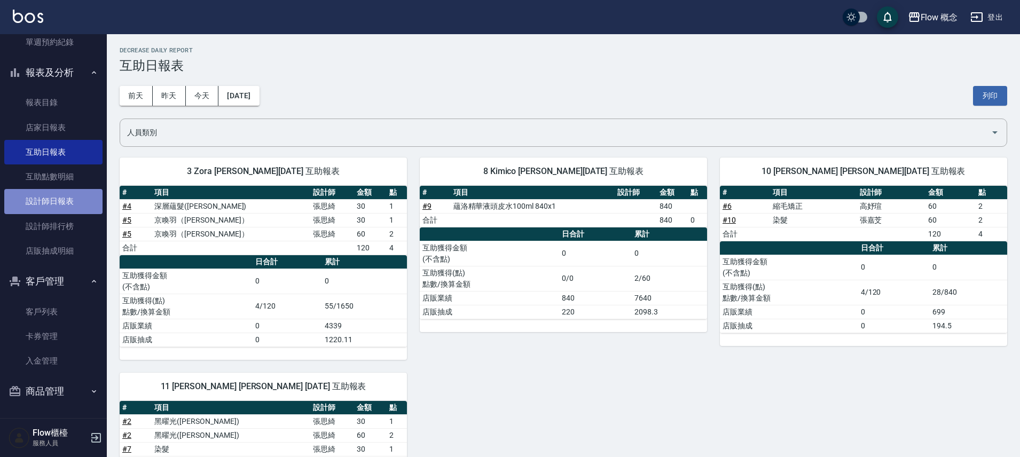
click at [61, 196] on link "設計師日報表" at bounding box center [53, 201] width 98 height 25
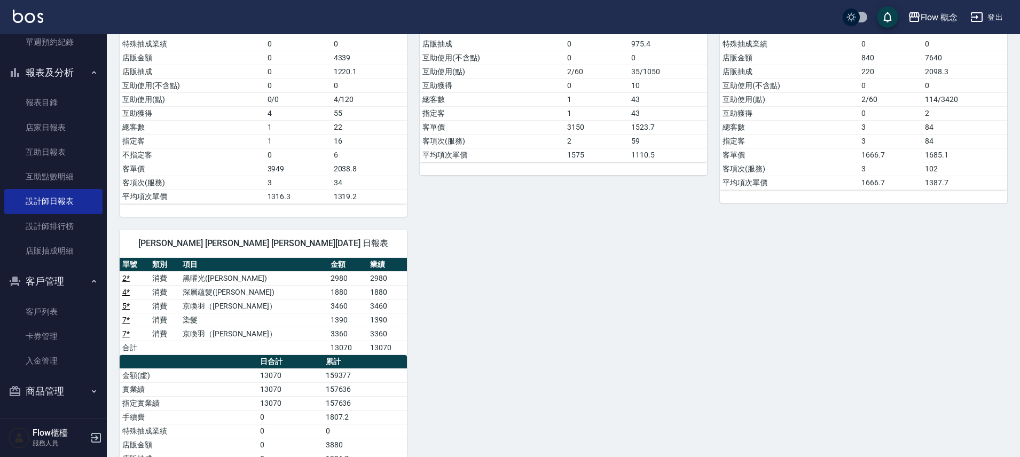
scroll to position [320, 0]
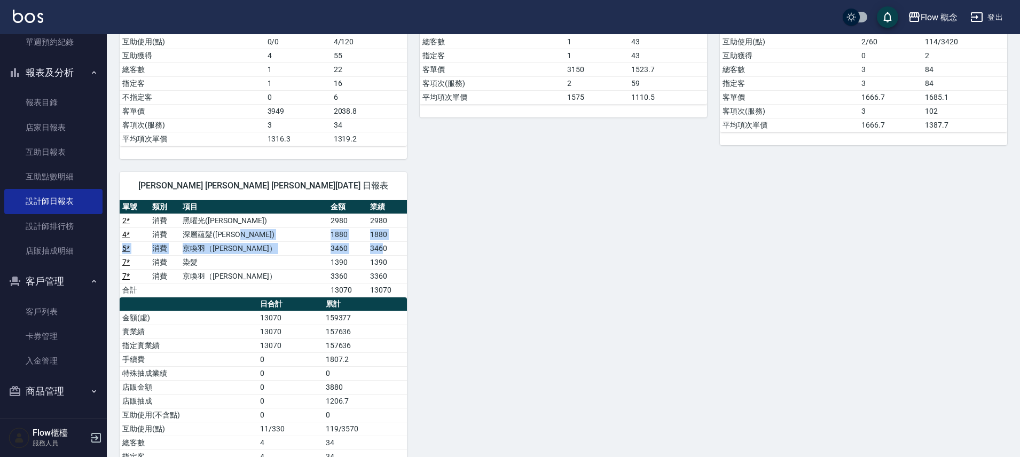
drag, startPoint x: 303, startPoint y: 231, endPoint x: 371, endPoint y: 243, distance: 69.4
click at [371, 243] on tbody "2 * 消費 黑曜光([PERSON_NAME]) 2980 2980 4 * 消費 深層蘊髮([PERSON_NAME]) 1880 1880 5 * 消費…" at bounding box center [263, 255] width 287 height 83
click at [371, 243] on td "3460" at bounding box center [387, 248] width 40 height 14
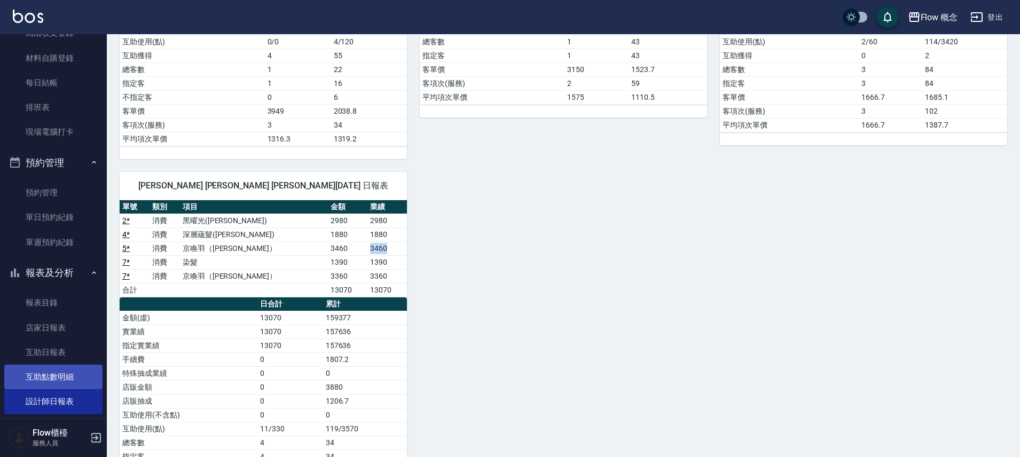
scroll to position [156, 0]
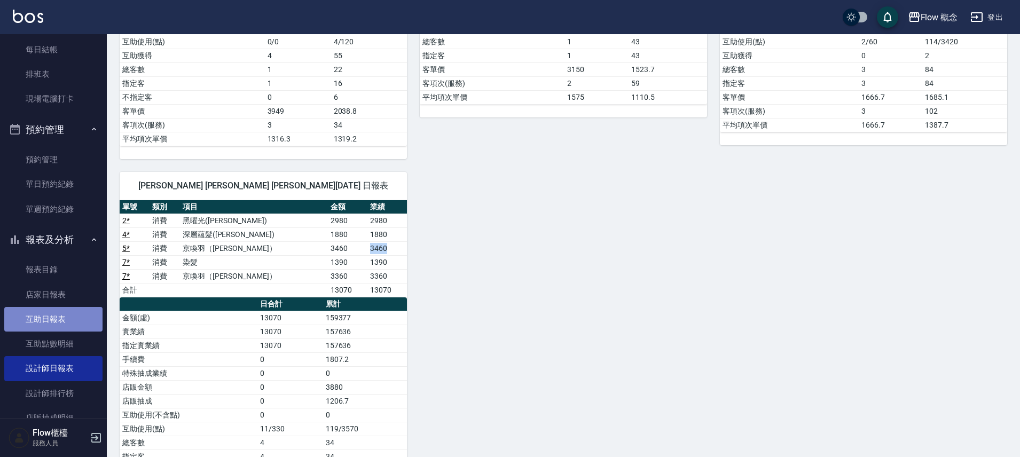
click at [75, 311] on link "互助日報表" at bounding box center [53, 319] width 98 height 25
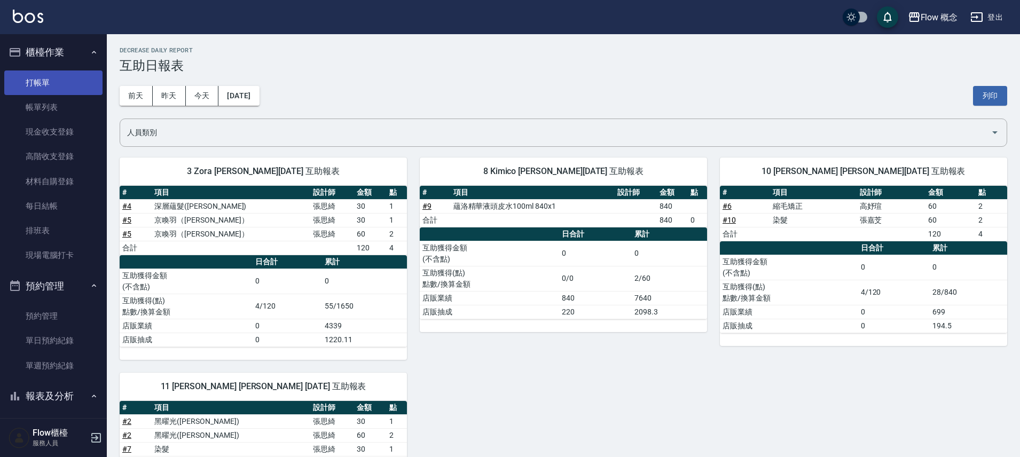
click at [72, 85] on link "打帳單" at bounding box center [53, 82] width 98 height 25
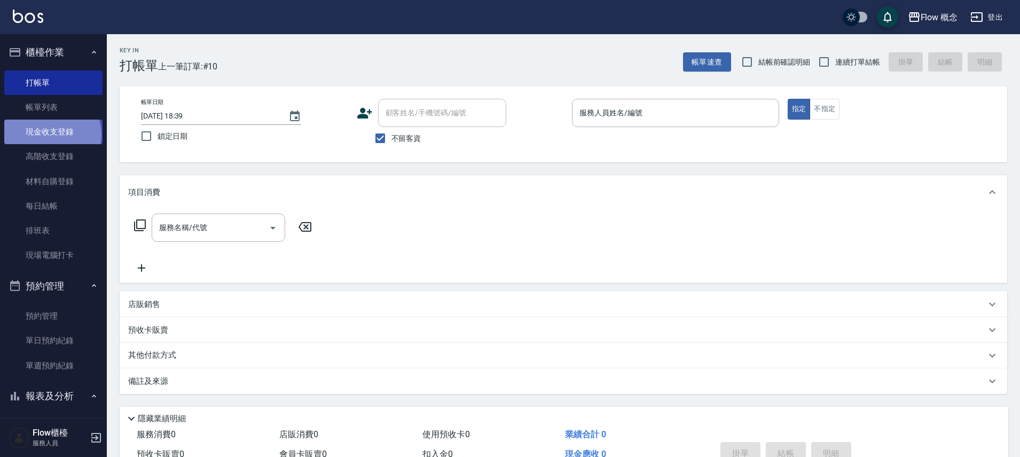
click at [51, 135] on link "現金收支登錄" at bounding box center [53, 132] width 98 height 25
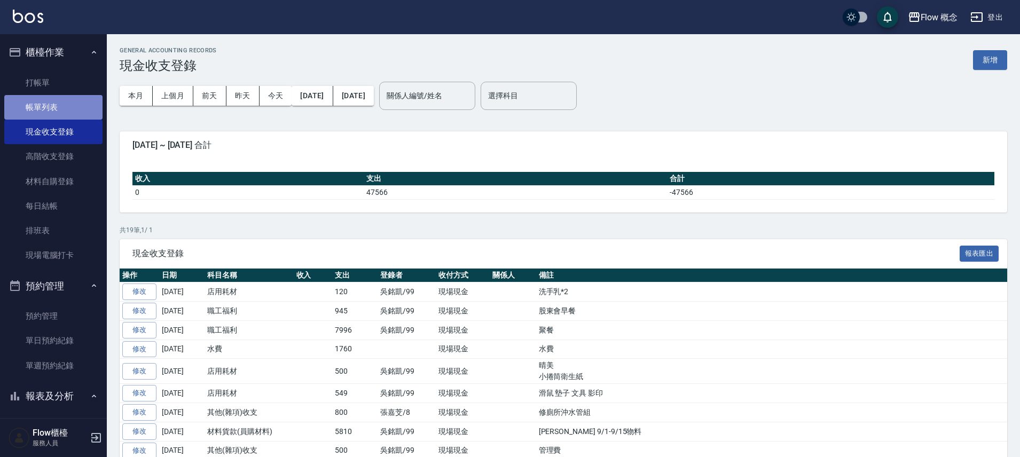
click at [73, 108] on link "帳單列表" at bounding box center [53, 107] width 98 height 25
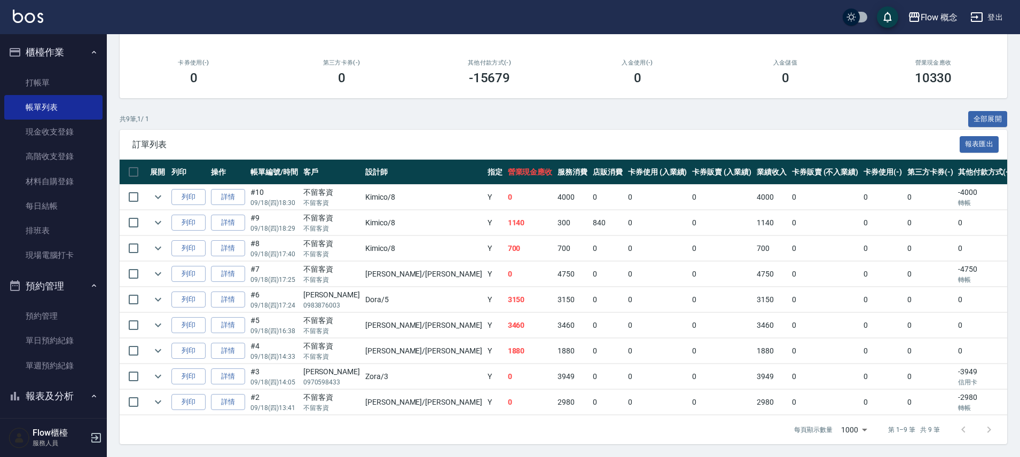
scroll to position [145, 0]
click at [153, 268] on icon "expand row" at bounding box center [158, 274] width 13 height 13
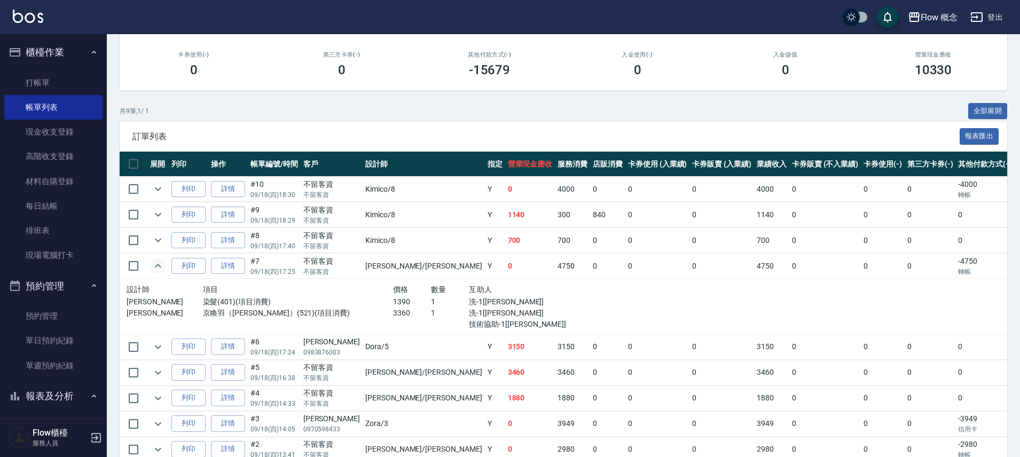
click at [153, 265] on icon "expand row" at bounding box center [158, 266] width 13 height 13
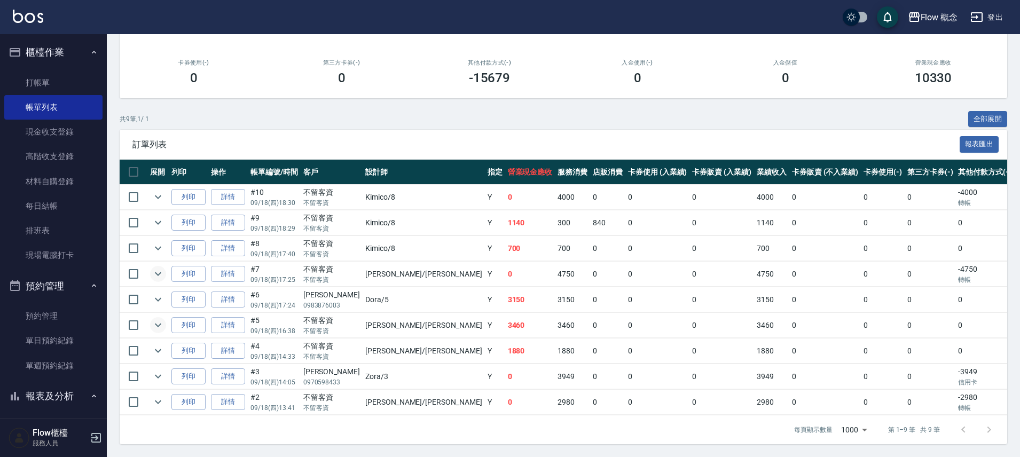
click at [162, 319] on icon "expand row" at bounding box center [158, 325] width 13 height 13
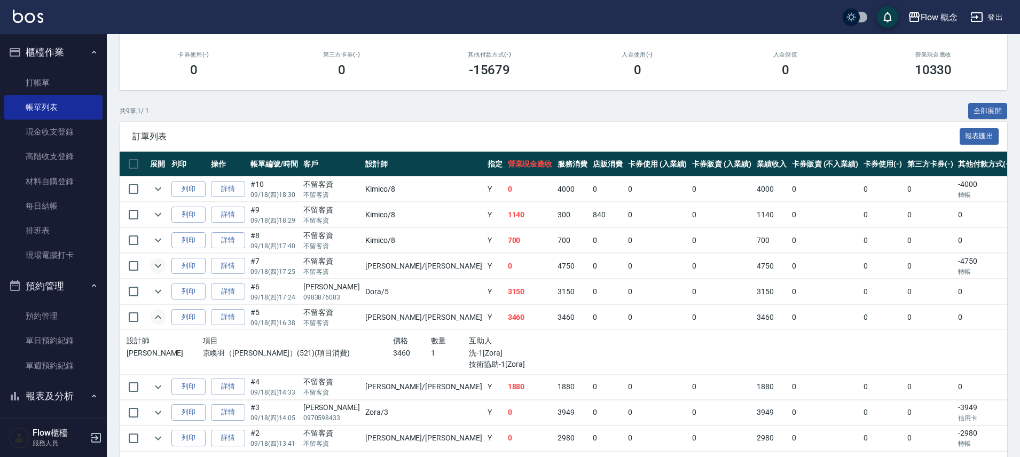
click at [162, 318] on icon "expand row" at bounding box center [158, 317] width 13 height 13
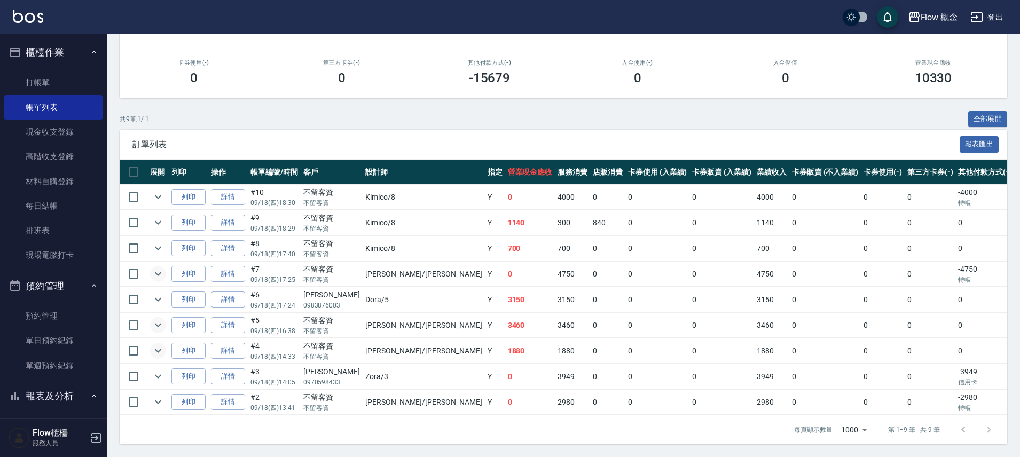
click at [160, 344] on icon "expand row" at bounding box center [158, 350] width 13 height 13
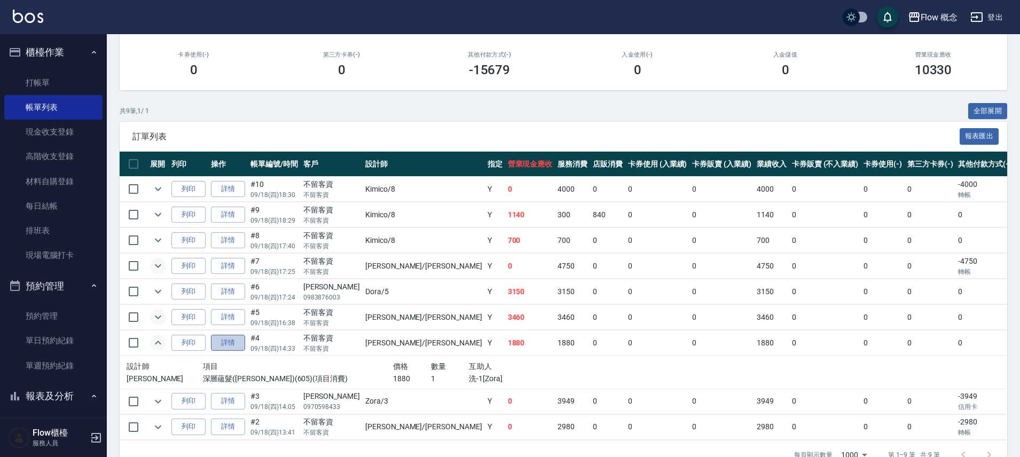
click at [227, 342] on link "詳情" at bounding box center [228, 343] width 34 height 17
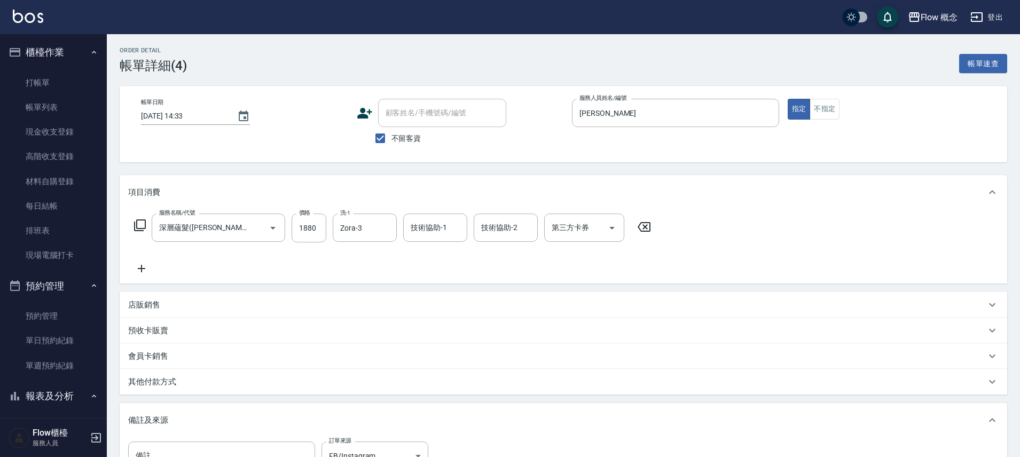
click at [407, 271] on div "服務名稱/代號 深層蘊髮([PERSON_NAME])(605) 服務名稱/代號 價格 1880 價格 洗-1 Zora-3 洗-1 技術協助-1 技術協助-…" at bounding box center [392, 244] width 529 height 61
click at [374, 239] on div "Zora-3 洗-1" at bounding box center [365, 228] width 64 height 28
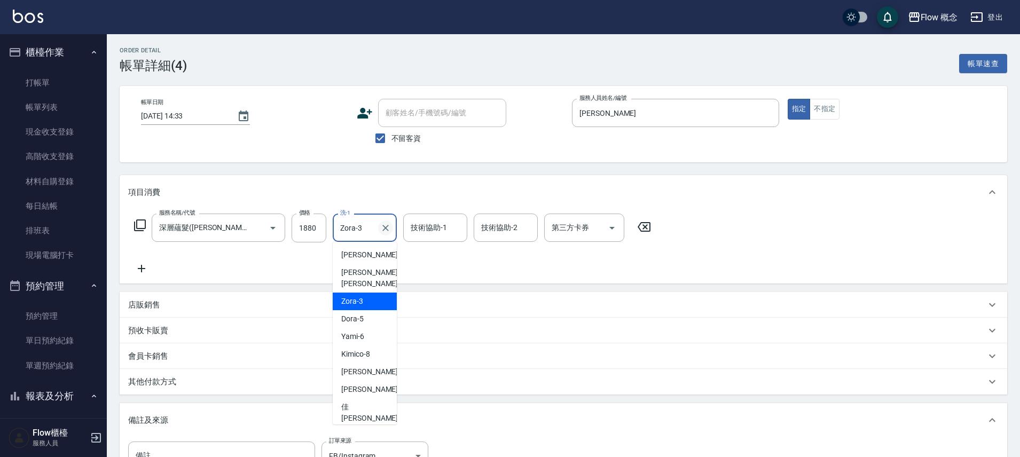
click at [387, 224] on icon "Clear" at bounding box center [385, 228] width 11 height 11
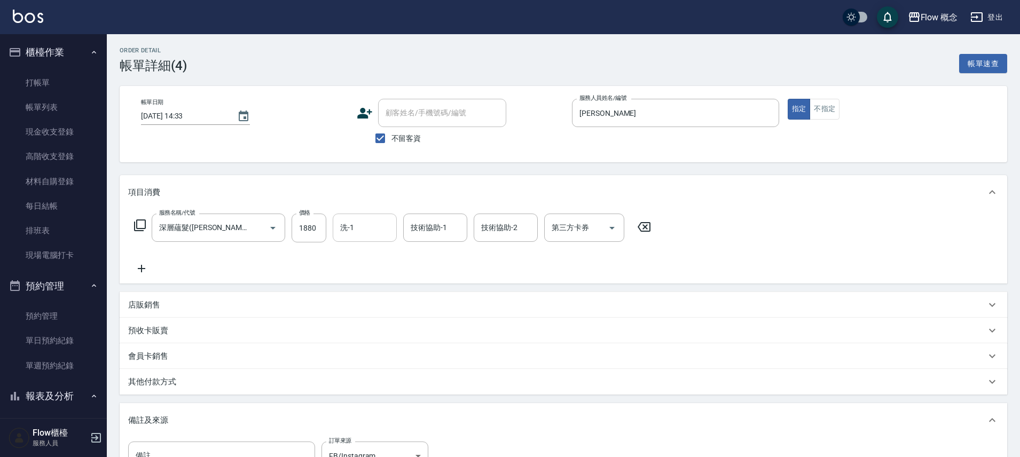
click at [421, 266] on div "服務名稱/代號 深層蘊髮([PERSON_NAME])(605) 服務名稱/代號 價格 1880 價格 洗-1 洗-1 技術協助-1 技術協助-1 技術協助-…" at bounding box center [392, 244] width 529 height 61
click at [432, 225] on input "技術協助-1" at bounding box center [435, 227] width 54 height 19
type input "Zora-3"
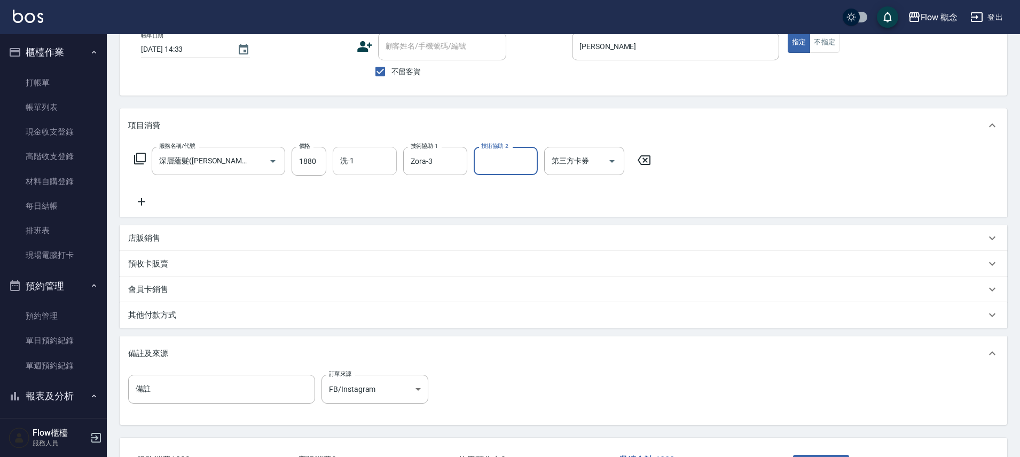
scroll to position [150, 0]
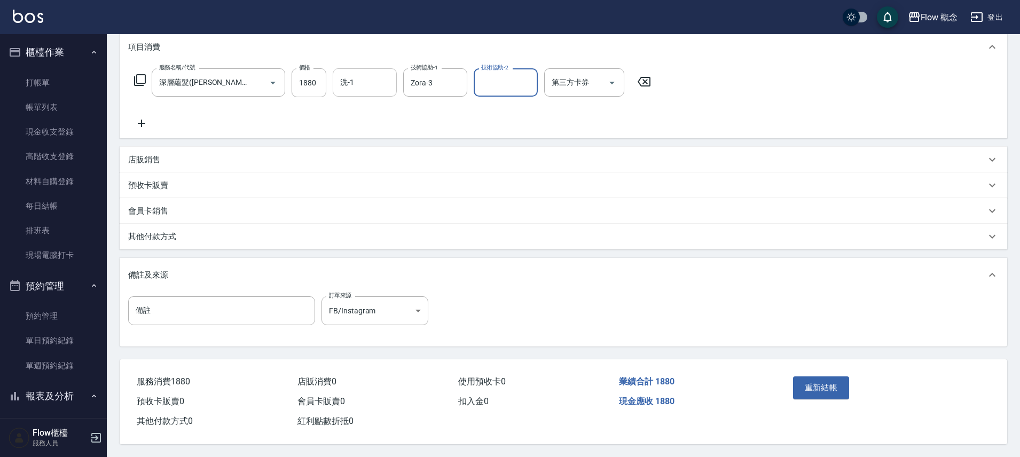
click at [812, 395] on div "重新結帳" at bounding box center [837, 395] width 97 height 46
click at [817, 383] on button "重新結帳" at bounding box center [821, 387] width 57 height 22
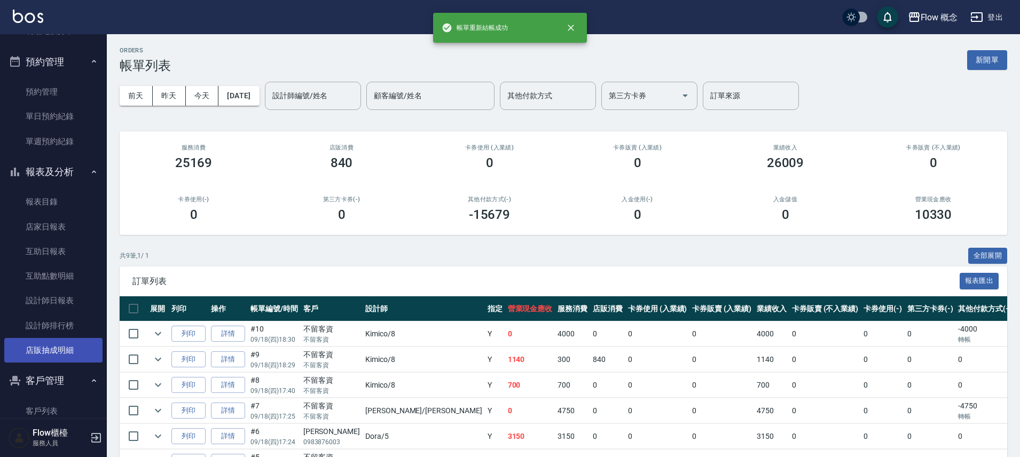
scroll to position [324, 0]
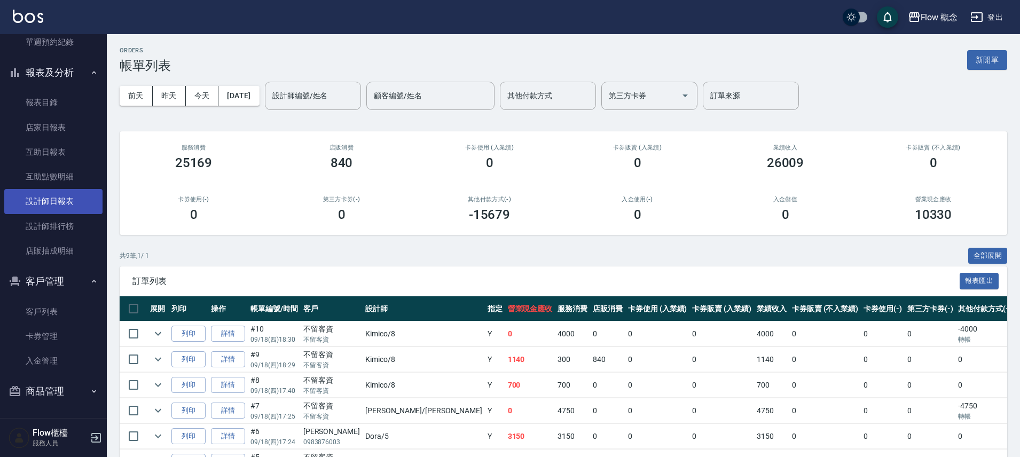
click at [67, 199] on link "設計師日報表" at bounding box center [53, 201] width 98 height 25
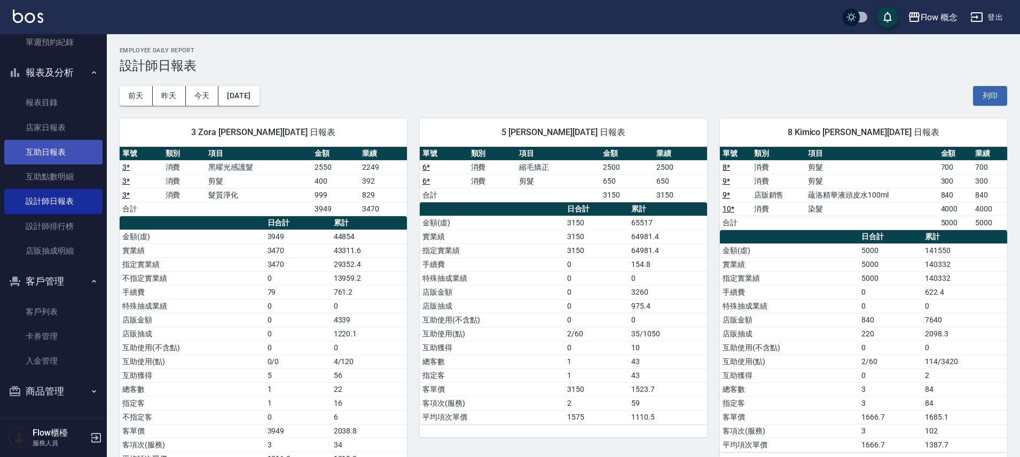
click at [71, 158] on link "互助日報表" at bounding box center [53, 152] width 98 height 25
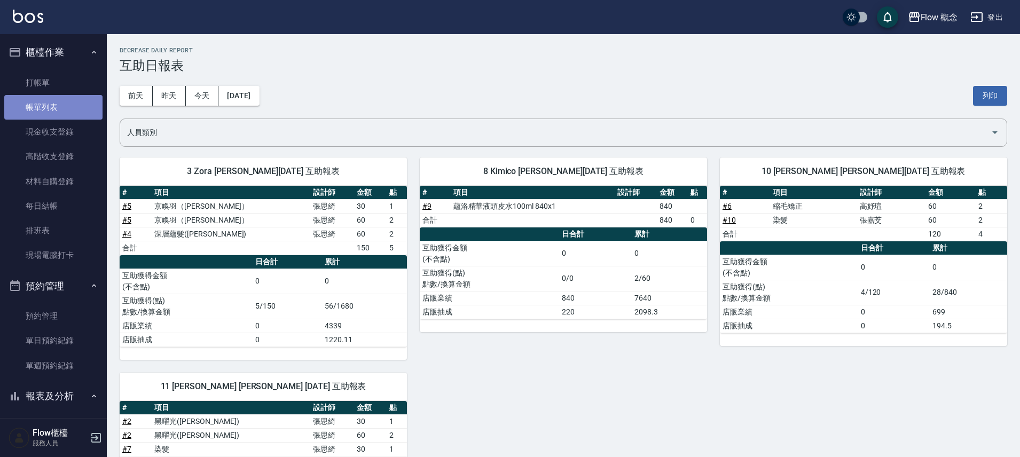
click at [68, 113] on link "帳單列表" at bounding box center [53, 107] width 98 height 25
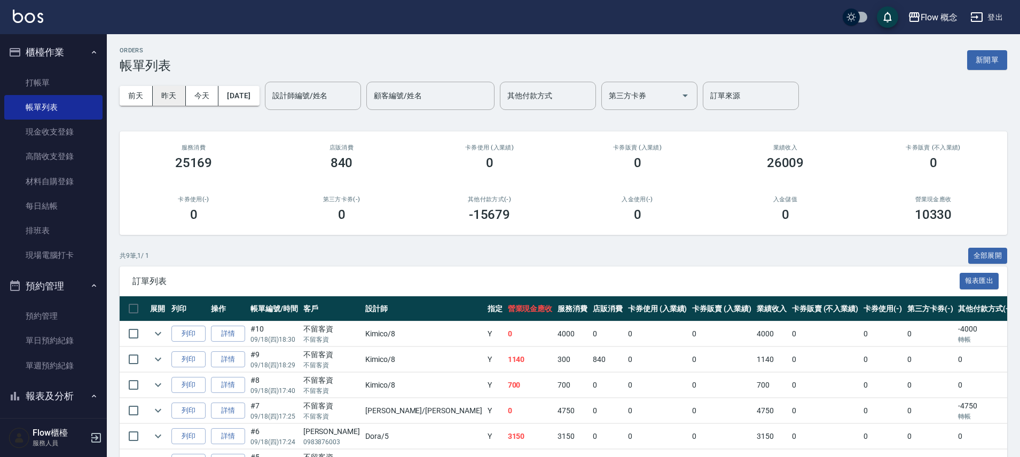
click at [177, 90] on button "昨天" at bounding box center [169, 96] width 33 height 20
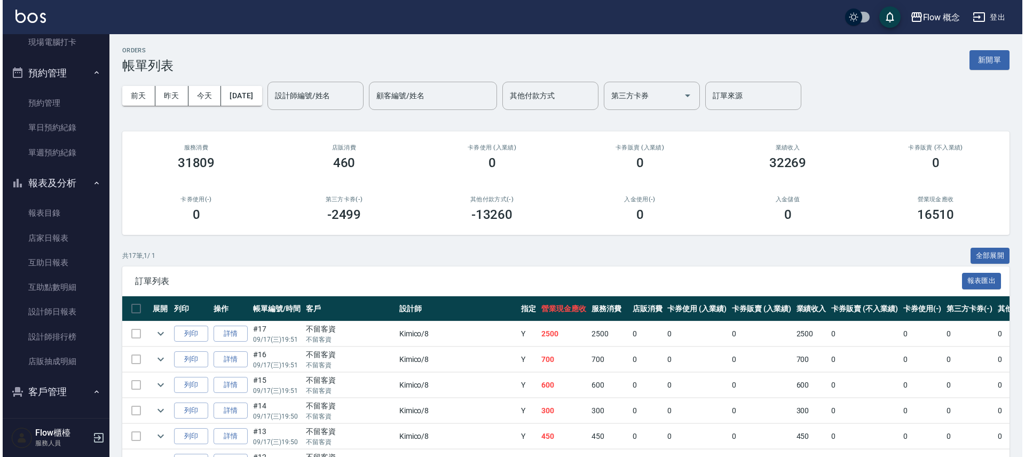
scroll to position [324, 0]
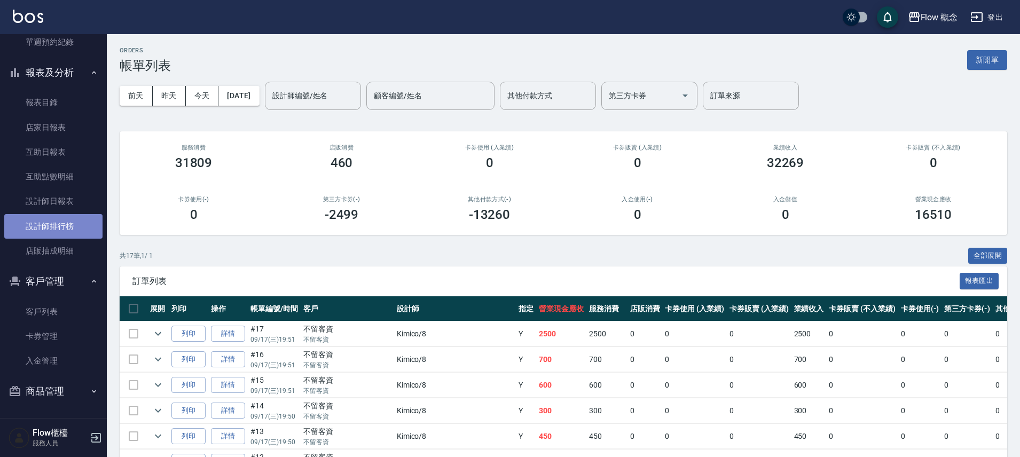
click at [77, 225] on link "設計師排行榜" at bounding box center [53, 226] width 98 height 25
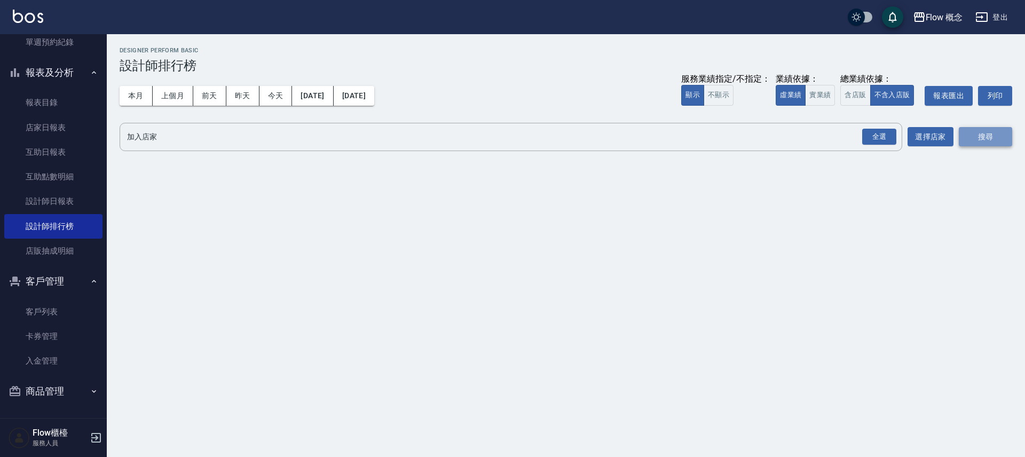
click at [978, 139] on button "搜尋" at bounding box center [985, 137] width 53 height 20
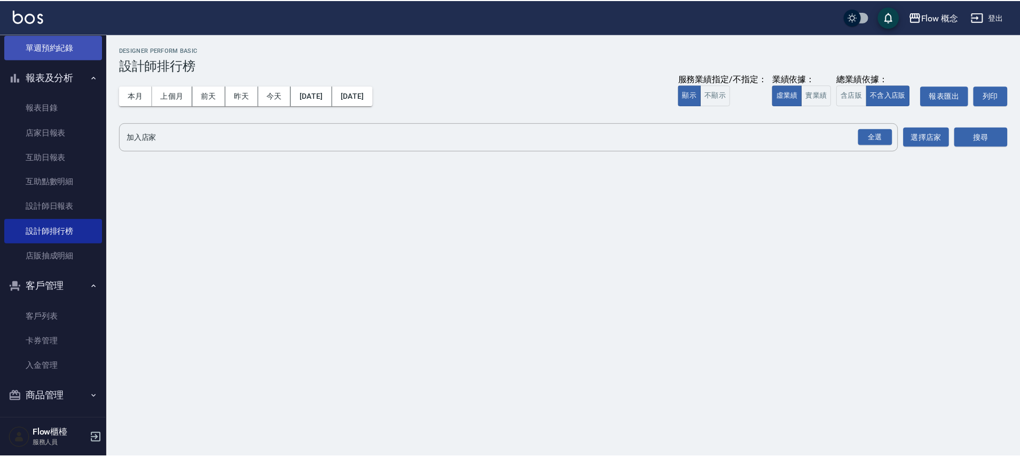
scroll to position [324, 0]
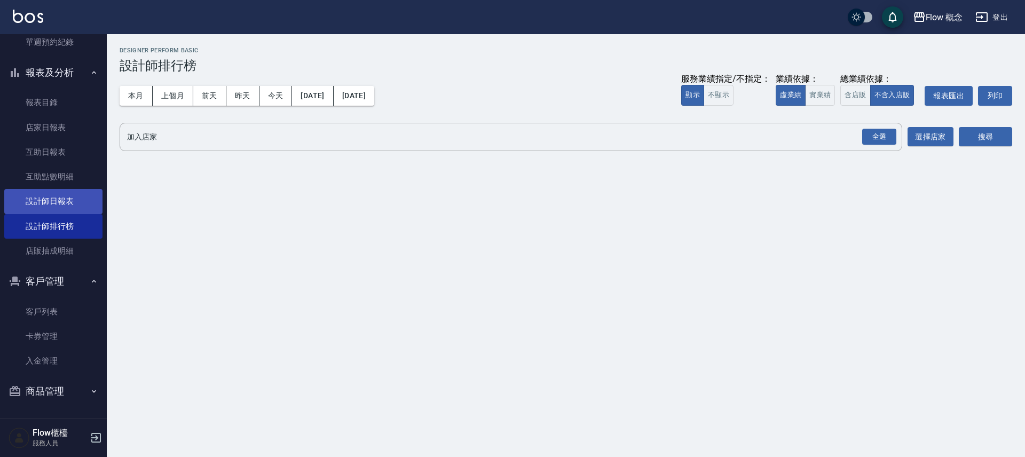
click at [47, 193] on link "設計師日報表" at bounding box center [53, 201] width 98 height 25
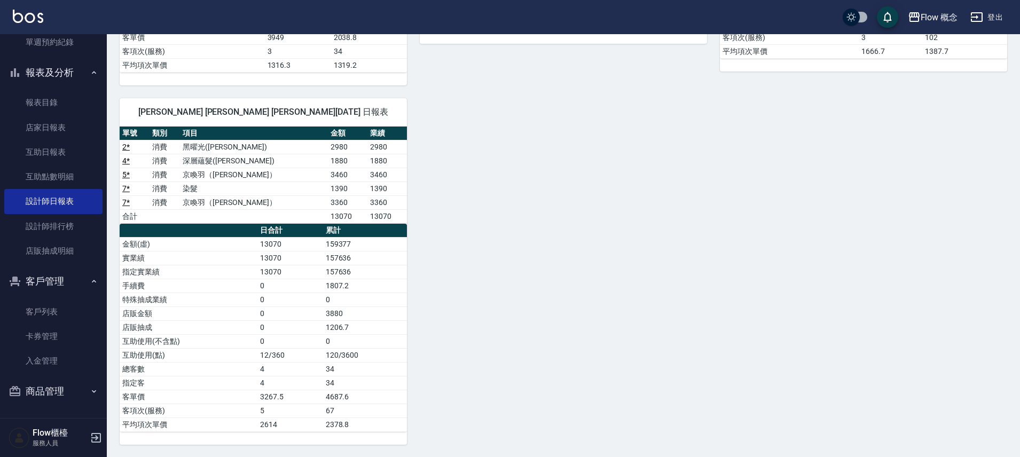
scroll to position [22, 0]
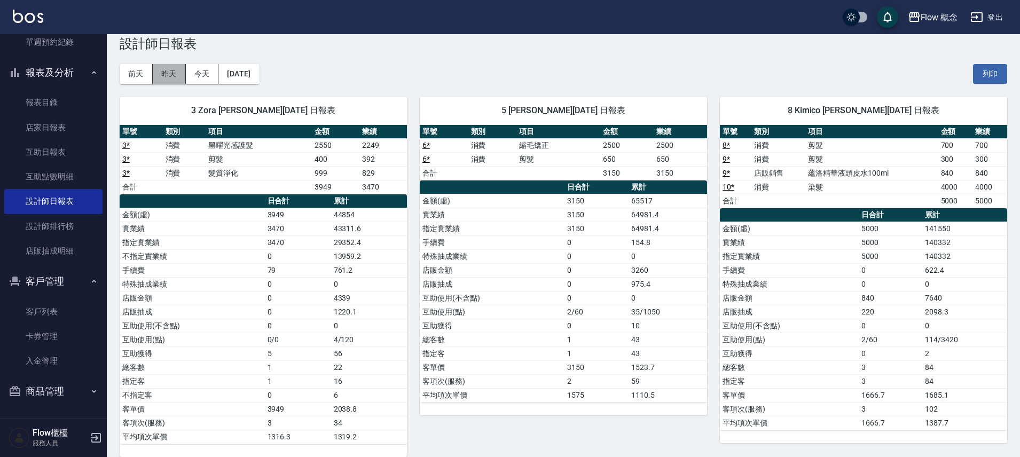
click at [179, 71] on button "昨天" at bounding box center [169, 74] width 33 height 20
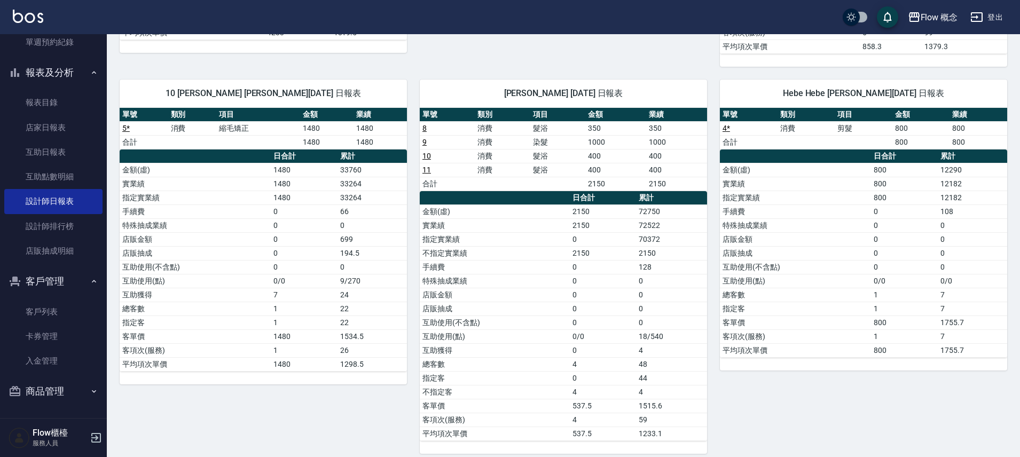
scroll to position [437, 0]
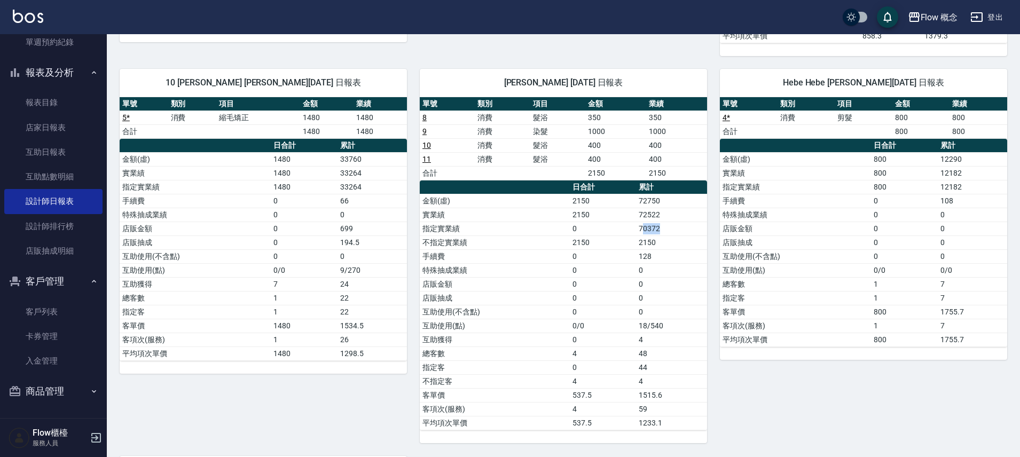
drag, startPoint x: 642, startPoint y: 227, endPoint x: 676, endPoint y: 234, distance: 34.2
click at [676, 234] on td "70372" at bounding box center [671, 229] width 71 height 14
click at [40, 215] on link "設計師排行榜" at bounding box center [53, 226] width 98 height 25
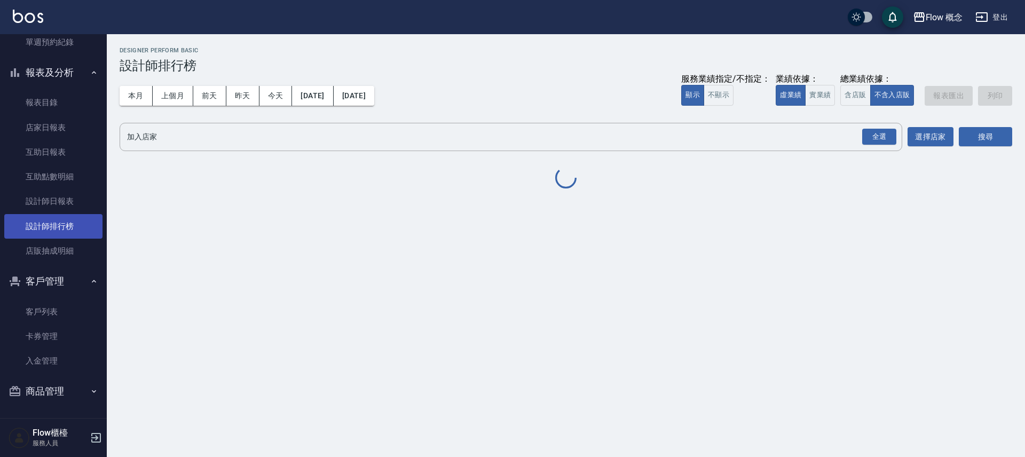
click at [36, 223] on link "設計師排行榜" at bounding box center [53, 226] width 98 height 25
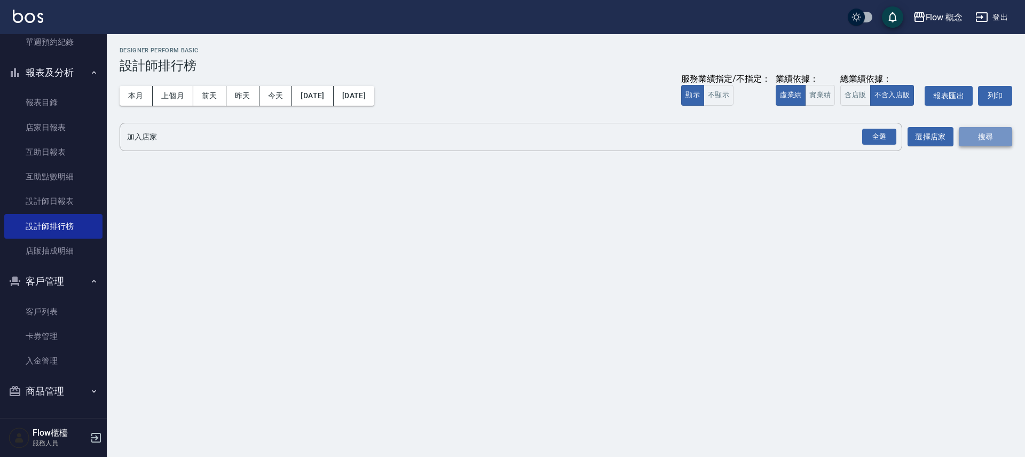
click at [979, 134] on button "搜尋" at bounding box center [985, 137] width 53 height 20
click at [902, 127] on div "全選 加入店家" at bounding box center [511, 137] width 783 height 28
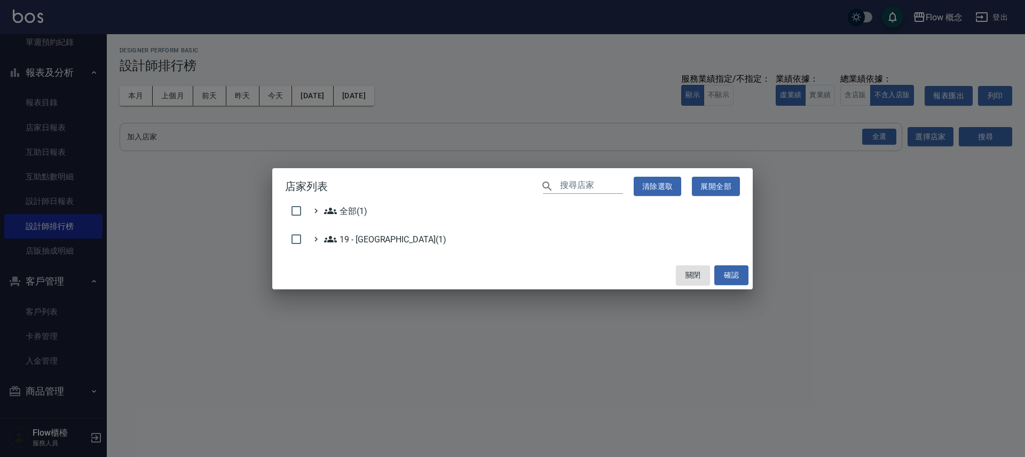
click at [944, 136] on div "店家列表 ​ 清除選取 展開全部 全部(1) 19 - 新城區(1) 關閉 確認" at bounding box center [512, 228] width 1025 height 457
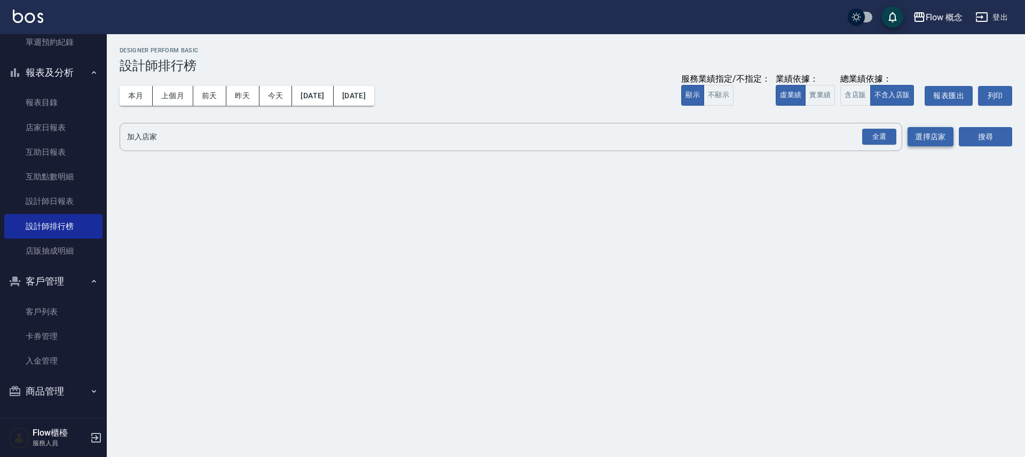
click at [944, 128] on button "選擇店家" at bounding box center [931, 137] width 46 height 20
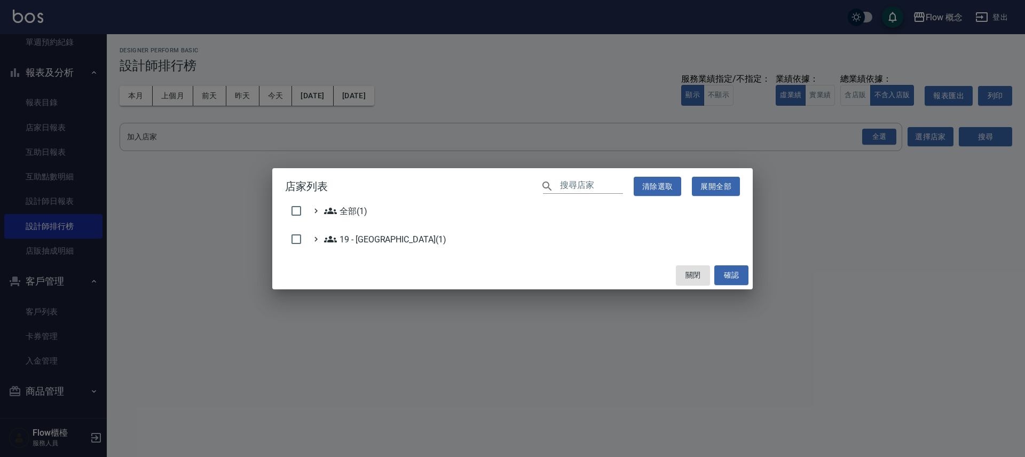
click at [317, 224] on ul "全部(1) 19 - [GEOGRAPHIC_DATA](1)" at bounding box center [512, 228] width 455 height 46
click at [320, 216] on div "全部(1)" at bounding box center [340, 211] width 64 height 13
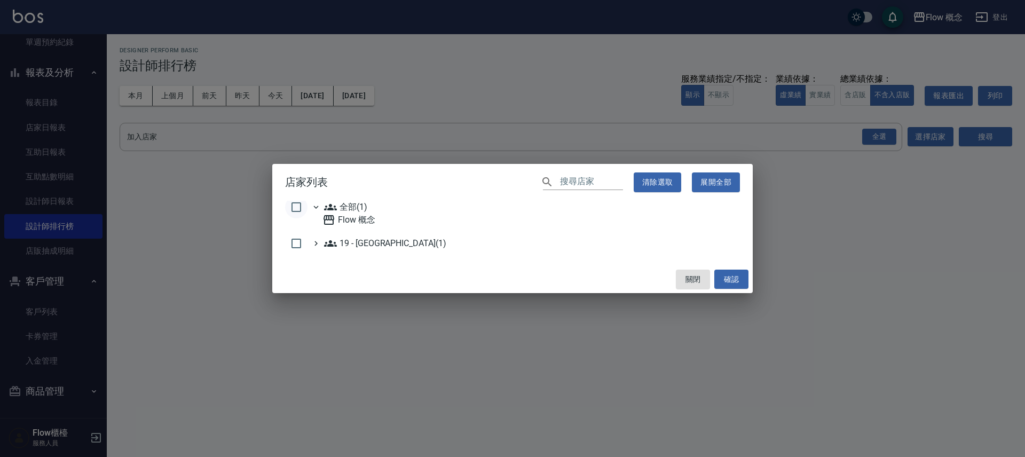
click at [299, 209] on input "checkbox" at bounding box center [296, 207] width 22 height 22
checkbox input "true"
drag, startPoint x: 729, startPoint y: 279, endPoint x: 747, endPoint y: 274, distance: 18.7
click at [730, 279] on button "確認" at bounding box center [731, 280] width 34 height 20
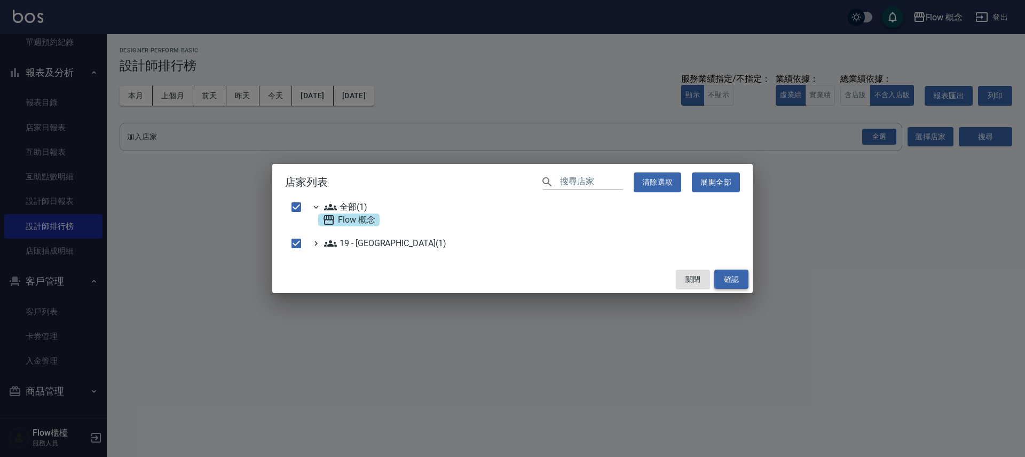
checkbox input "false"
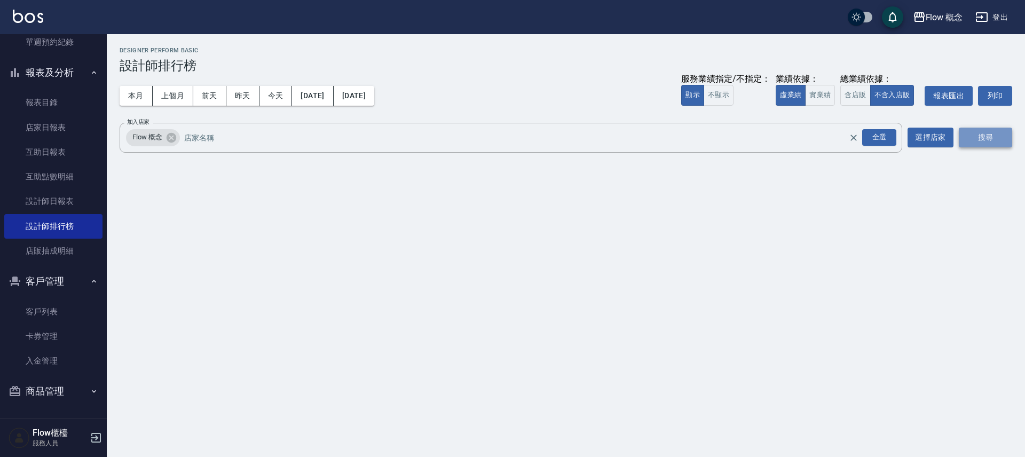
click at [984, 130] on button "搜尋" at bounding box center [985, 138] width 53 height 20
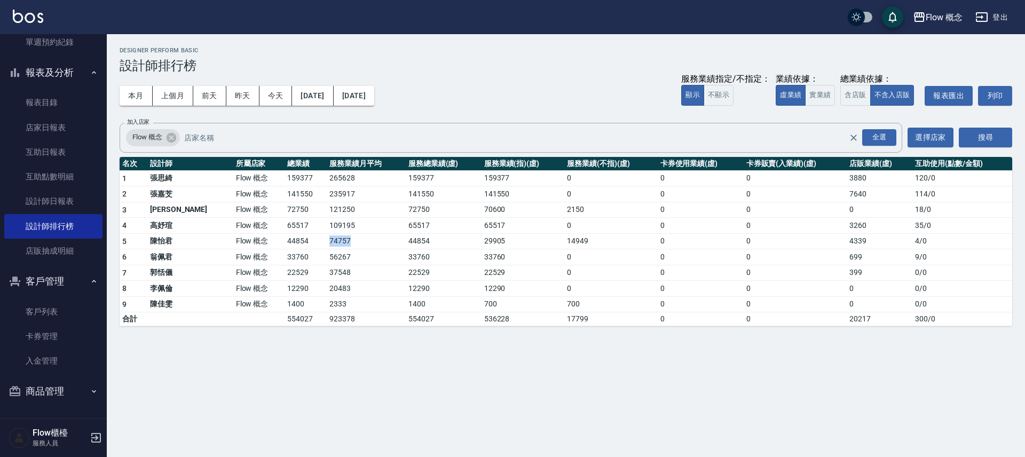
drag, startPoint x: 316, startPoint y: 241, endPoint x: 291, endPoint y: 235, distance: 25.7
click at [327, 235] on td "74757" at bounding box center [366, 241] width 78 height 16
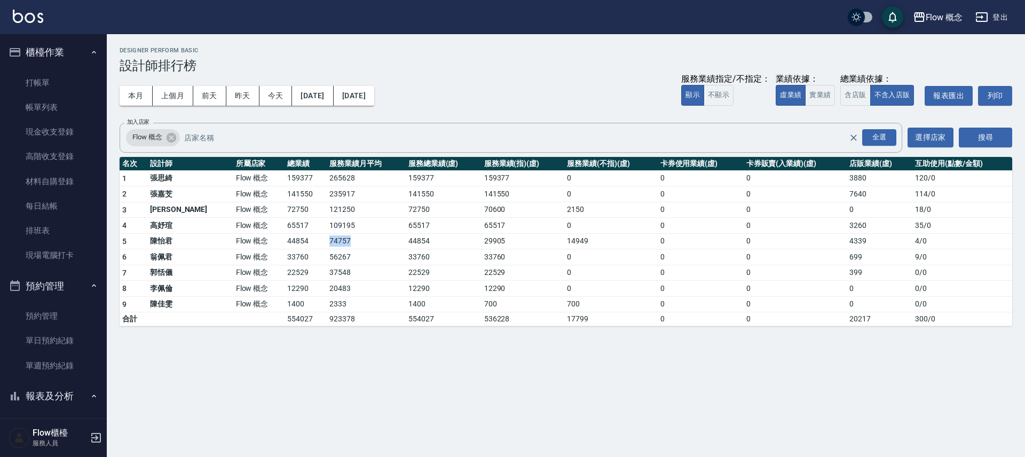
click at [64, 114] on link "帳單列表" at bounding box center [53, 107] width 98 height 25
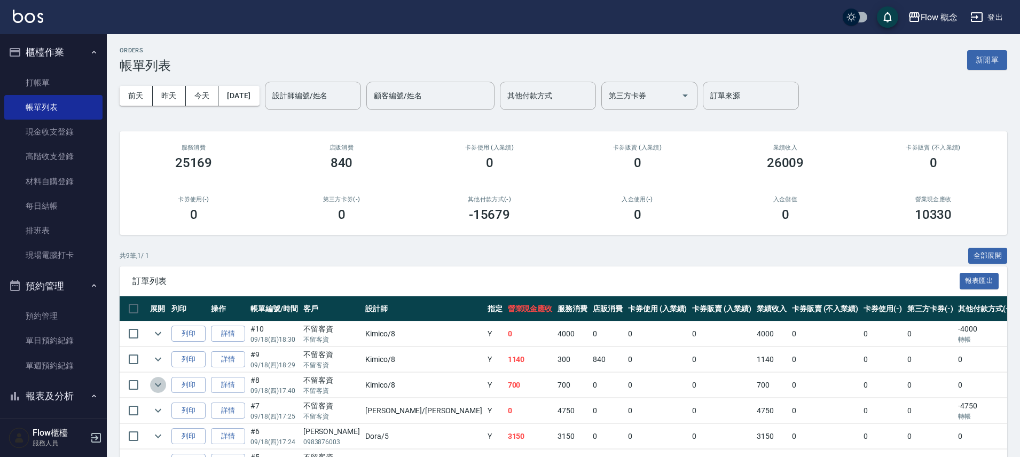
click at [162, 380] on icon "expand row" at bounding box center [158, 385] width 13 height 13
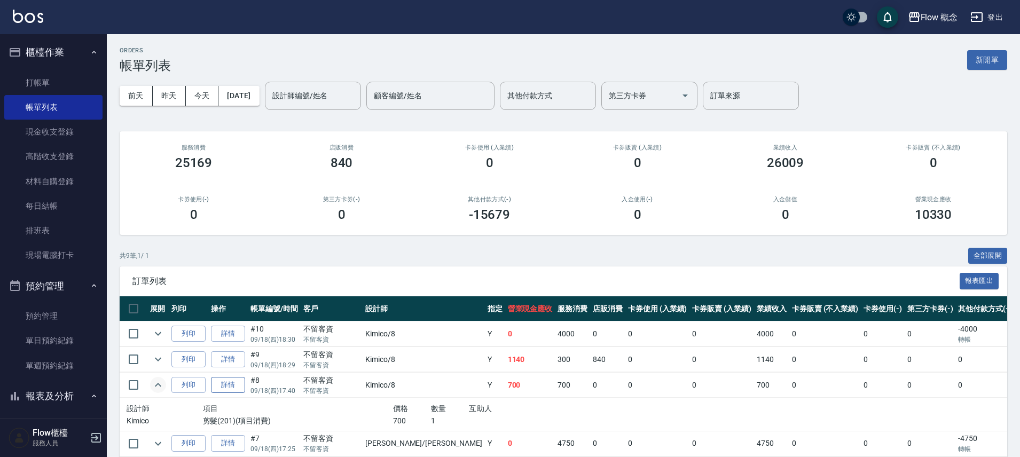
click at [237, 386] on link "詳情" at bounding box center [228, 385] width 34 height 17
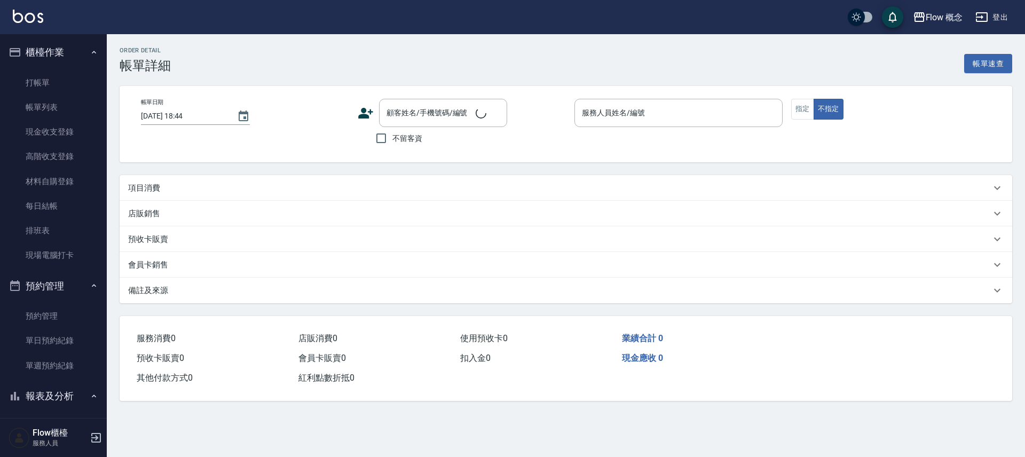
type input "[DATE] 17:40"
checkbox input "true"
type input "Kimico-8"
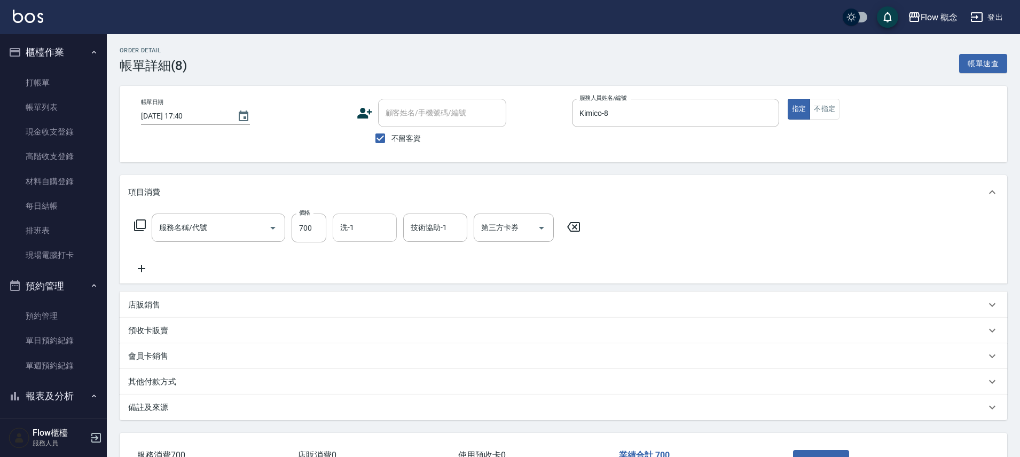
type input "剪髮(201)"
click at [356, 226] on input "洗-1" at bounding box center [364, 227] width 54 height 19
type input "Zora-3"
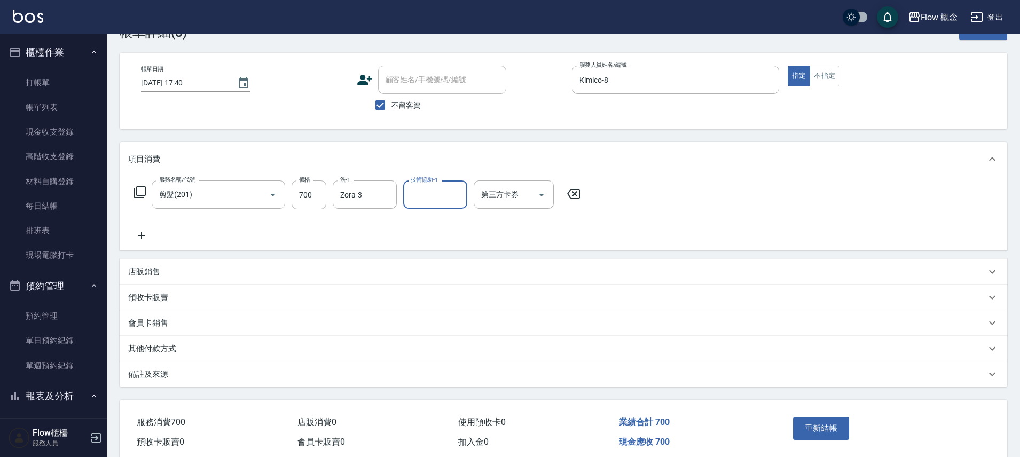
scroll to position [78, 0]
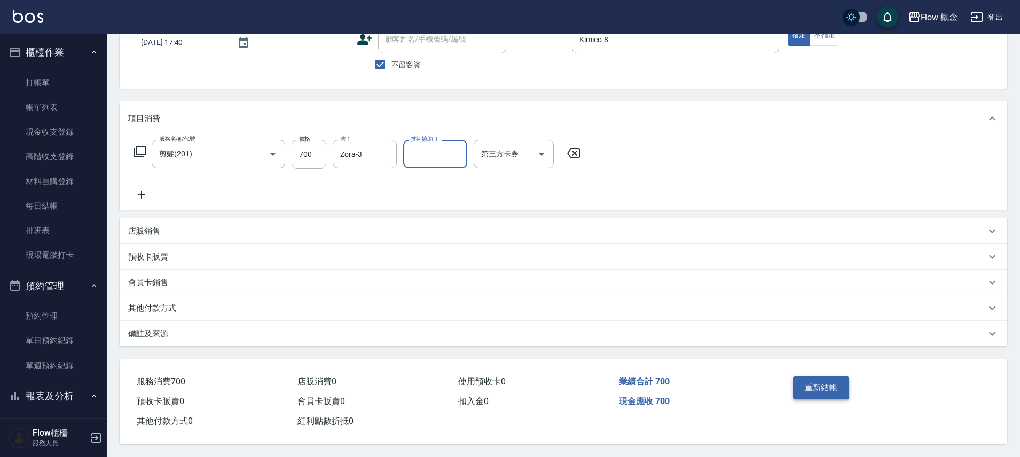
click at [806, 376] on button "重新結帳" at bounding box center [821, 387] width 57 height 22
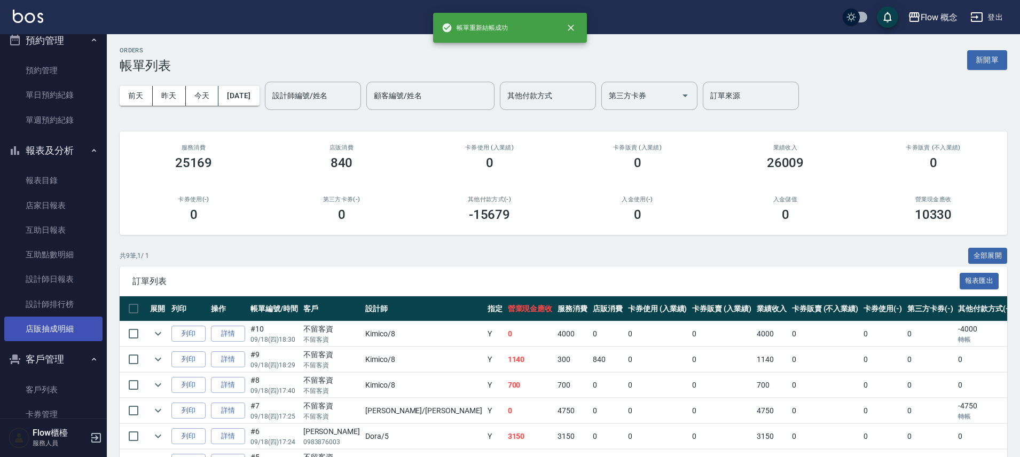
scroll to position [324, 0]
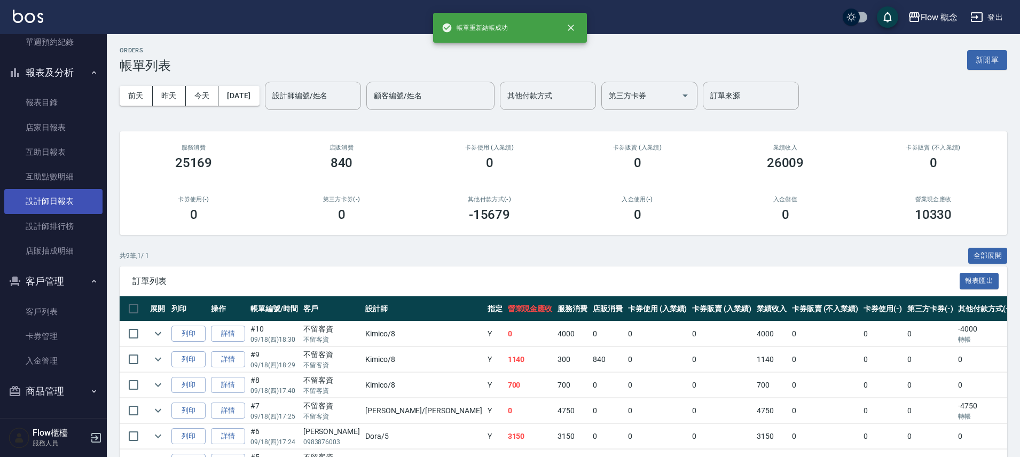
click at [69, 195] on link "設計師日報表" at bounding box center [53, 201] width 98 height 25
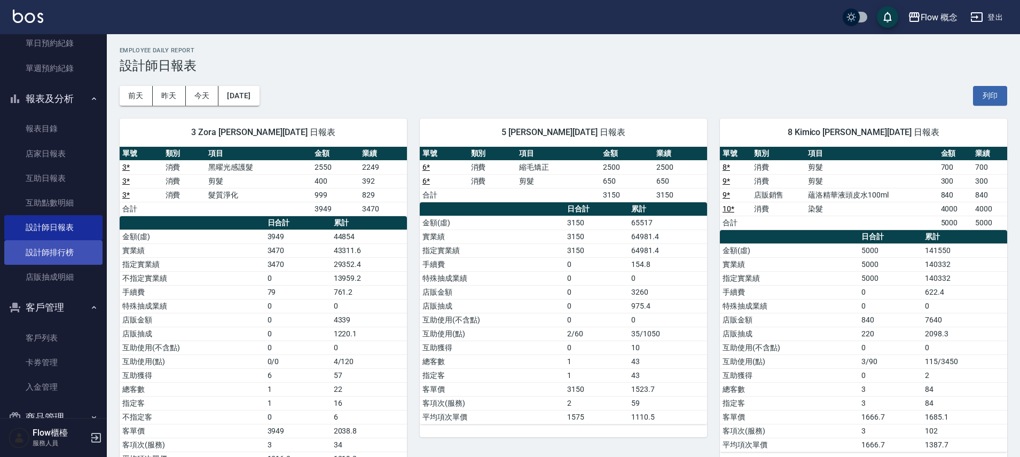
scroll to position [324, 0]
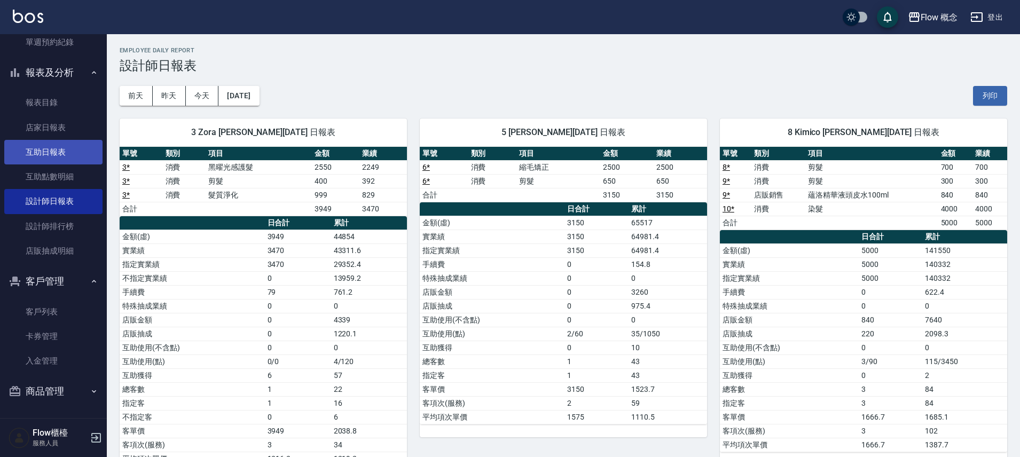
click at [65, 154] on link "互助日報表" at bounding box center [53, 152] width 98 height 25
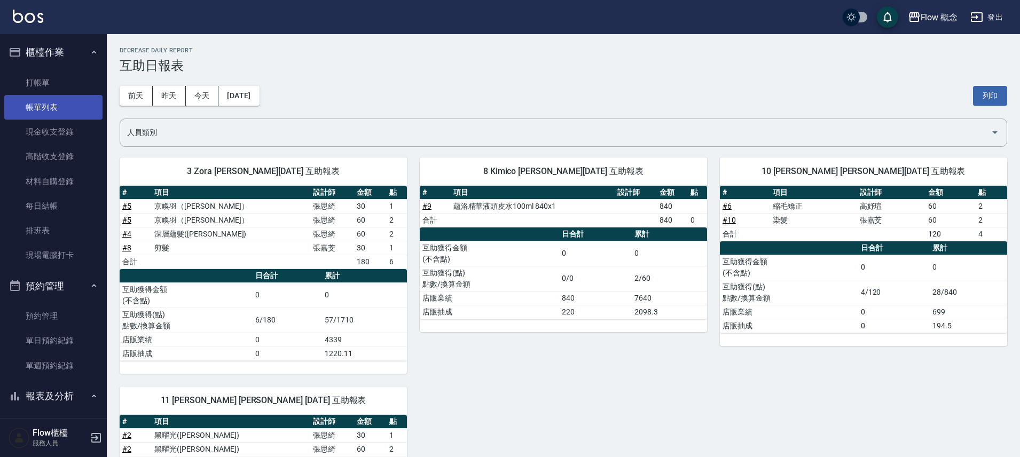
click at [72, 101] on link "帳單列表" at bounding box center [53, 107] width 98 height 25
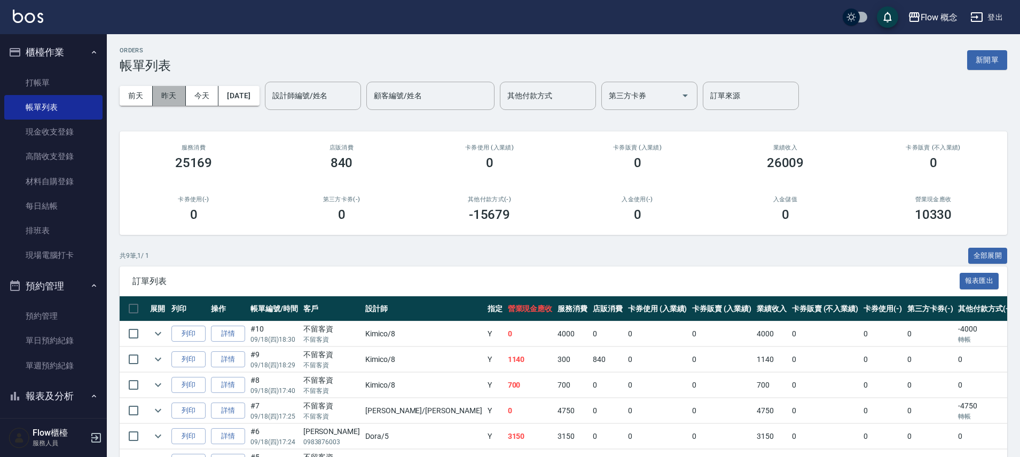
click at [153, 94] on button "昨天" at bounding box center [169, 96] width 33 height 20
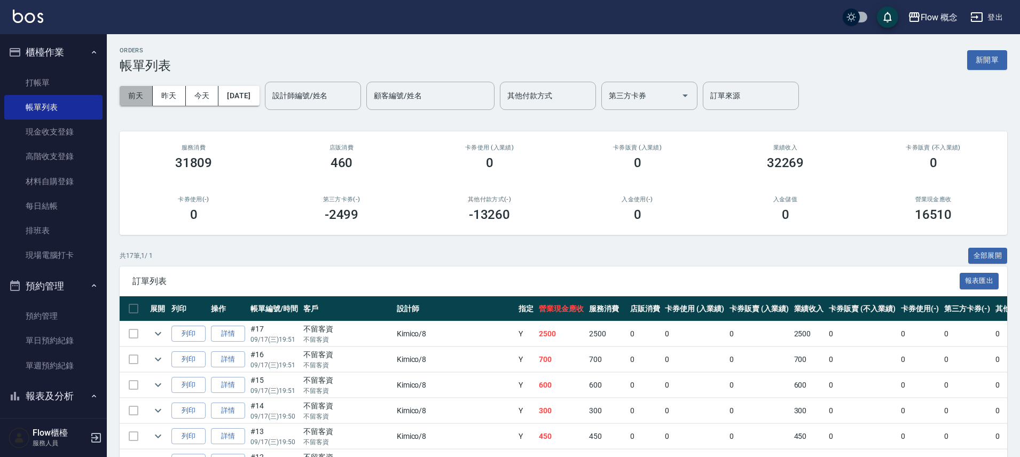
click at [146, 95] on button "前天" at bounding box center [136, 96] width 33 height 20
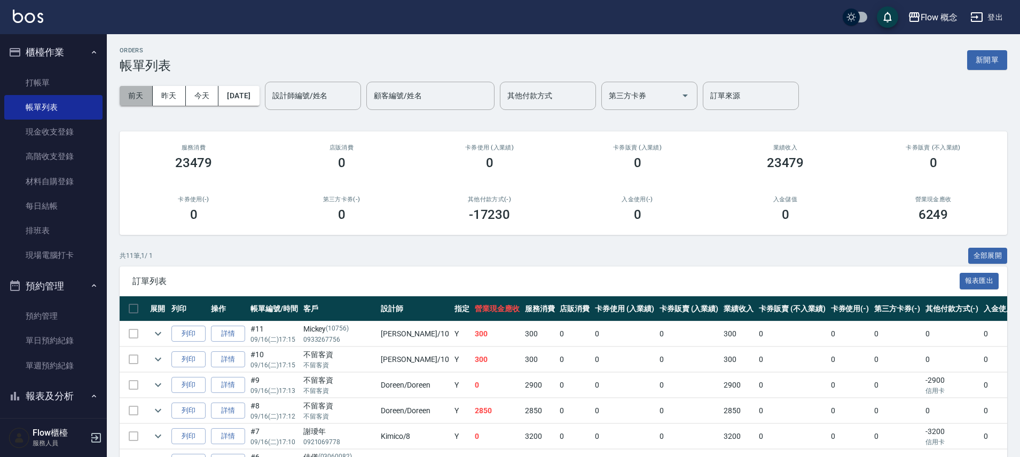
drag, startPoint x: 129, startPoint y: 105, endPoint x: 176, endPoint y: 88, distance: 50.3
click at [132, 103] on button "前天" at bounding box center [136, 96] width 33 height 20
click at [308, 94] on input "設計師編號/姓名" at bounding box center [313, 96] width 87 height 19
click at [265, 105] on div "[DATE] [DATE] [DATE] [DATE] 設計師編號/姓名 設計師編號/姓名 顧客編號/姓名 顧客編號/姓名 其他付款方式 其他付款方式 第三方…" at bounding box center [564, 95] width 888 height 45
click at [259, 98] on button "[DATE]" at bounding box center [238, 96] width 41 height 20
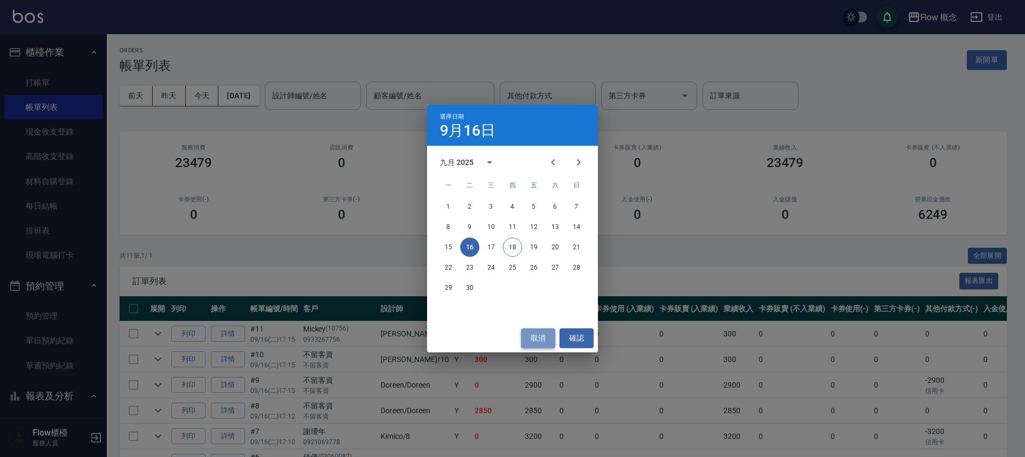
click at [535, 334] on button "取消" at bounding box center [538, 338] width 34 height 20
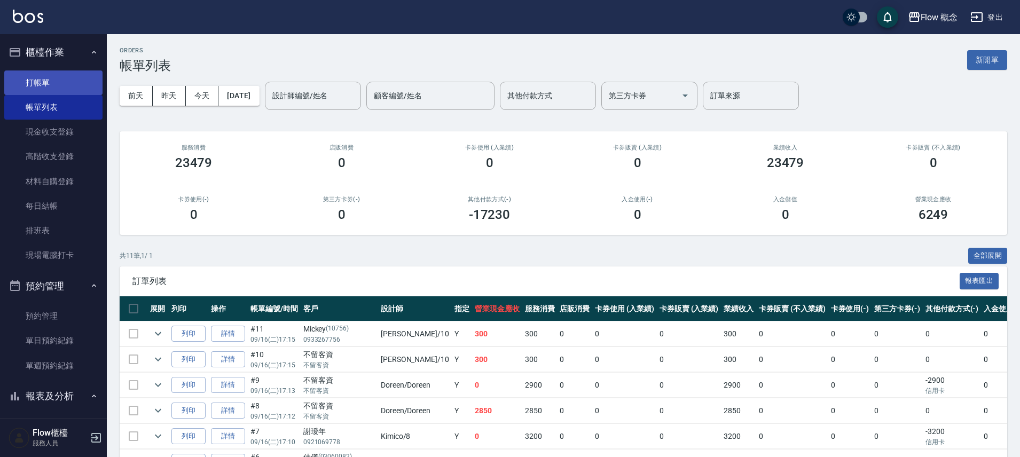
click at [70, 89] on link "打帳單" at bounding box center [53, 82] width 98 height 25
